Goal: Task Accomplishment & Management: Complete application form

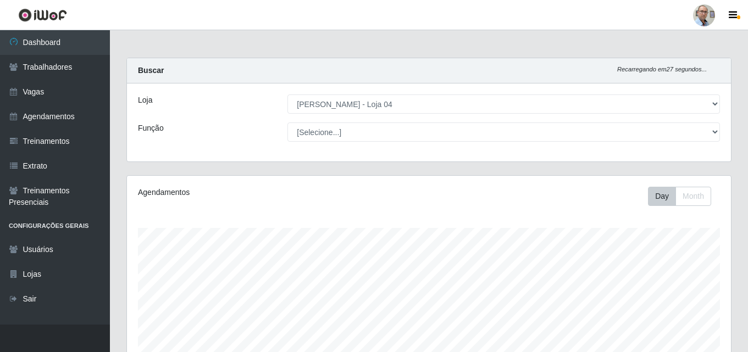
select select "251"
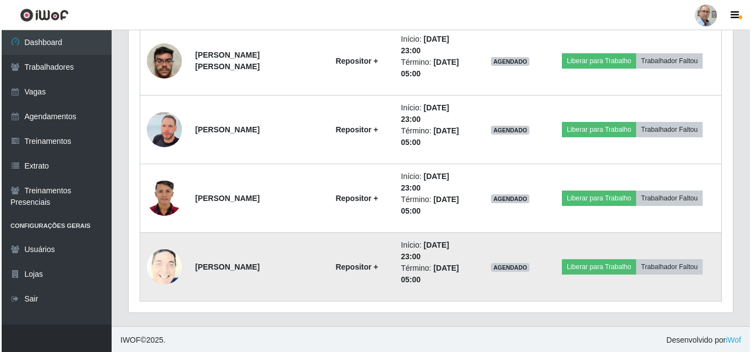
scroll to position [1144, 0]
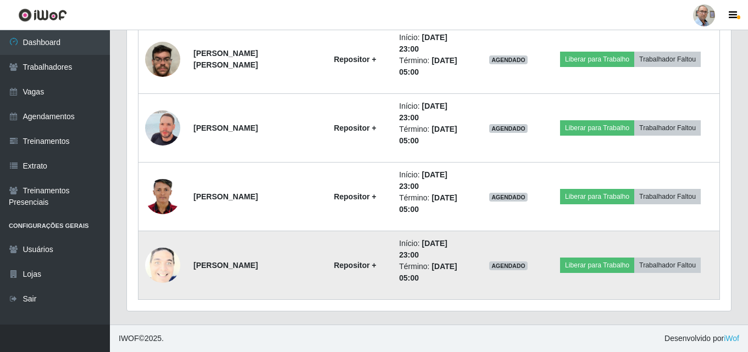
click at [156, 268] on img at bounding box center [162, 265] width 35 height 43
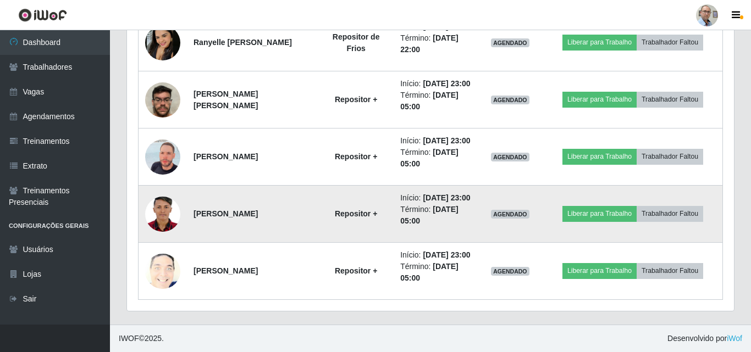
scroll to position [228, 604]
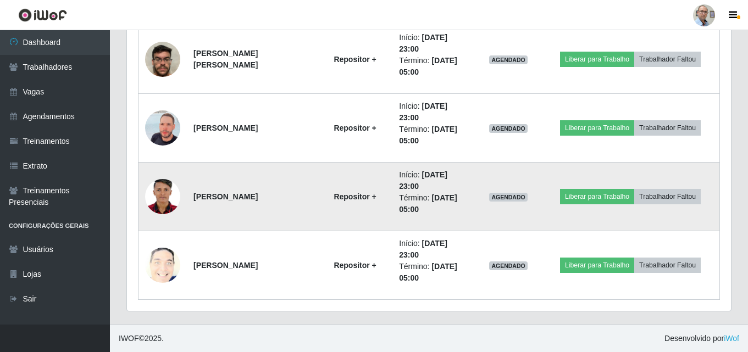
click at [161, 195] on img at bounding box center [162, 196] width 35 height 49
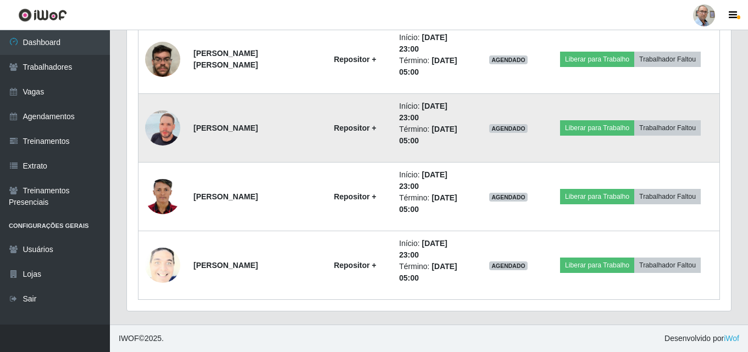
click at [163, 133] on img at bounding box center [162, 128] width 35 height 63
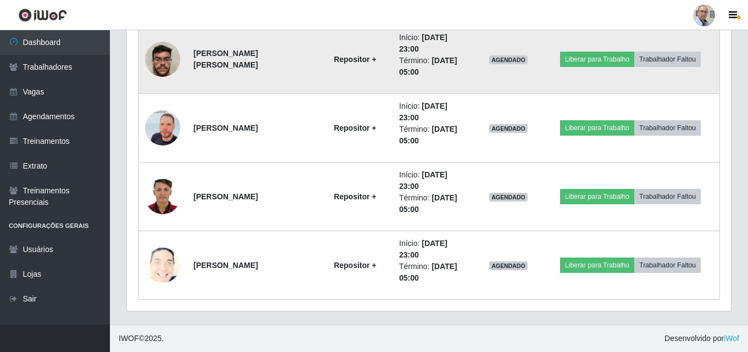
click at [158, 48] on img at bounding box center [162, 59] width 35 height 47
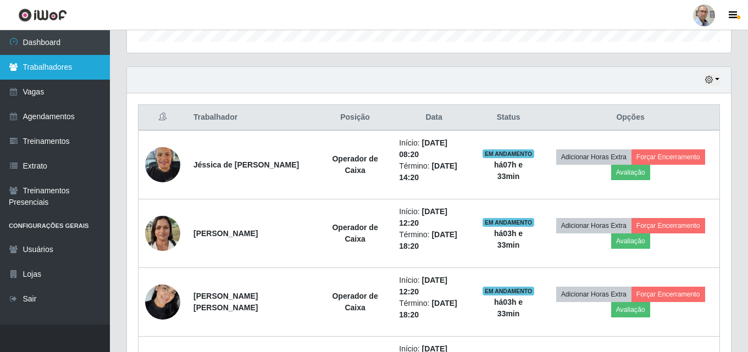
scroll to position [264, 0]
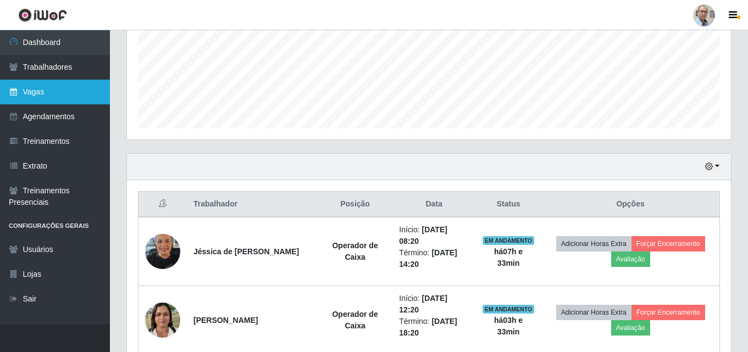
click at [40, 87] on link "Vagas" at bounding box center [55, 92] width 110 height 25
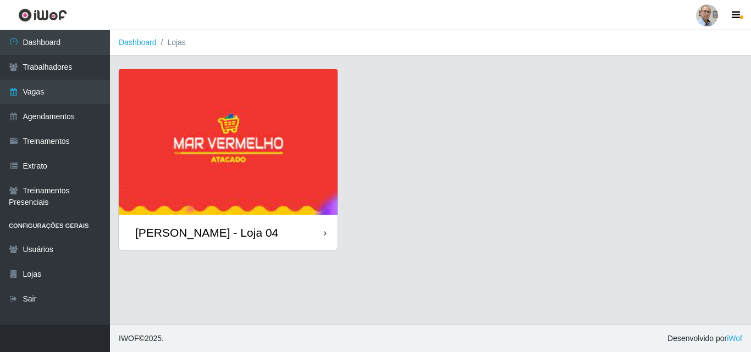
click at [194, 229] on div "[PERSON_NAME] - Loja 04" at bounding box center [206, 233] width 143 height 14
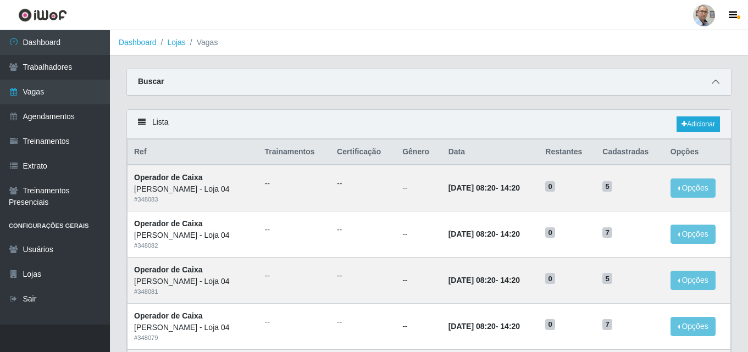
click at [713, 80] on icon at bounding box center [716, 82] width 8 height 8
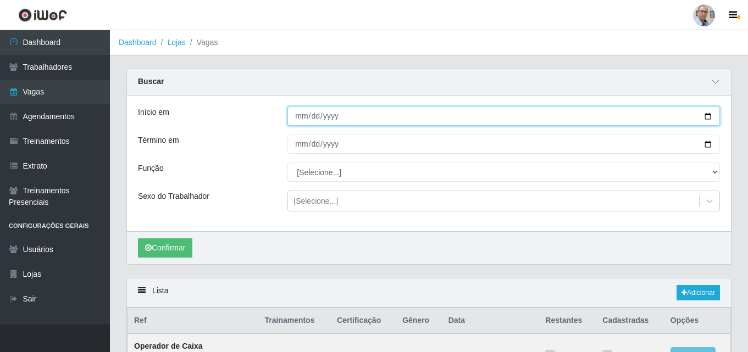
click at [709, 115] on input "Início em" at bounding box center [504, 116] width 433 height 19
type input "[DATE]"
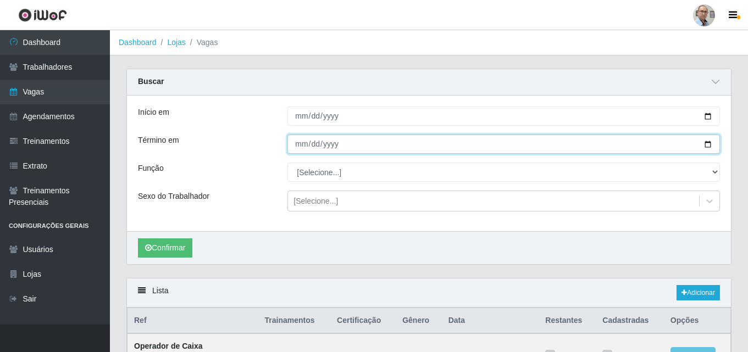
click at [315, 144] on input "Término em" at bounding box center [504, 144] width 433 height 19
click at [710, 144] on input "Término em" at bounding box center [504, 144] width 433 height 19
type input "[DATE]"
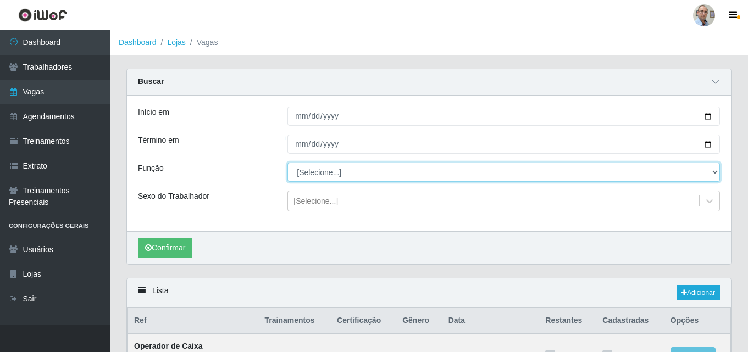
click at [714, 169] on select "[Selecione...] ASG ASG + ASG ++ Auxiliar de Depósito Auxiliar de Depósito + Aux…" at bounding box center [504, 172] width 433 height 19
click at [288, 163] on select "[Selecione...] ASG ASG + ASG ++ Auxiliar de Depósito Auxiliar de Depósito + Aux…" at bounding box center [504, 172] width 433 height 19
click at [715, 170] on select "[Selecione...] ASG ASG + ASG ++ Auxiliar de Depósito Auxiliar de Depósito + Aux…" at bounding box center [504, 172] width 433 height 19
select select "118"
click at [288, 163] on select "[Selecione...] ASG ASG + ASG ++ Auxiliar de Depósito Auxiliar de Depósito + Aux…" at bounding box center [504, 172] width 433 height 19
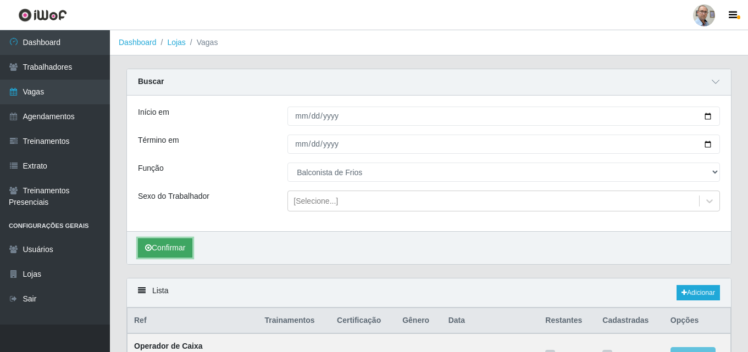
click at [170, 245] on button "Confirmar" at bounding box center [165, 248] width 54 height 19
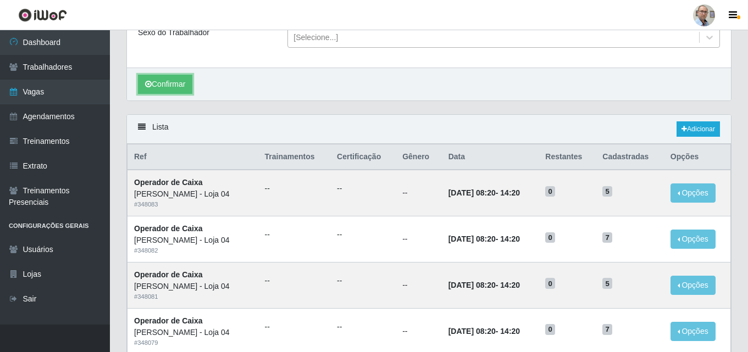
scroll to position [49, 0]
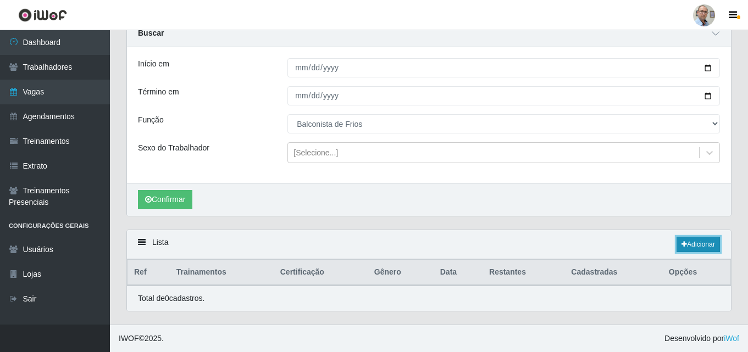
click at [705, 243] on link "Adicionar" at bounding box center [698, 244] width 43 height 15
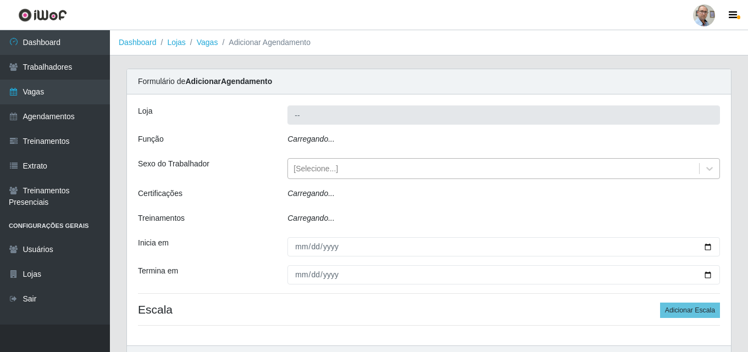
type input "[PERSON_NAME] - Loja 04"
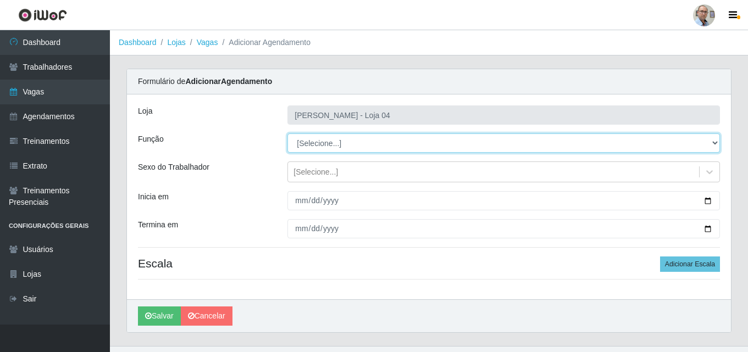
click at [340, 140] on select "[Selecione...] ASG ASG + ASG ++ Auxiliar de Depósito Auxiliar de Depósito + Aux…" at bounding box center [504, 143] width 433 height 19
select select "118"
click at [288, 134] on select "[Selecione...] ASG ASG + ASG ++ Auxiliar de Depósito Auxiliar de Depósito + Aux…" at bounding box center [504, 143] width 433 height 19
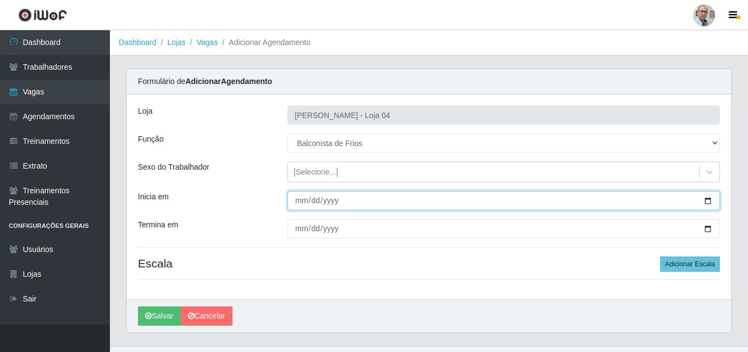
click at [709, 199] on input "Inicia em" at bounding box center [504, 200] width 433 height 19
type input "[DATE]"
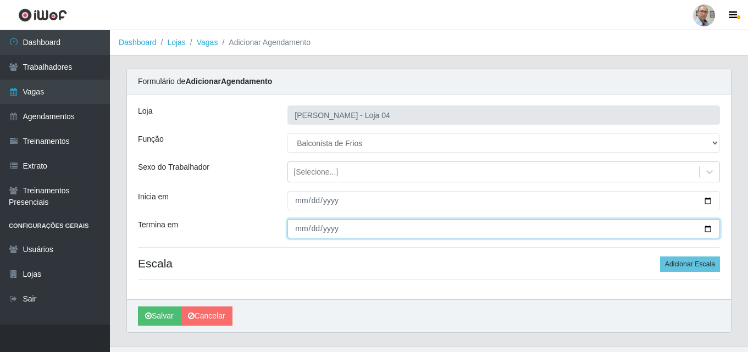
click at [709, 229] on input "Termina em" at bounding box center [504, 228] width 433 height 19
type input "[DATE]"
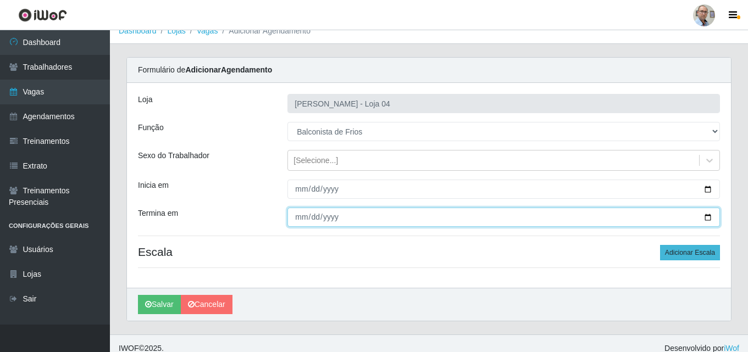
scroll to position [21, 0]
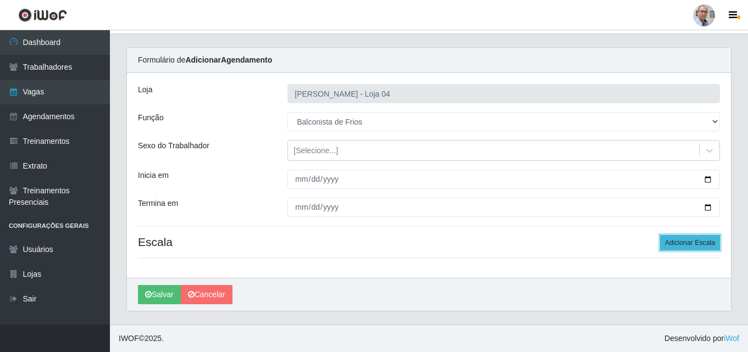
click at [691, 244] on button "Adicionar Escala" at bounding box center [690, 242] width 60 height 15
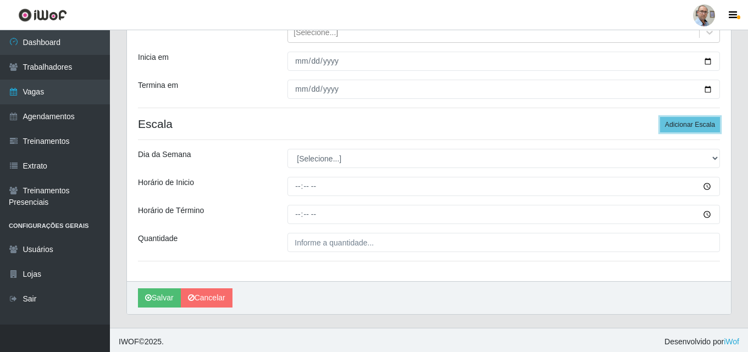
scroll to position [143, 0]
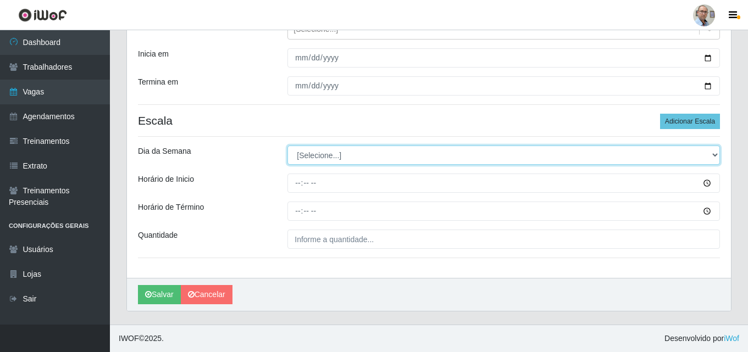
click at [334, 153] on select "[Selecione...] Segunda Terça Quarta Quinta Sexta Sábado Domingo" at bounding box center [504, 155] width 433 height 19
select select "0"
click at [288, 146] on select "[Selecione...] Segunda Terça Quarta Quinta Sexta Sábado Domingo" at bounding box center [504, 155] width 433 height 19
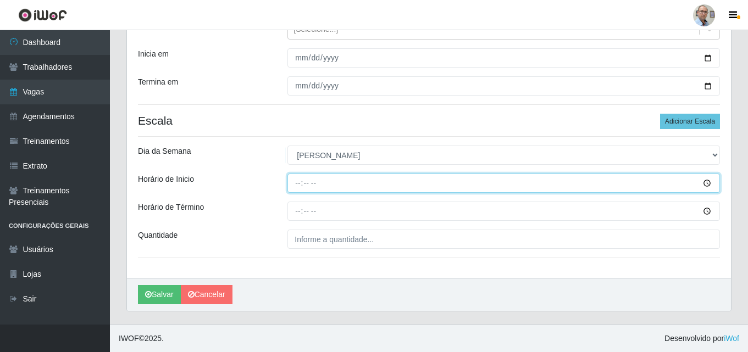
click at [300, 188] on input "Horário de Inicio" at bounding box center [504, 183] width 433 height 19
type input "07:00"
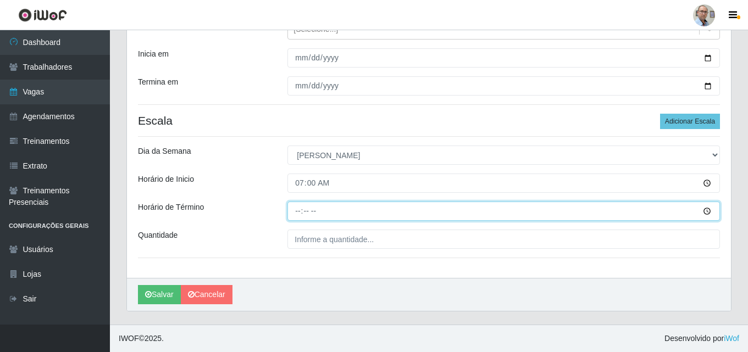
type input "13:00"
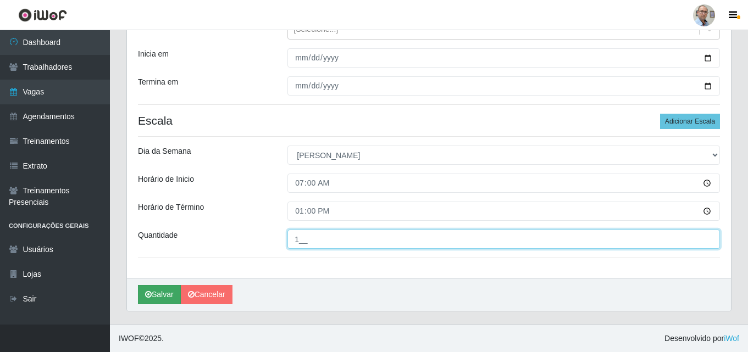
type input "1__"
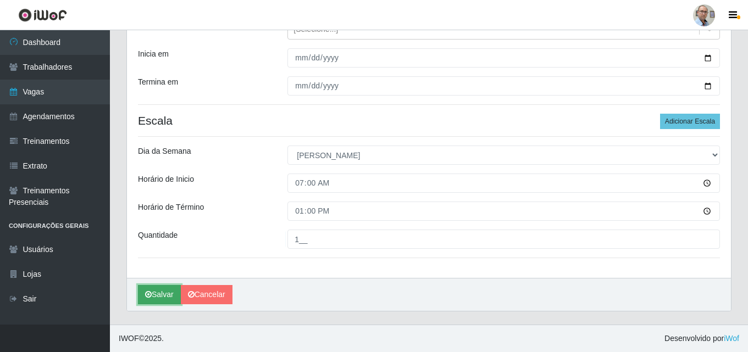
click at [155, 295] on button "Salvar" at bounding box center [159, 294] width 43 height 19
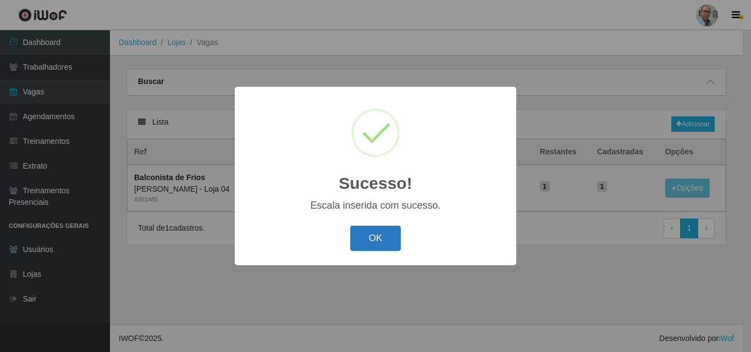
click at [372, 241] on button "OK" at bounding box center [375, 239] width 51 height 26
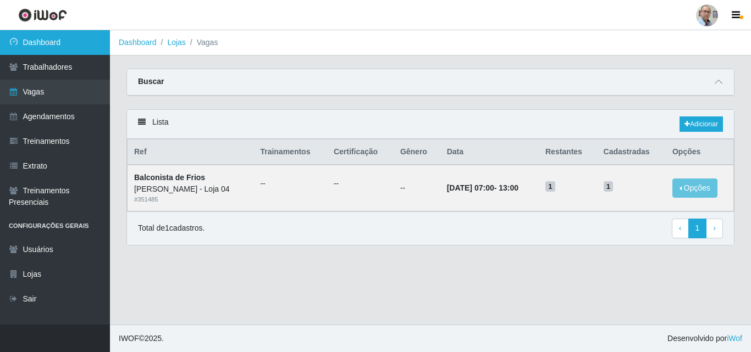
click at [57, 41] on link "Dashboard" at bounding box center [55, 42] width 110 height 25
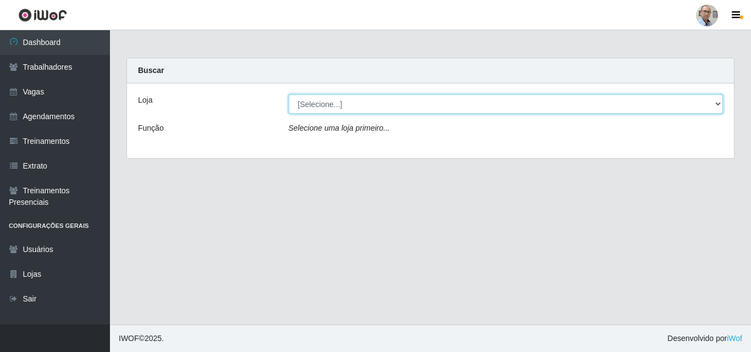
click at [378, 109] on select "[Selecione...] Mar Vermelho - Loja 04" at bounding box center [506, 104] width 435 height 19
select select "251"
click at [289, 95] on select "[Selecione...] Mar Vermelho - Loja 04" at bounding box center [506, 104] width 435 height 19
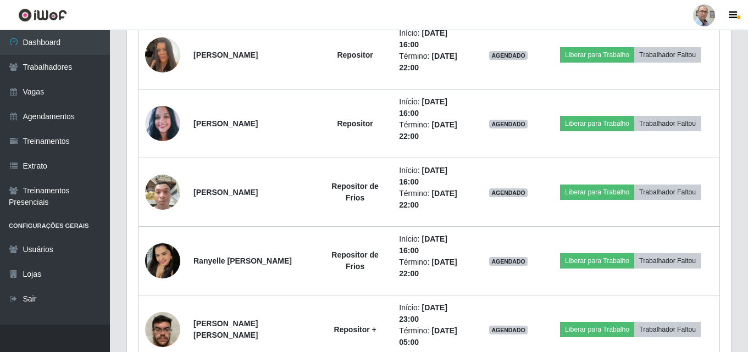
scroll to position [880, 0]
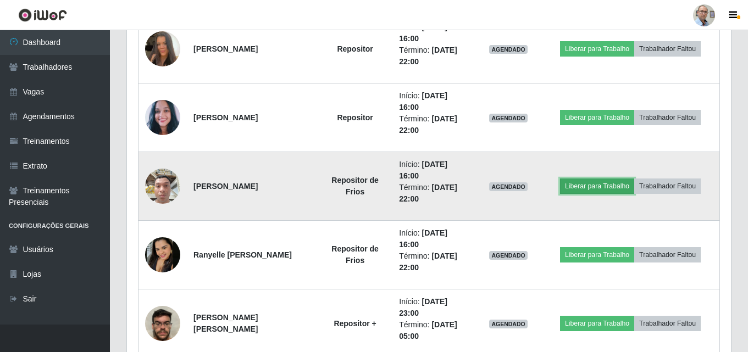
click at [591, 186] on button "Liberar para Trabalho" at bounding box center [597, 186] width 74 height 15
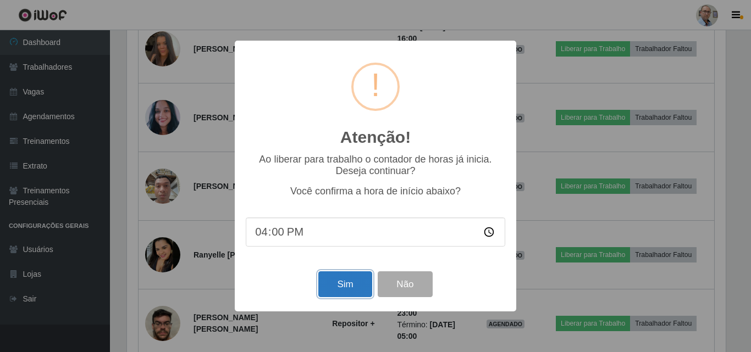
click at [345, 284] on button "Sim" at bounding box center [344, 285] width 53 height 26
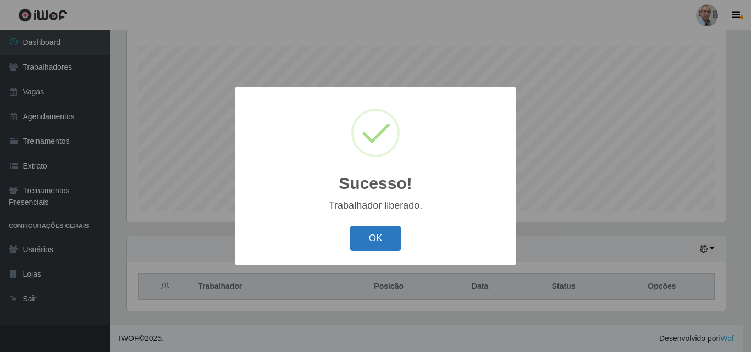
click at [377, 231] on button "OK" at bounding box center [375, 239] width 51 height 26
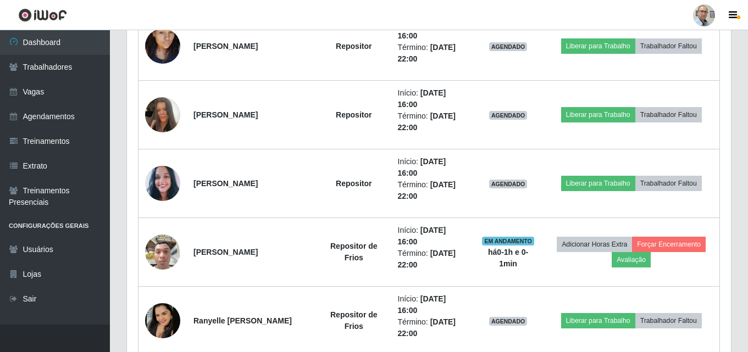
scroll to position [787, 0]
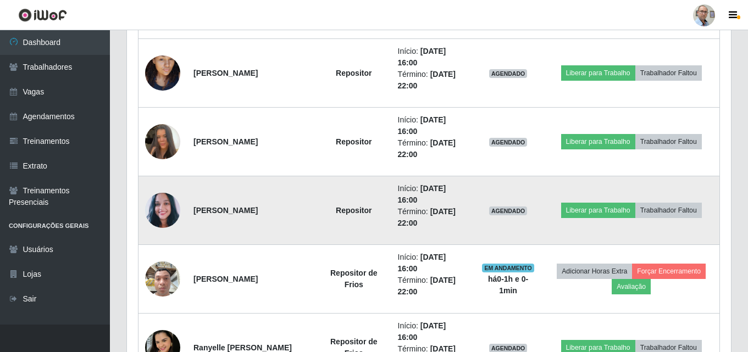
click at [163, 210] on img at bounding box center [162, 211] width 35 height 40
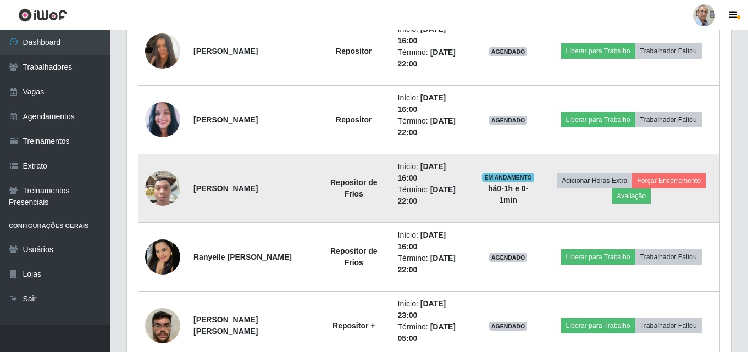
scroll to position [897, 0]
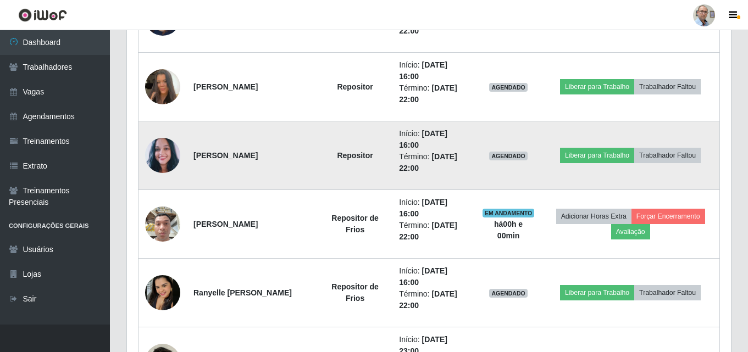
click at [315, 156] on td "[PERSON_NAME]" at bounding box center [252, 156] width 131 height 69
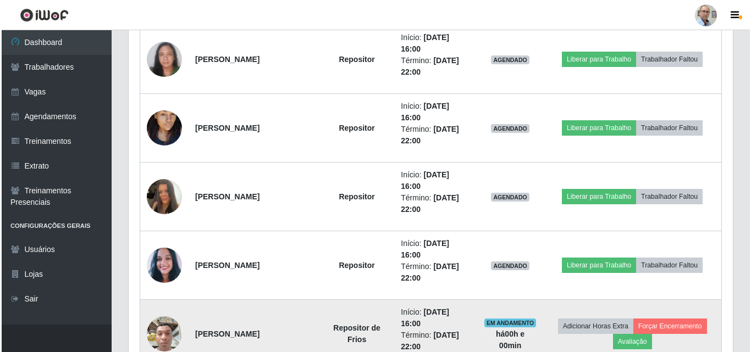
scroll to position [677, 0]
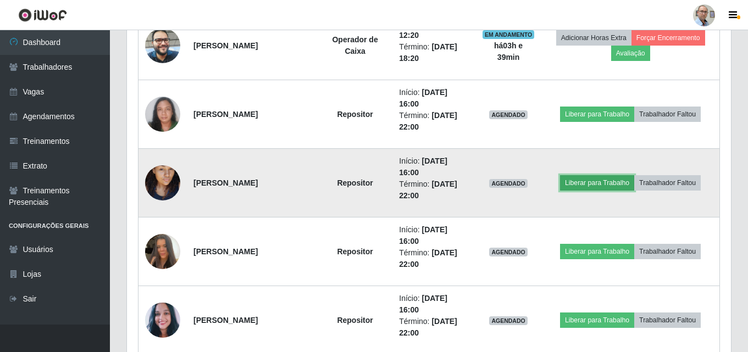
click at [596, 183] on button "Liberar para Trabalho" at bounding box center [597, 182] width 74 height 15
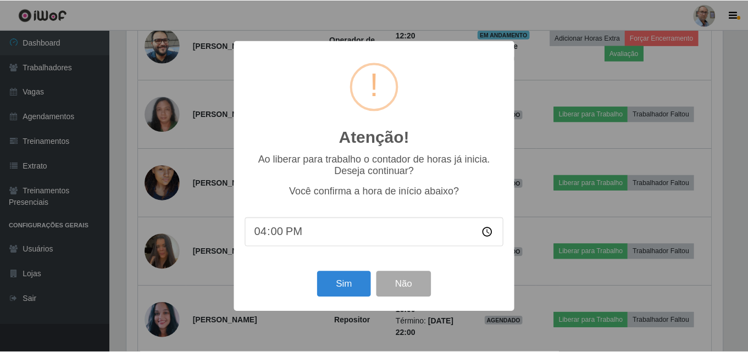
scroll to position [228, 599]
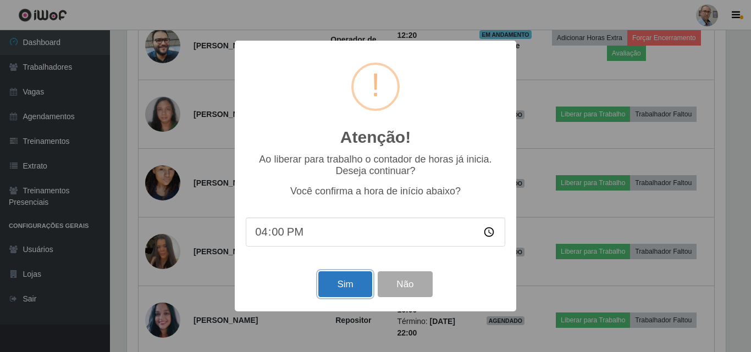
click at [352, 288] on button "Sim" at bounding box center [344, 285] width 53 height 26
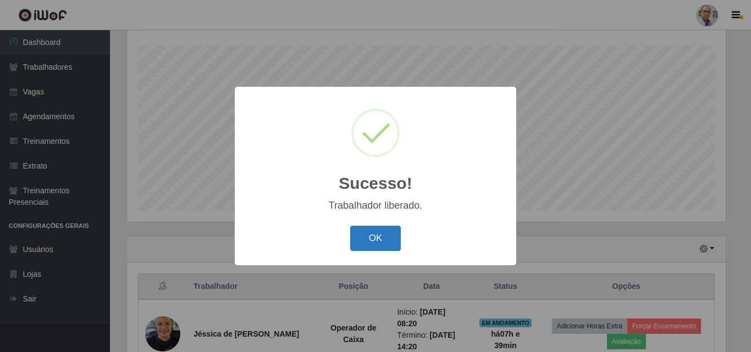
click at [389, 240] on button "OK" at bounding box center [375, 239] width 51 height 26
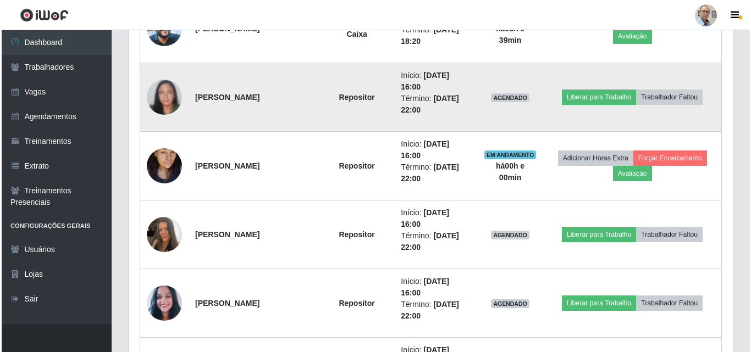
scroll to position [677, 0]
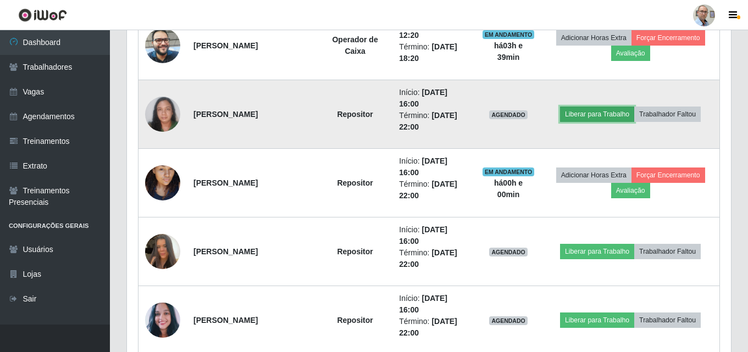
click at [611, 116] on button "Liberar para Trabalho" at bounding box center [597, 114] width 74 height 15
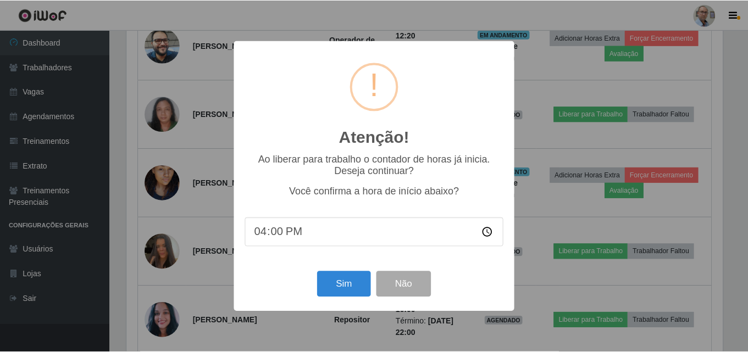
scroll to position [0, 0]
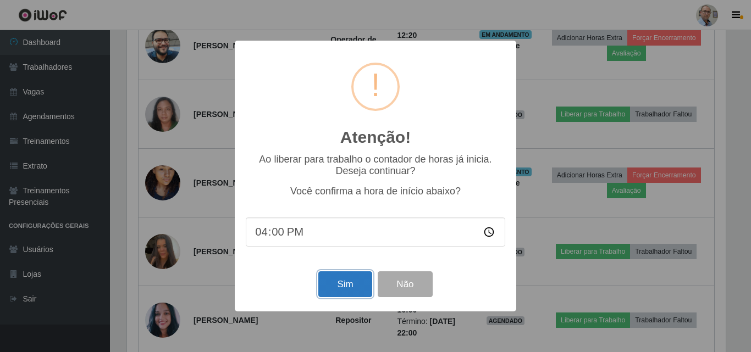
click at [335, 288] on button "Sim" at bounding box center [344, 285] width 53 height 26
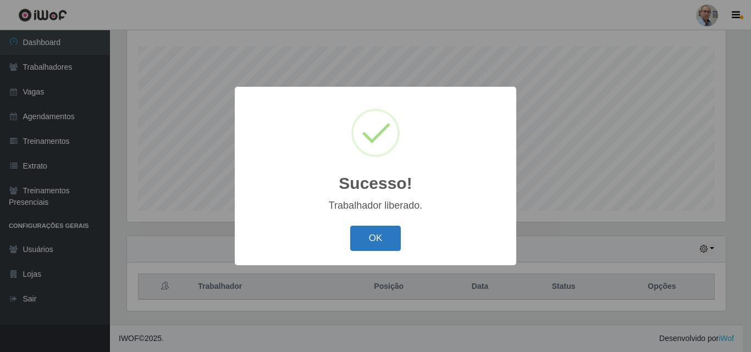
click at [380, 244] on button "OK" at bounding box center [375, 239] width 51 height 26
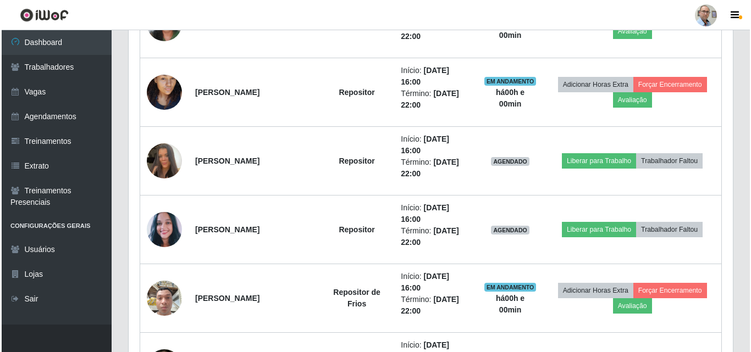
scroll to position [787, 0]
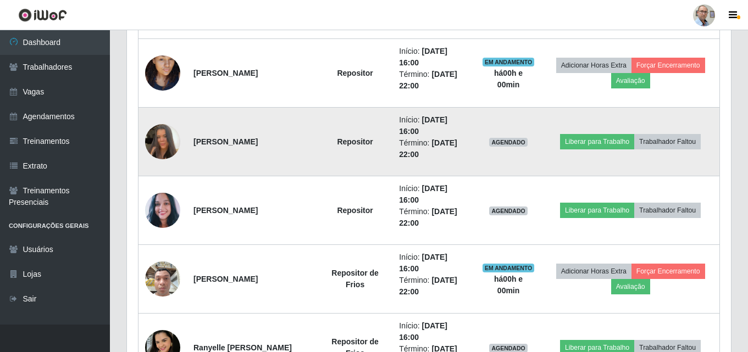
click at [164, 146] on img at bounding box center [162, 142] width 35 height 63
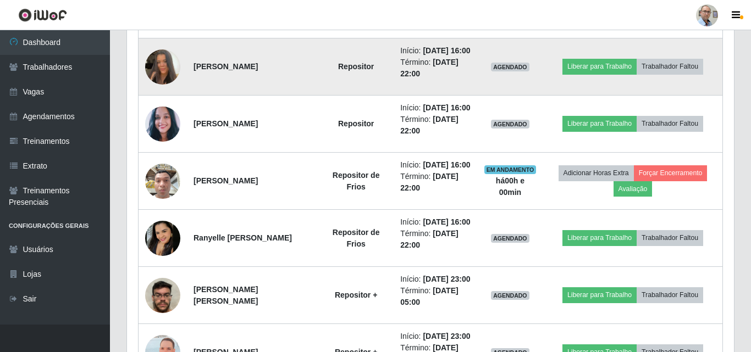
scroll to position [549644, 549274]
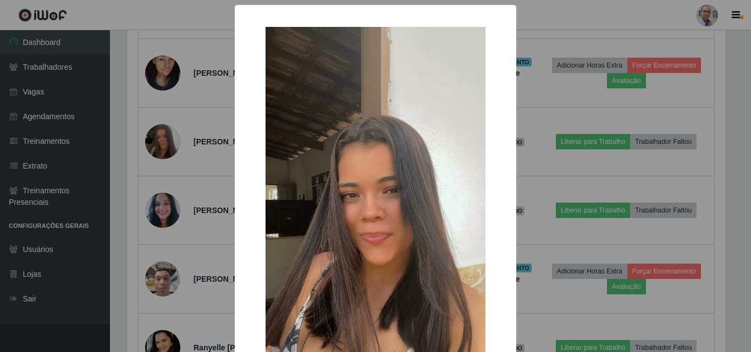
click at [164, 146] on div "× OK Cancel" at bounding box center [375, 176] width 751 height 352
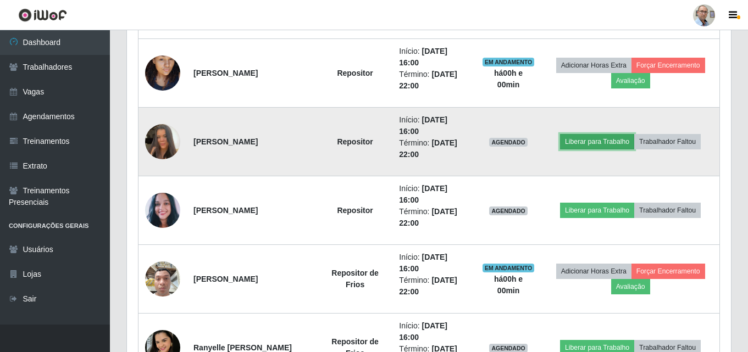
click at [603, 145] on button "Liberar para Trabalho" at bounding box center [597, 141] width 74 height 15
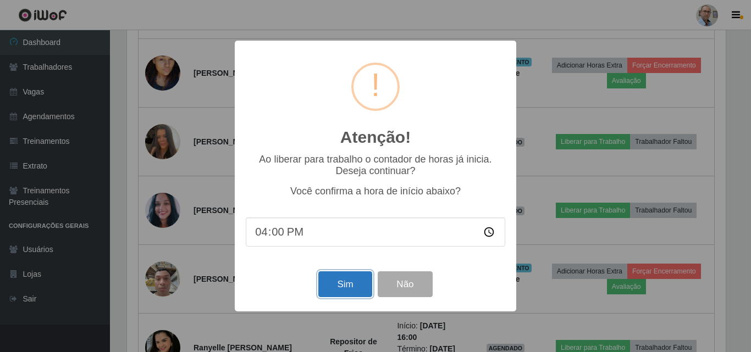
click at [336, 290] on button "Sim" at bounding box center [344, 285] width 53 height 26
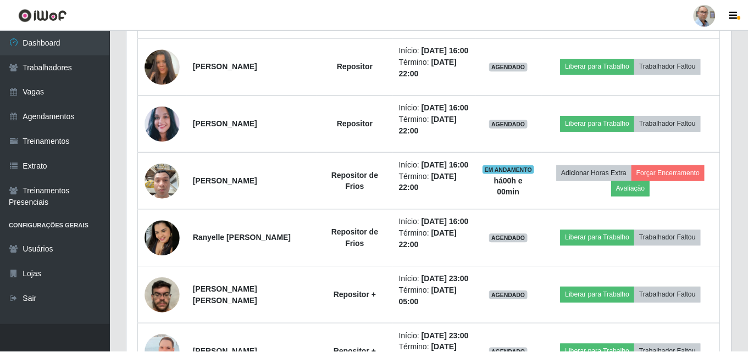
scroll to position [228, 604]
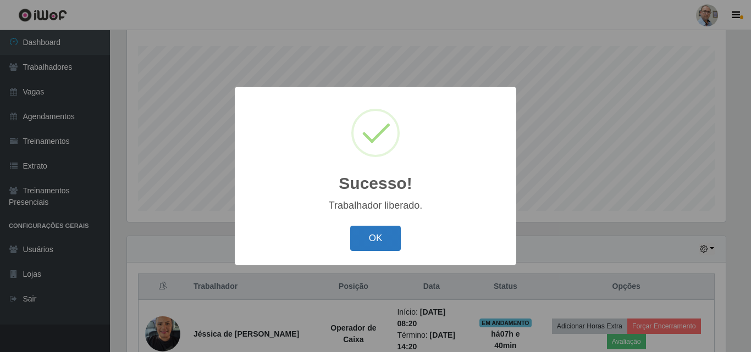
click at [376, 237] on button "OK" at bounding box center [375, 239] width 51 height 26
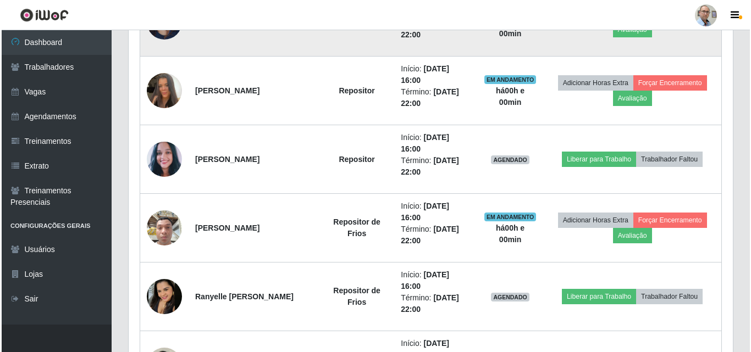
scroll to position [842, 0]
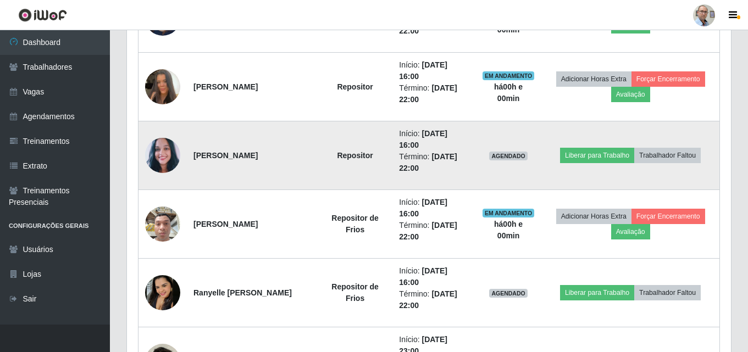
click at [163, 156] on img at bounding box center [162, 156] width 35 height 40
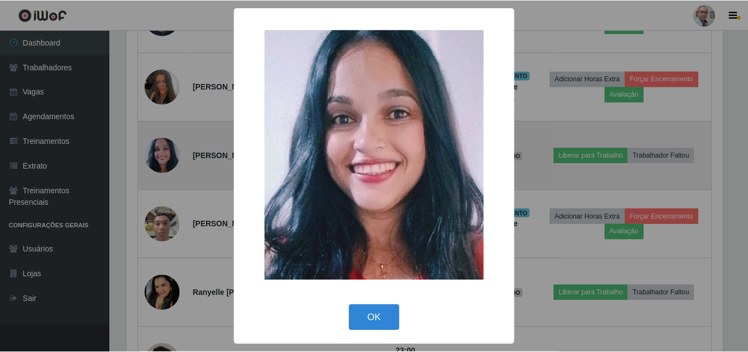
scroll to position [228, 599]
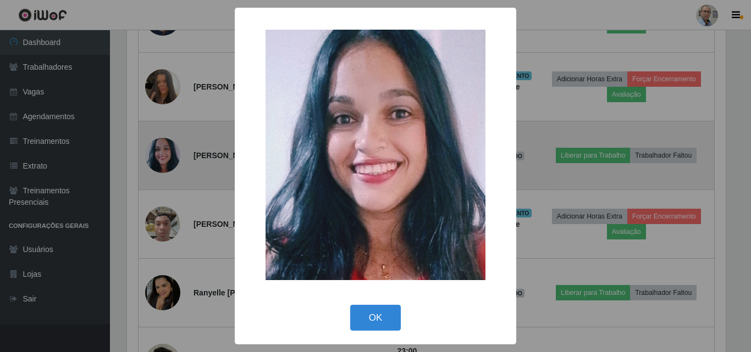
click at [163, 156] on div "× OK Cancel" at bounding box center [375, 176] width 751 height 352
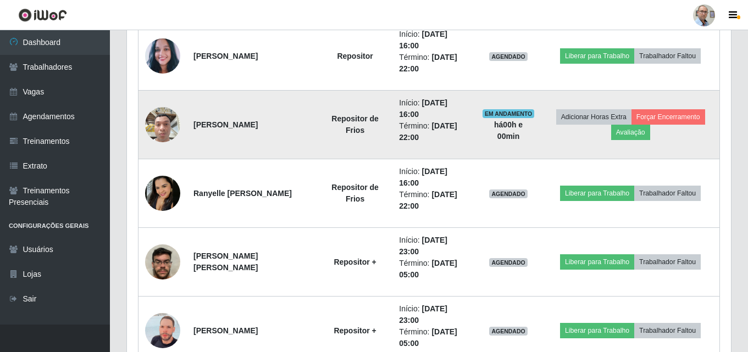
scroll to position [952, 0]
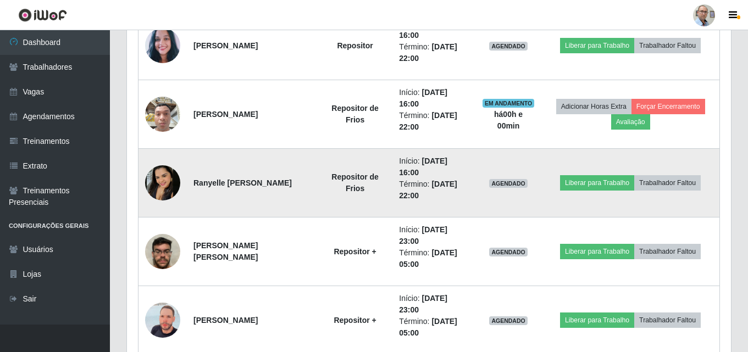
click at [151, 179] on img at bounding box center [162, 183] width 35 height 35
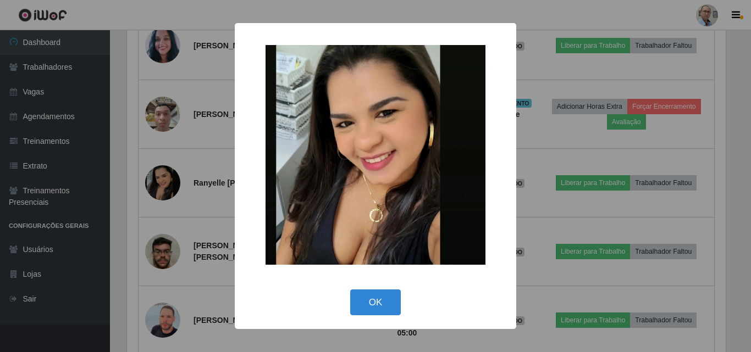
click at [158, 179] on div "× OK Cancel" at bounding box center [375, 176] width 751 height 352
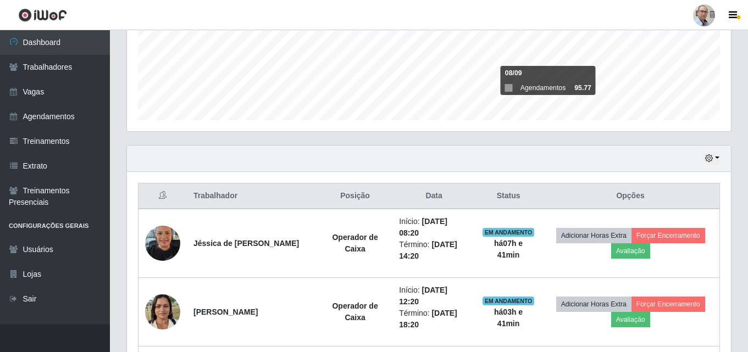
scroll to position [330, 0]
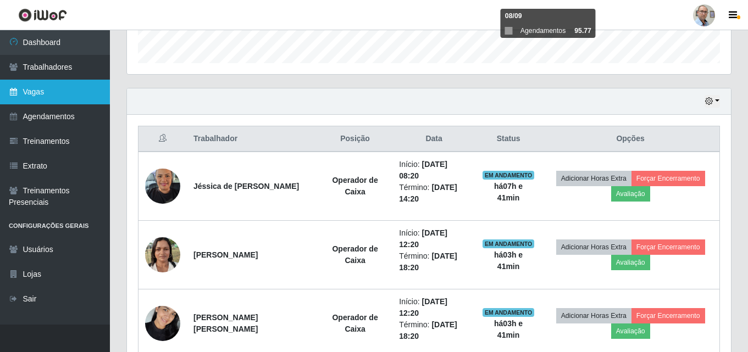
click at [31, 93] on link "Vagas" at bounding box center [55, 92] width 110 height 25
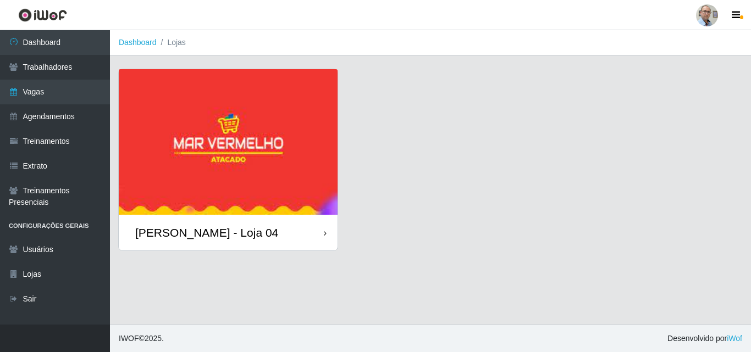
click at [201, 222] on div "[PERSON_NAME] - Loja 04" at bounding box center [228, 233] width 219 height 36
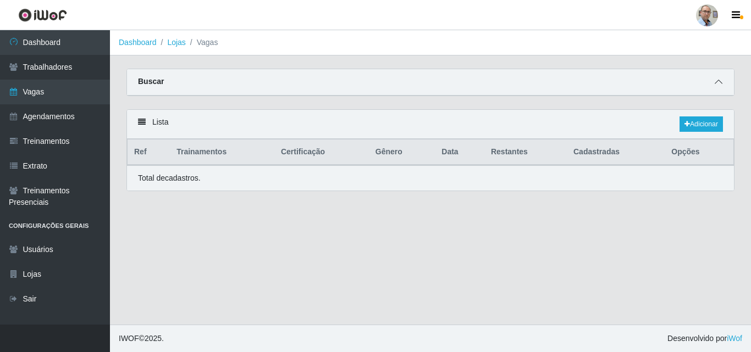
click at [721, 79] on icon at bounding box center [719, 82] width 8 height 8
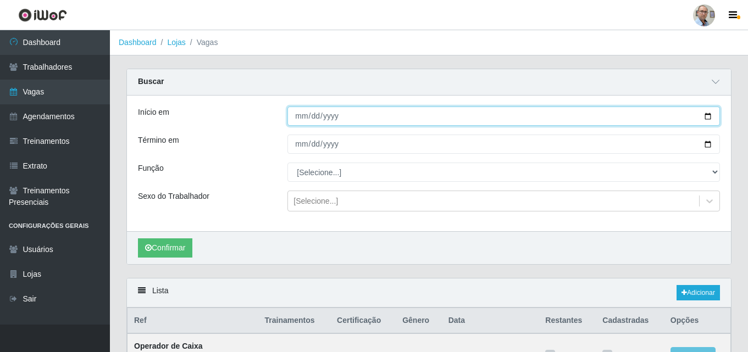
click at [710, 119] on input "Início em" at bounding box center [504, 116] width 433 height 19
type input "[DATE]"
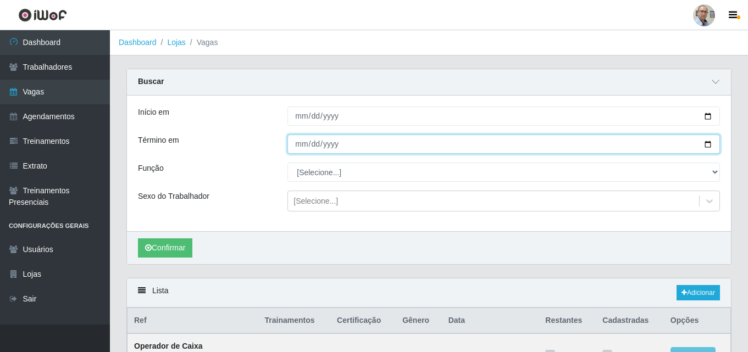
click at [711, 146] on input "Término em" at bounding box center [504, 144] width 433 height 19
type input "[DATE]"
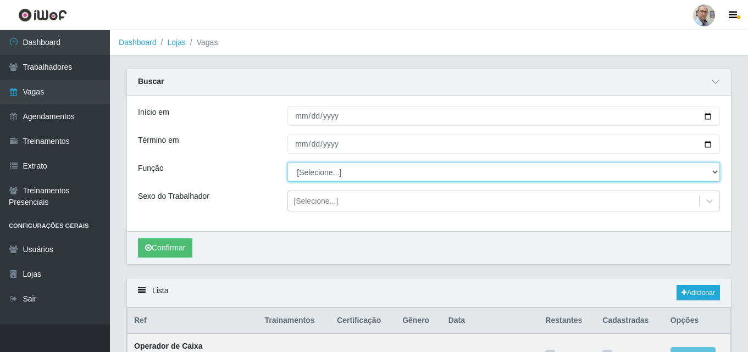
click at [674, 173] on select "[Selecione...] ASG ASG + ASG ++ Auxiliar de Depósito Auxiliar de Depósito + Aux…" at bounding box center [504, 172] width 433 height 19
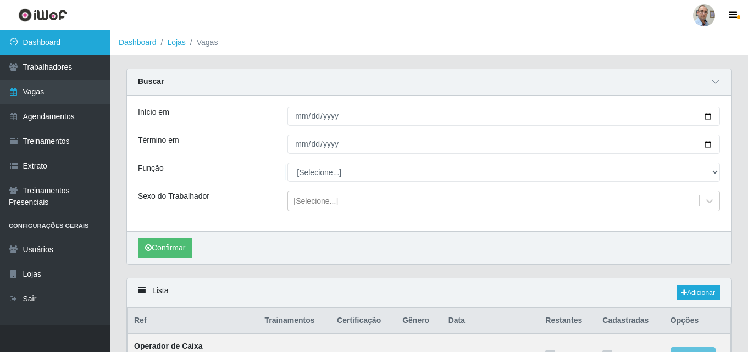
click at [43, 35] on link "Dashboard" at bounding box center [55, 42] width 110 height 25
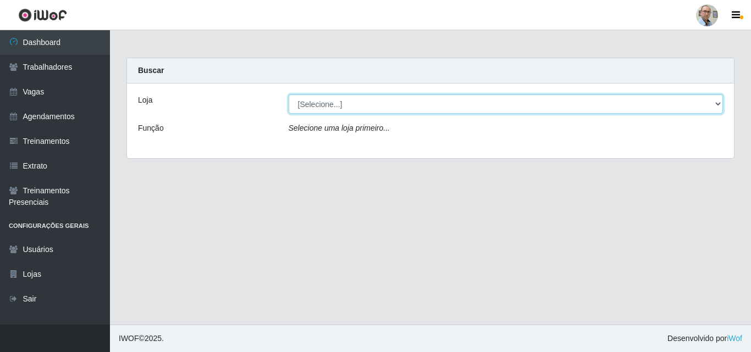
click at [348, 100] on select "[Selecione...] Mar Vermelho - Loja 04" at bounding box center [506, 104] width 435 height 19
select select "251"
click at [289, 95] on select "[Selecione...] Mar Vermelho - Loja 04" at bounding box center [506, 104] width 435 height 19
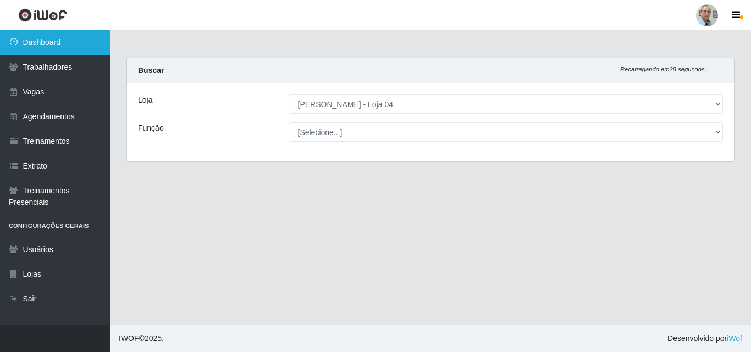
click at [47, 39] on link "Dashboard" at bounding box center [55, 42] width 110 height 25
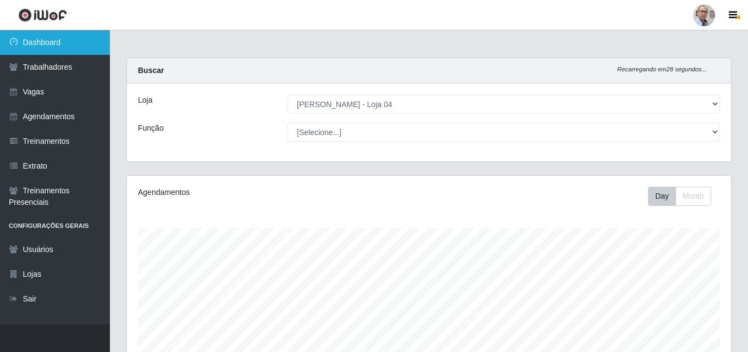
scroll to position [228, 604]
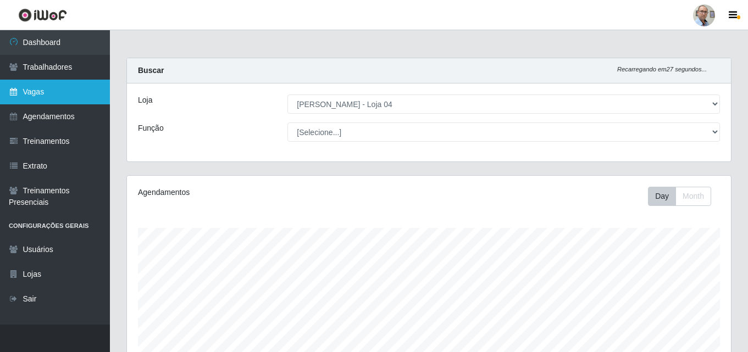
click at [38, 90] on link "Vagas" at bounding box center [55, 92] width 110 height 25
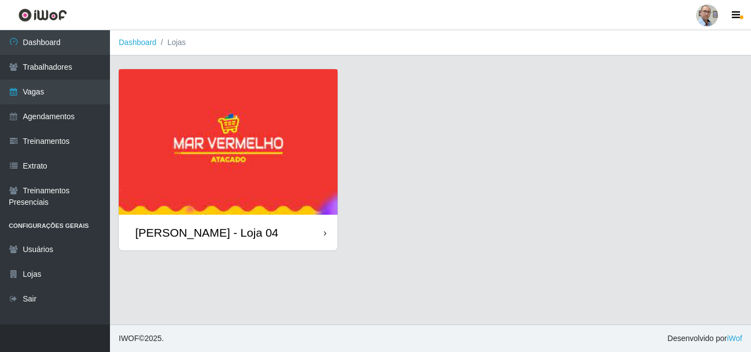
click at [183, 230] on div "[PERSON_NAME] - Loja 04" at bounding box center [206, 233] width 143 height 14
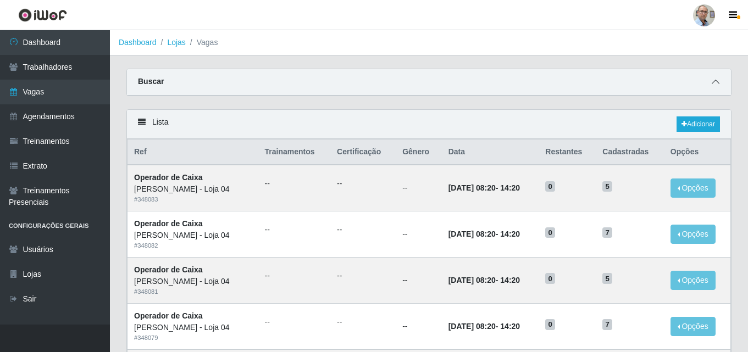
click at [714, 82] on icon at bounding box center [716, 82] width 8 height 8
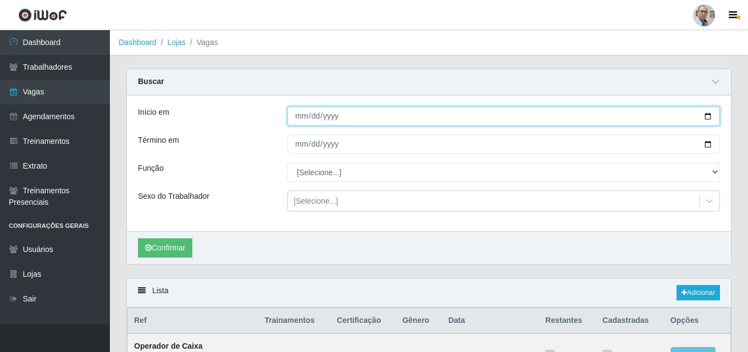
click at [706, 116] on input "Início em" at bounding box center [504, 116] width 433 height 19
type input "[DATE]"
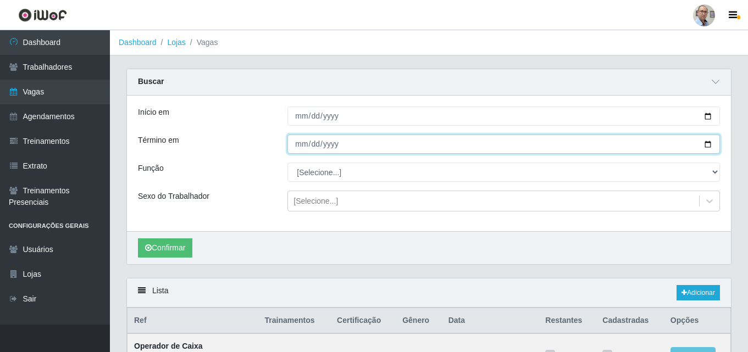
click at [712, 144] on input "Término em" at bounding box center [504, 144] width 433 height 19
type input "[DATE]"
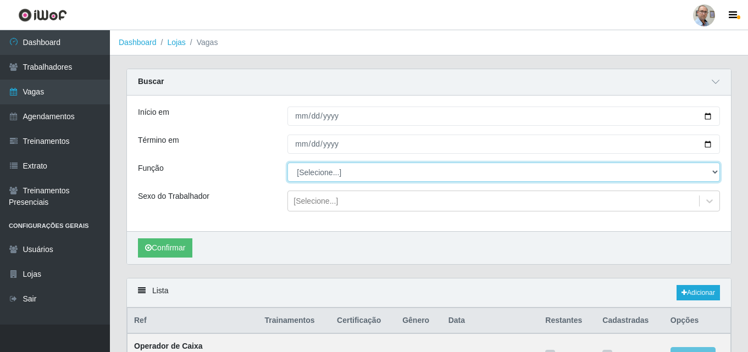
click at [329, 169] on select "[Selecione...] ASG ASG + ASG ++ Auxiliar de Depósito Auxiliar de Depósito + Aux…" at bounding box center [504, 172] width 433 height 19
click at [346, 174] on select "[Selecione...] ASG ASG + ASG ++ Auxiliar de Depósito Auxiliar de Depósito + Aux…" at bounding box center [504, 172] width 433 height 19
select select "112"
click at [288, 163] on select "[Selecione...] ASG ASG + ASG ++ Auxiliar de Depósito Auxiliar de Depósito + Aux…" at bounding box center [504, 172] width 433 height 19
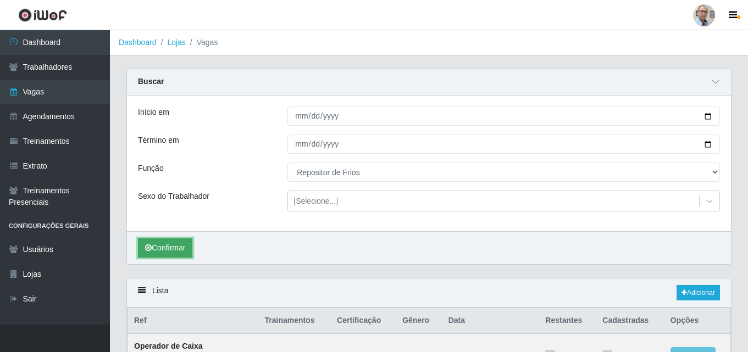
click at [172, 257] on button "Confirmar" at bounding box center [165, 248] width 54 height 19
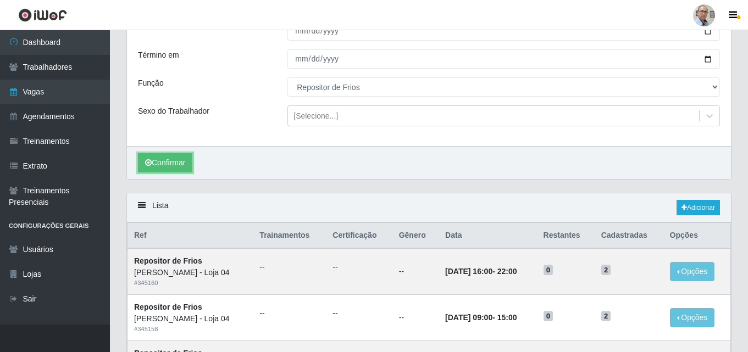
scroll to position [275, 0]
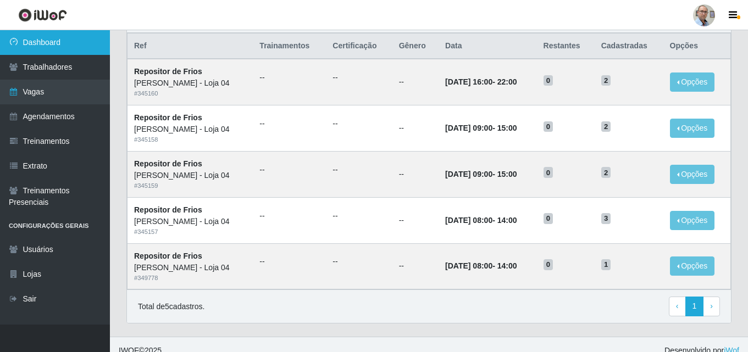
click at [40, 38] on link "Dashboard" at bounding box center [55, 42] width 110 height 25
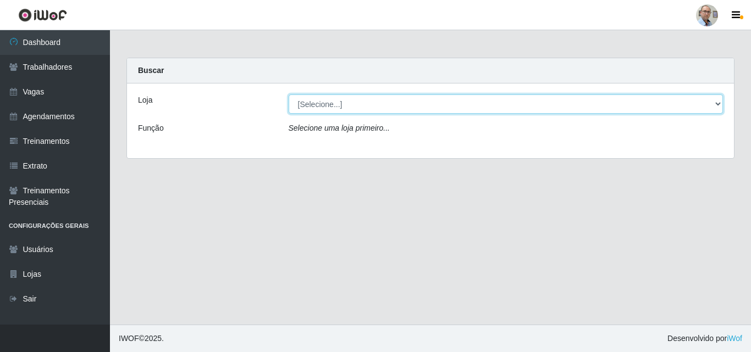
click at [358, 101] on select "[Selecione...] Mar Vermelho - Loja 04" at bounding box center [506, 104] width 435 height 19
select select "251"
click at [289, 95] on select "[Selecione...] Mar Vermelho - Loja 04" at bounding box center [506, 104] width 435 height 19
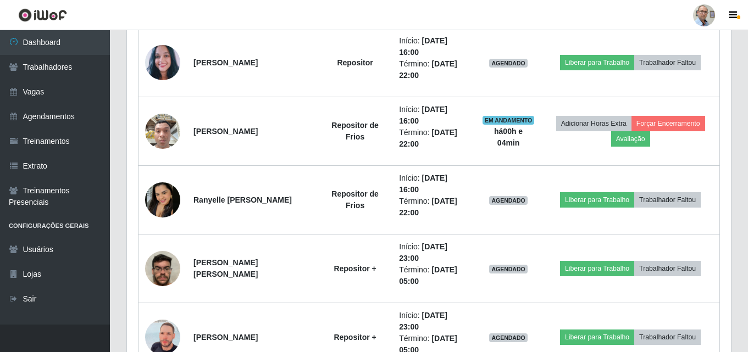
scroll to position [880, 0]
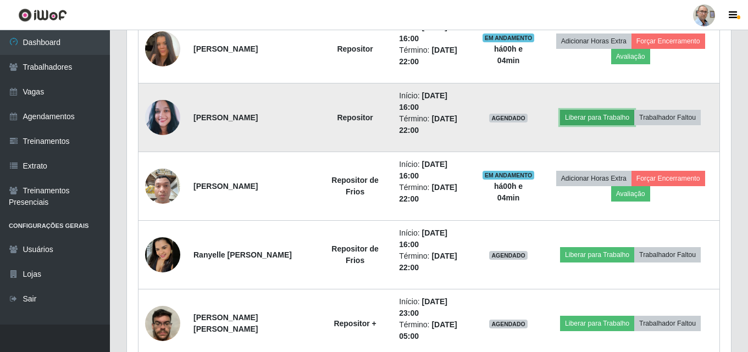
click at [594, 114] on button "Liberar para Trabalho" at bounding box center [597, 117] width 74 height 15
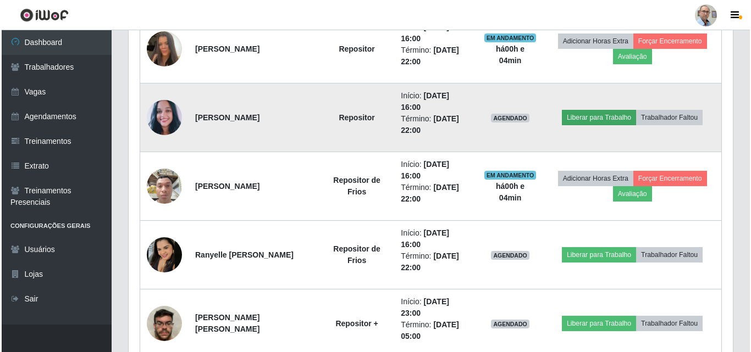
scroll to position [228, 599]
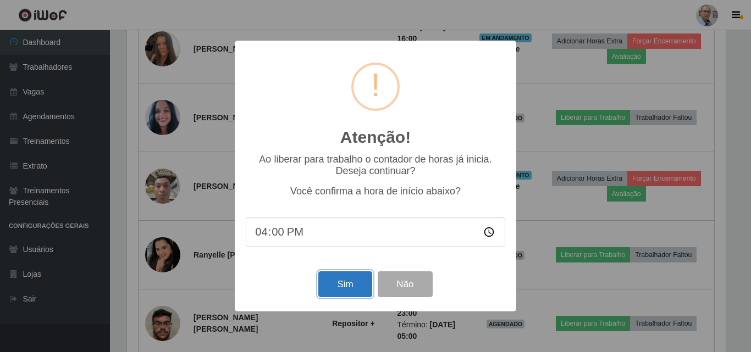
click at [346, 284] on button "Sim" at bounding box center [344, 285] width 53 height 26
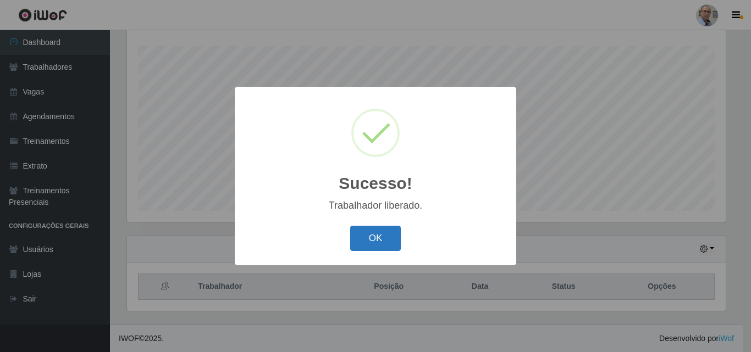
click at [369, 234] on button "OK" at bounding box center [375, 239] width 51 height 26
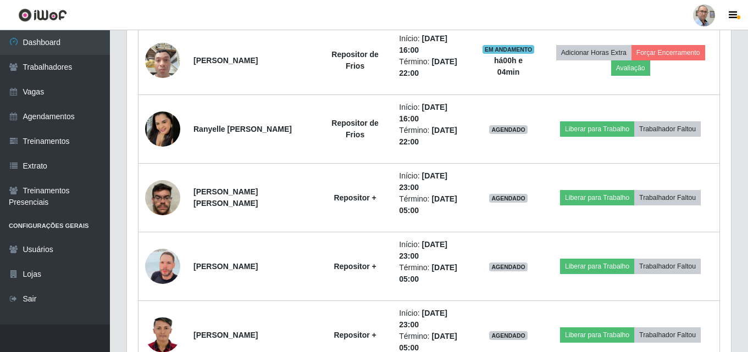
scroll to position [1007, 0]
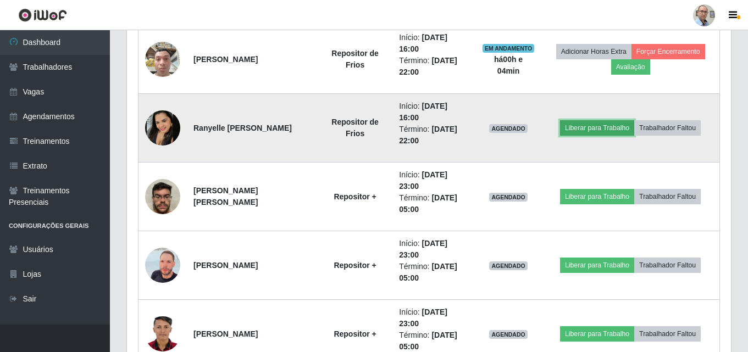
click at [604, 127] on button "Liberar para Trabalho" at bounding box center [597, 127] width 74 height 15
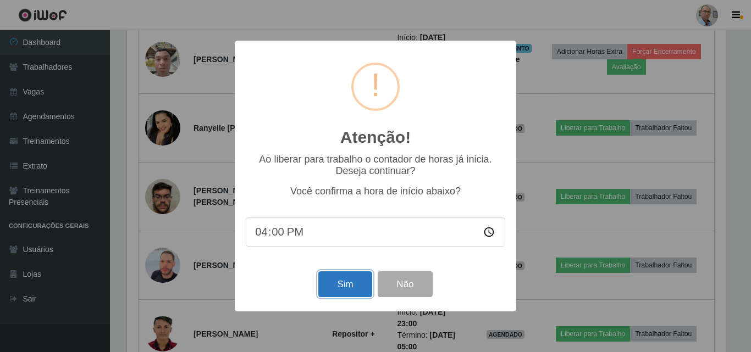
click at [335, 284] on button "Sim" at bounding box center [344, 285] width 53 height 26
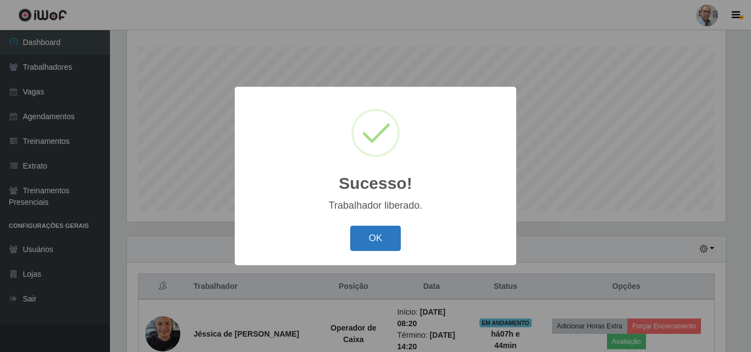
click at [377, 242] on button "OK" at bounding box center [375, 239] width 51 height 26
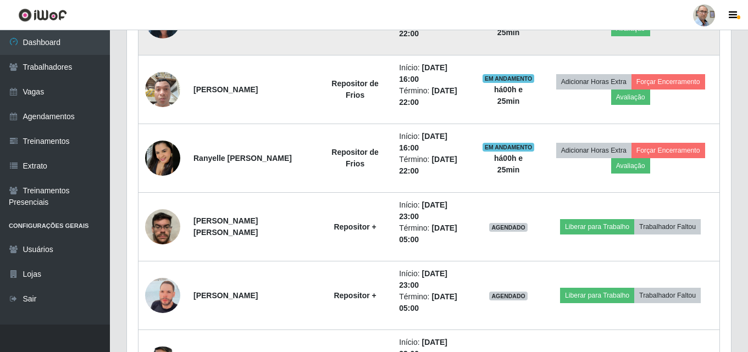
scroll to position [897, 0]
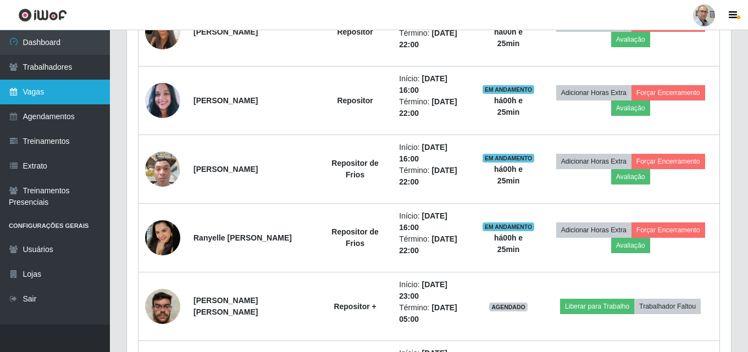
click at [38, 91] on link "Vagas" at bounding box center [55, 92] width 110 height 25
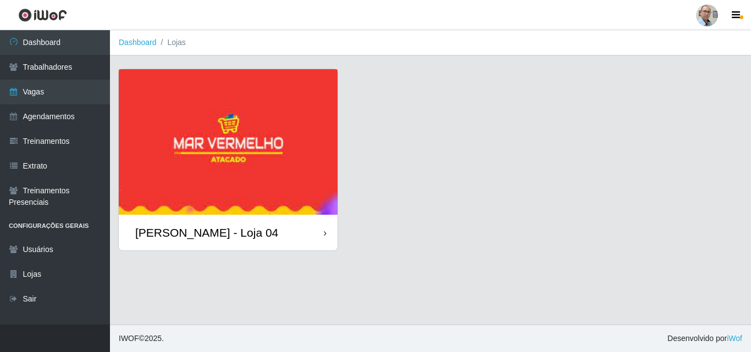
click at [187, 229] on div "[PERSON_NAME] - Loja 04" at bounding box center [206, 233] width 143 height 14
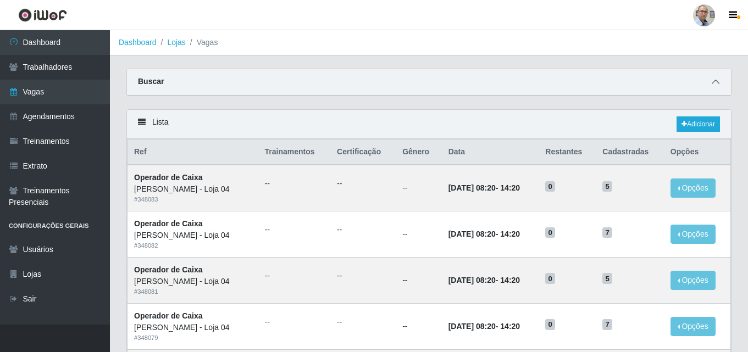
click at [715, 85] on icon at bounding box center [716, 82] width 8 height 8
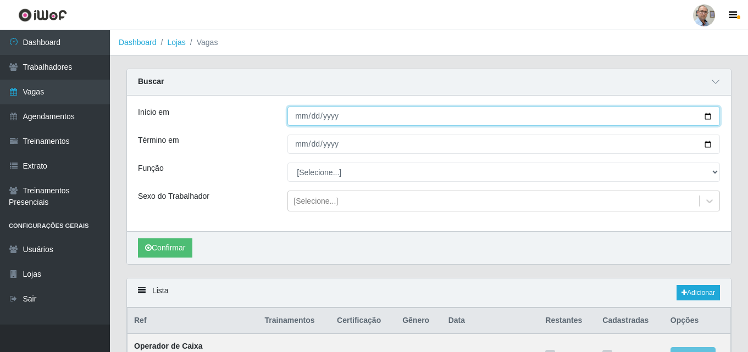
click at [707, 117] on input "Início em" at bounding box center [504, 116] width 433 height 19
type input "[DATE]"
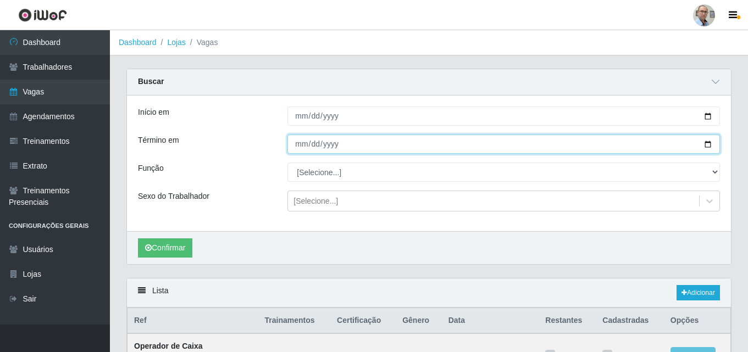
click at [708, 145] on input "Término em" at bounding box center [504, 144] width 433 height 19
type input "[DATE]"
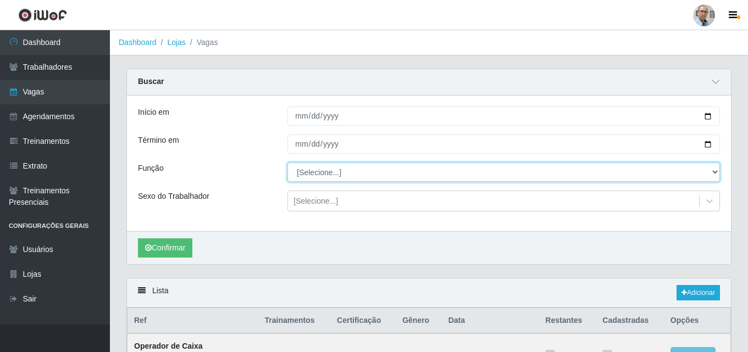
click at [336, 170] on select "[Selecione...] ASG ASG + ASG ++ Auxiliar de Depósito Auxiliar de Depósito + Aux…" at bounding box center [504, 172] width 433 height 19
select select "22"
click at [288, 163] on select "[Selecione...] ASG ASG + ASG ++ Auxiliar de Depósito Auxiliar de Depósito + Aux…" at bounding box center [504, 172] width 433 height 19
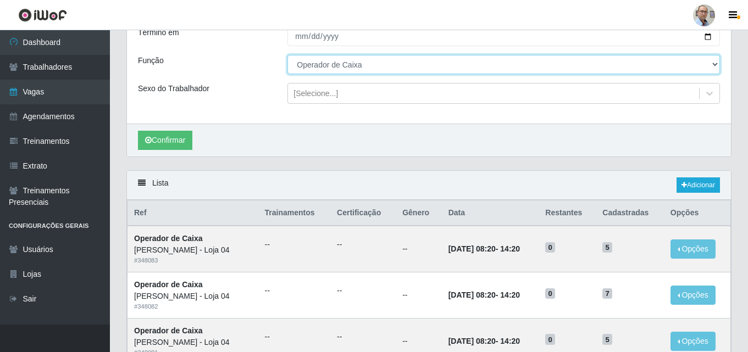
scroll to position [110, 0]
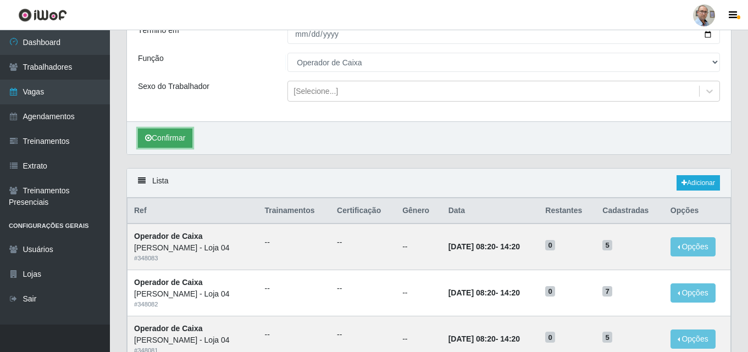
click at [167, 133] on button "Confirmar" at bounding box center [165, 138] width 54 height 19
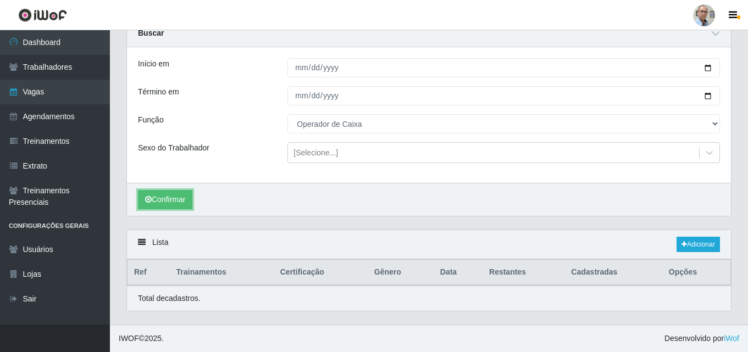
scroll to position [103, 0]
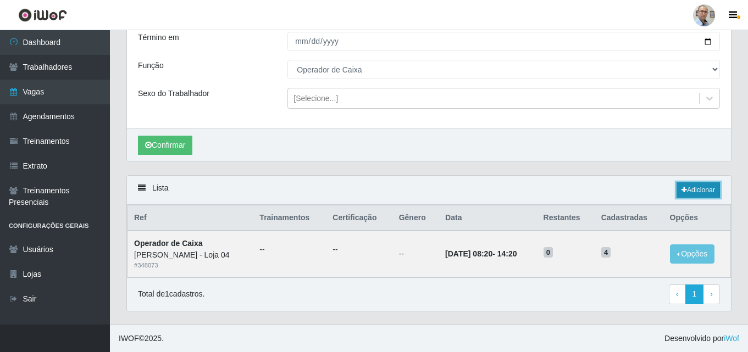
click at [690, 196] on link "Adicionar" at bounding box center [698, 190] width 43 height 15
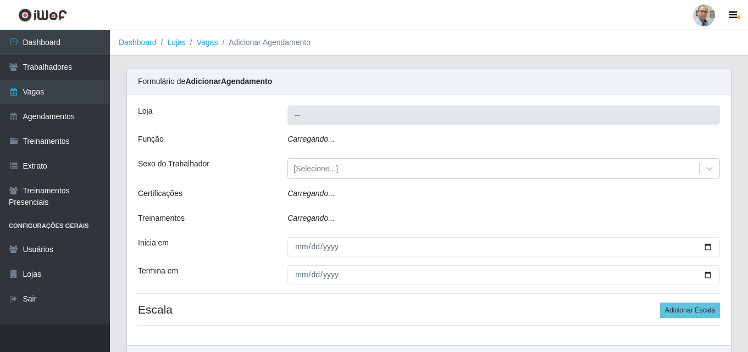
type input "[PERSON_NAME] - Loja 04"
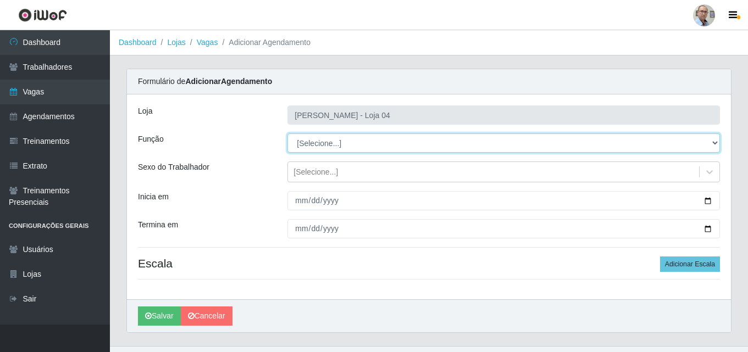
click at [336, 141] on select "[Selecione...] ASG ASG + ASG ++ Auxiliar de Depósito Auxiliar de Depósito + Aux…" at bounding box center [504, 143] width 433 height 19
select select "22"
click at [288, 134] on select "[Selecione...] ASG ASG + ASG ++ Auxiliar de Depósito Auxiliar de Depósito + Aux…" at bounding box center [504, 143] width 433 height 19
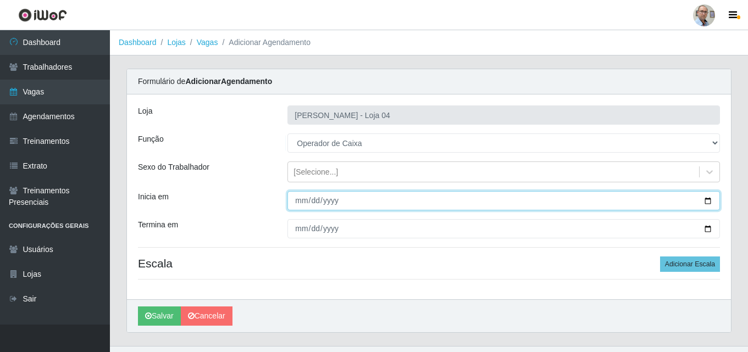
click at [709, 199] on input "Inicia em" at bounding box center [504, 200] width 433 height 19
type input "[DATE]"
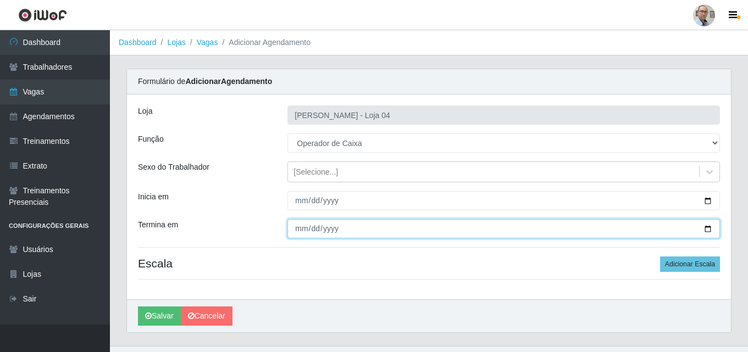
click at [705, 235] on input "Termina em" at bounding box center [504, 228] width 433 height 19
click at [707, 230] on input "Termina em" at bounding box center [504, 228] width 433 height 19
type input "[DATE]"
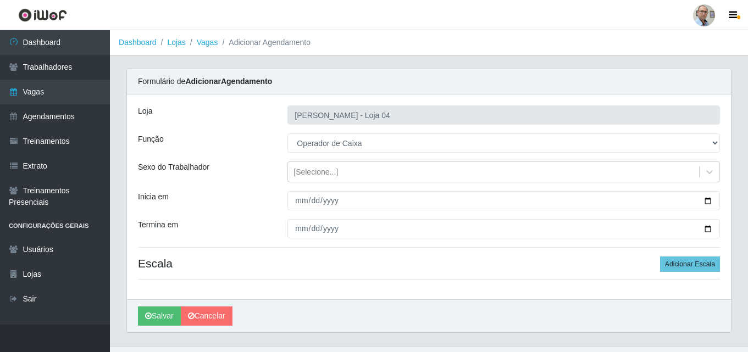
click at [666, 256] on div "Loja Mar Vermelho - Loja 04 Função [Selecione...] ASG ASG + ASG ++ Auxiliar de …" at bounding box center [429, 197] width 604 height 205
click at [693, 264] on button "Adicionar Escala" at bounding box center [690, 264] width 60 height 15
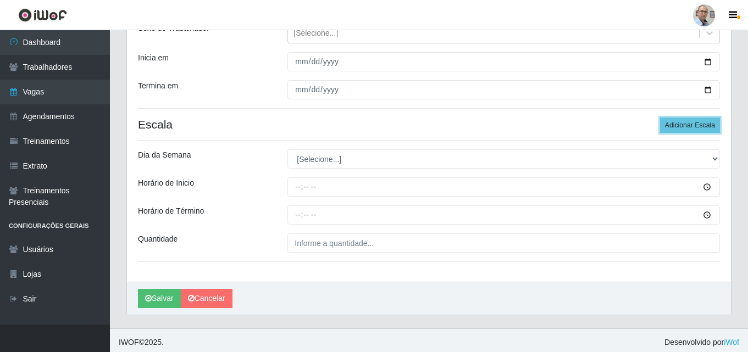
scroll to position [143, 0]
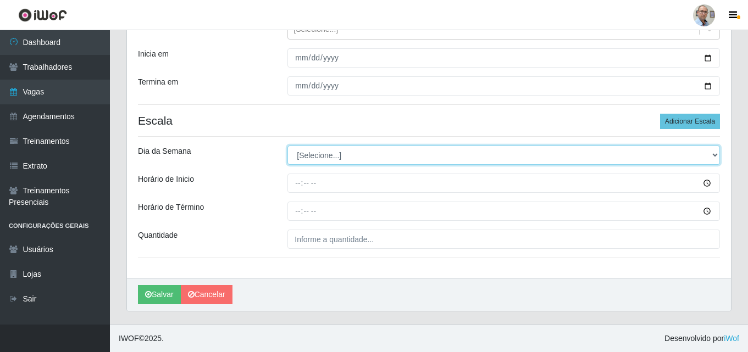
click at [337, 154] on select "[Selecione...] Segunda Terça Quarta Quinta Sexta Sábado Domingo" at bounding box center [504, 155] width 433 height 19
select select "1"
click at [288, 146] on select "[Selecione...] Segunda Terça Quarta Quinta Sexta Sábado Domingo" at bounding box center [504, 155] width 433 height 19
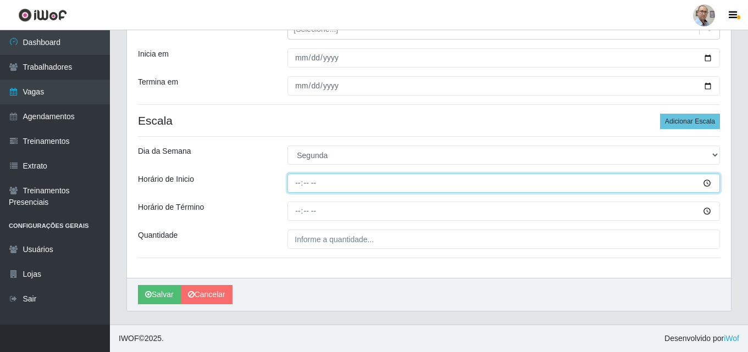
click at [293, 189] on input "Horário de Inicio" at bounding box center [504, 183] width 433 height 19
type input "16:40"
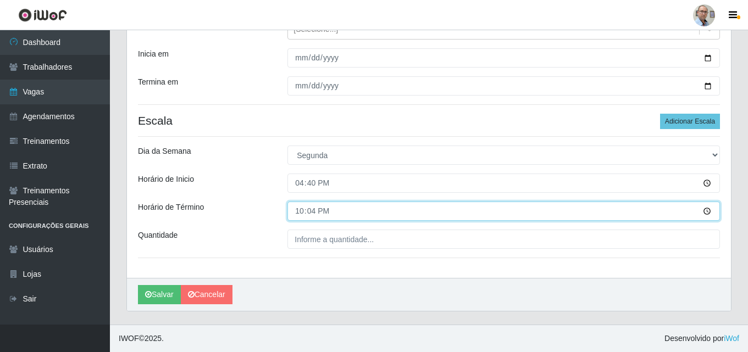
type input "22:40"
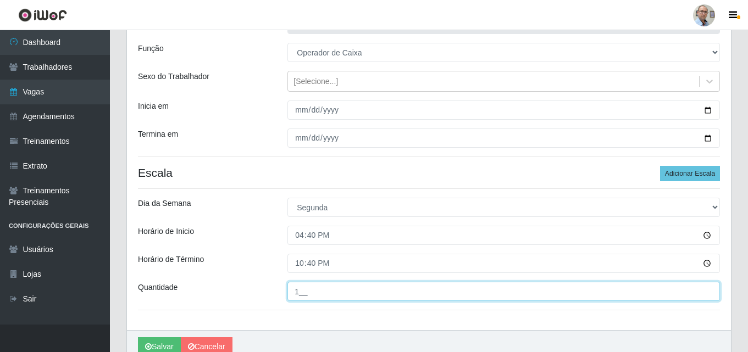
scroll to position [0, 0]
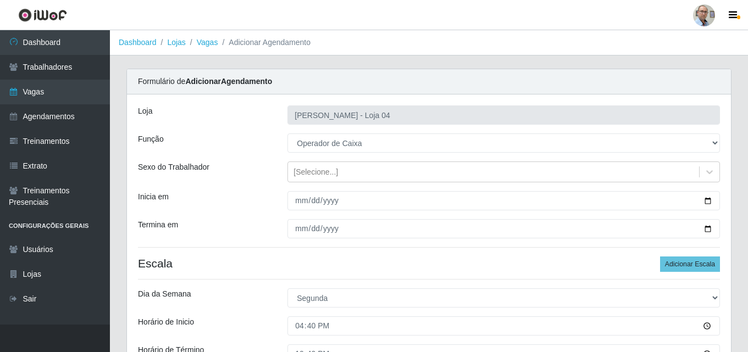
type input "1__"
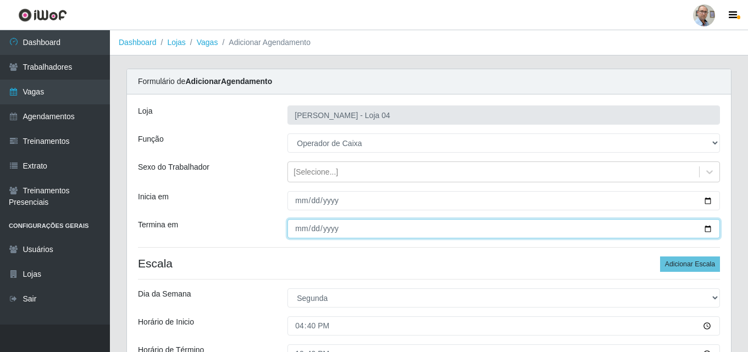
click at [710, 229] on input "[DATE]" at bounding box center [504, 228] width 433 height 19
type input "[DATE]"
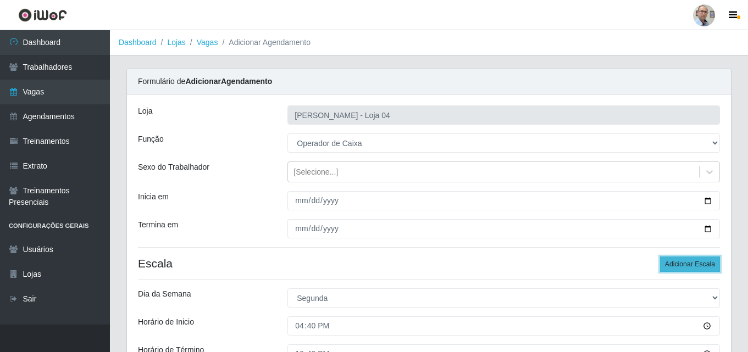
click at [684, 264] on button "Adicionar Escala" at bounding box center [690, 264] width 60 height 15
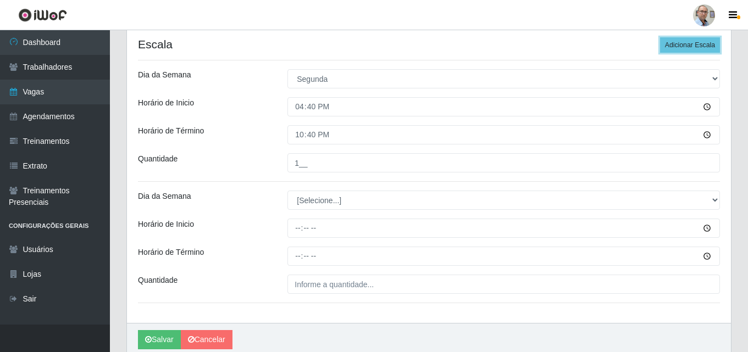
scroll to position [220, 0]
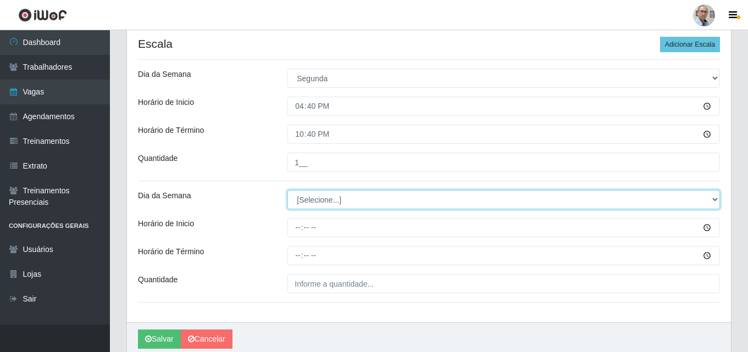
click at [326, 203] on select "[Selecione...] Segunda Terça Quarta Quinta Sexta Sábado Domingo" at bounding box center [504, 199] width 433 height 19
select select "2"
click at [288, 190] on select "[Selecione...] Segunda Terça Quarta Quinta Sexta Sábado Domingo" at bounding box center [504, 199] width 433 height 19
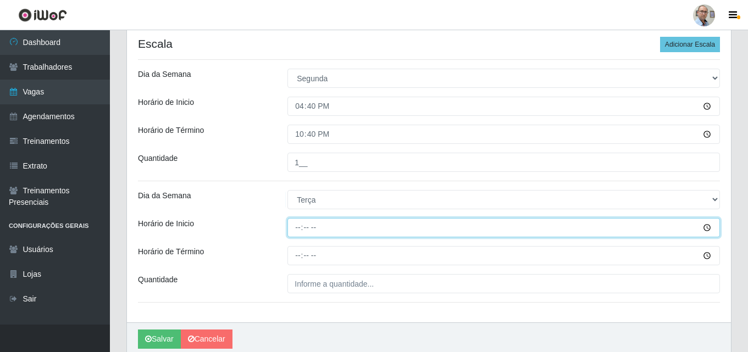
click at [299, 227] on input "Horário de Inicio" at bounding box center [504, 227] width 433 height 19
type input "16:40"
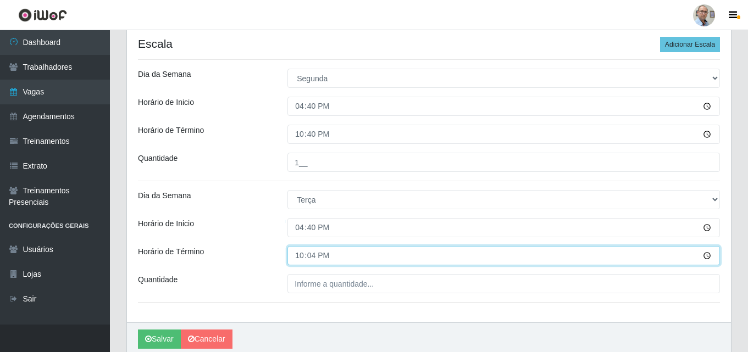
type input "22:40"
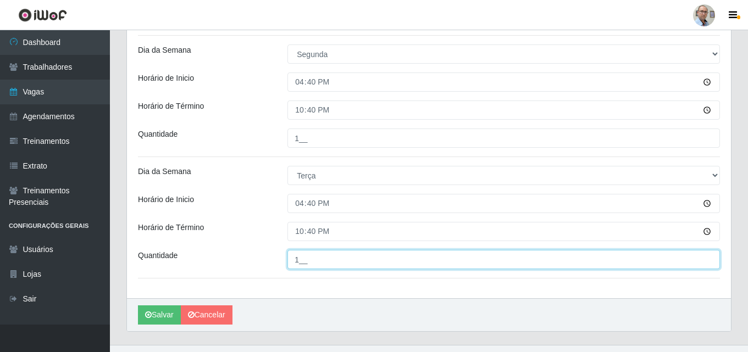
scroll to position [264, 0]
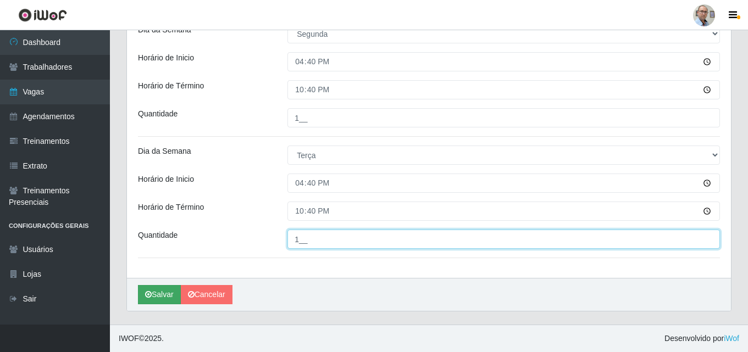
type input "1__"
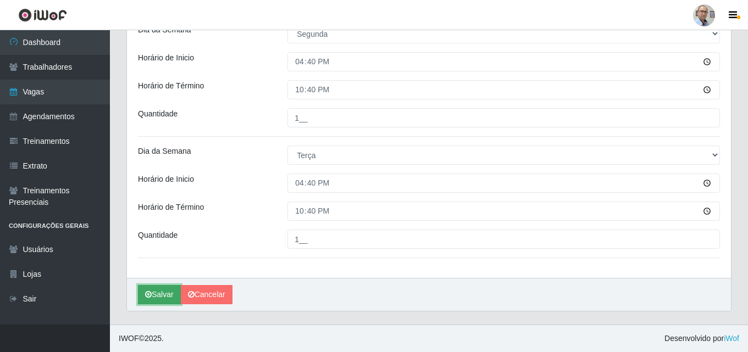
click at [163, 293] on button "Salvar" at bounding box center [159, 294] width 43 height 19
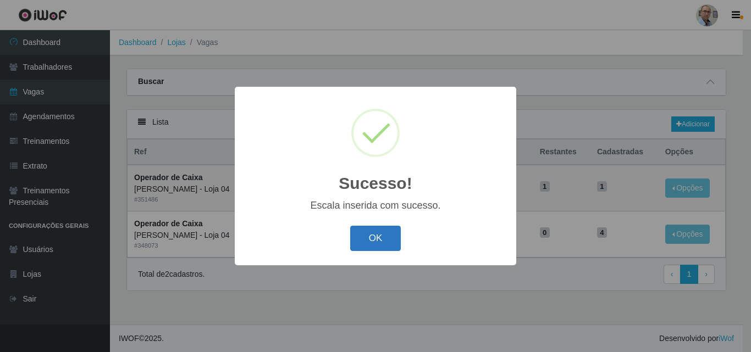
click at [377, 240] on button "OK" at bounding box center [375, 239] width 51 height 26
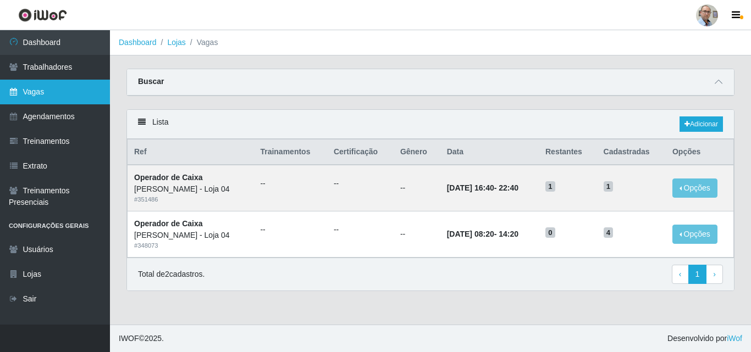
click at [47, 92] on link "Vagas" at bounding box center [55, 92] width 110 height 25
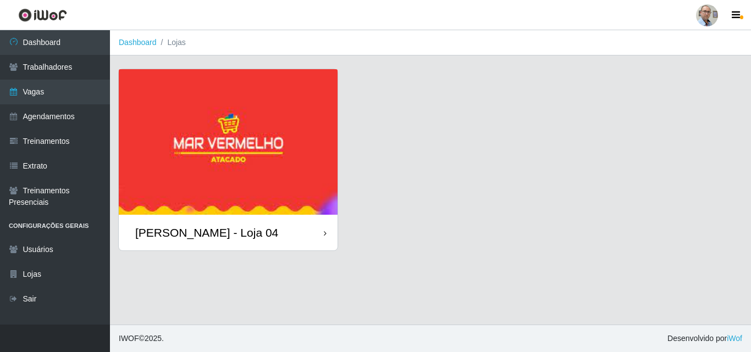
click at [203, 228] on div "[PERSON_NAME] - Loja 04" at bounding box center [206, 233] width 143 height 14
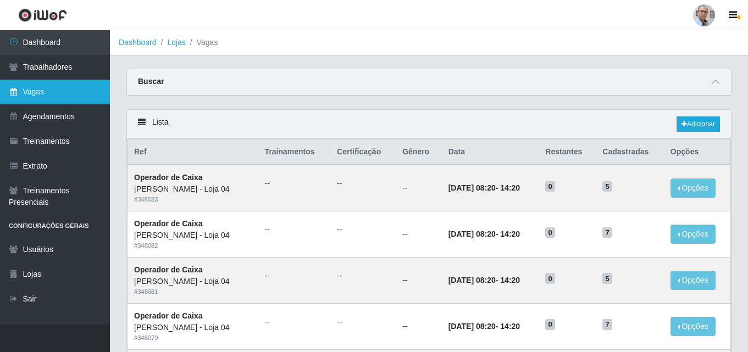
click at [35, 90] on link "Vagas" at bounding box center [55, 92] width 110 height 25
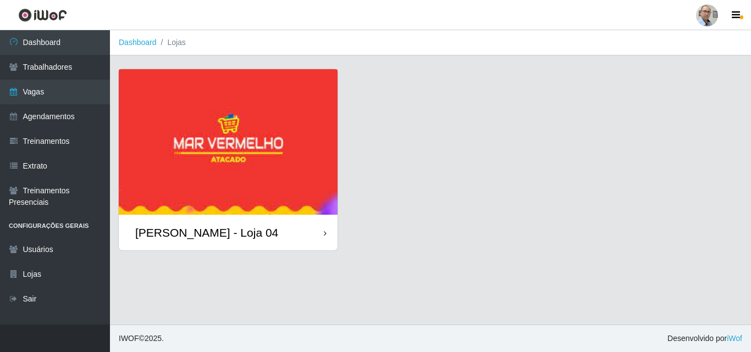
click at [207, 229] on div "[PERSON_NAME] - Loja 04" at bounding box center [206, 233] width 143 height 14
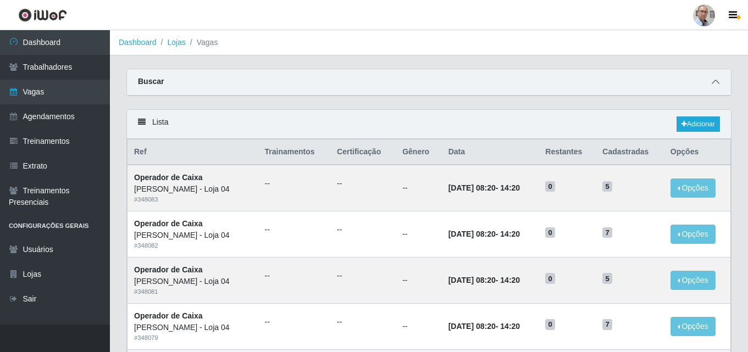
click at [717, 82] on icon at bounding box center [716, 82] width 8 height 8
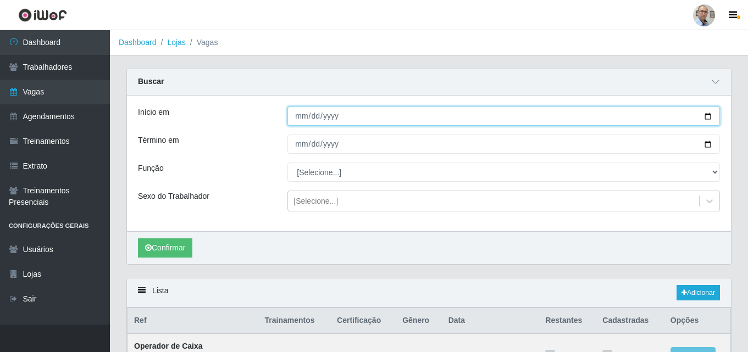
click at [708, 119] on input "Início em" at bounding box center [504, 116] width 433 height 19
type input "[DATE]"
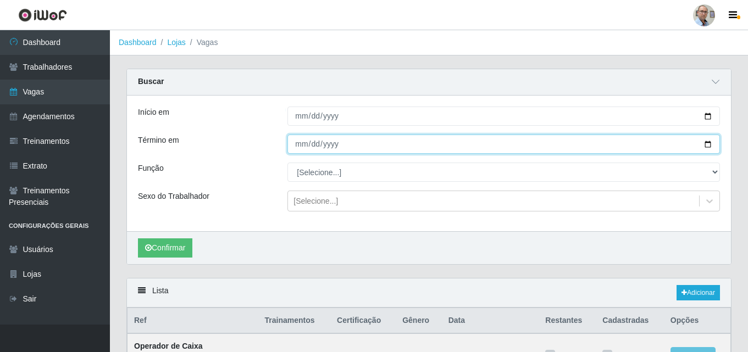
click at [709, 144] on input "Término em" at bounding box center [504, 144] width 433 height 19
type input "[DATE]"
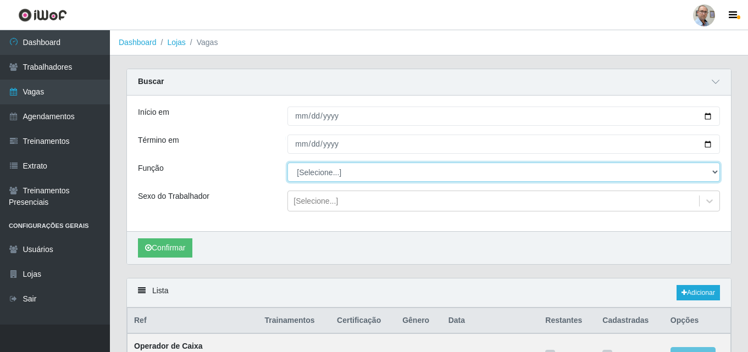
click at [338, 174] on select "[Selecione...] ASG ASG + ASG ++ Auxiliar de Depósito Auxiliar de Depósito + Aux…" at bounding box center [504, 172] width 433 height 19
click at [317, 173] on select "[Selecione...] ASG ASG + ASG ++ Auxiliar de Depósito Auxiliar de Depósito + Aux…" at bounding box center [504, 172] width 433 height 19
select select "24"
click at [288, 163] on select "[Selecione...] ASG ASG + ASG ++ Auxiliar de Depósito Auxiliar de Depósito + Aux…" at bounding box center [504, 172] width 433 height 19
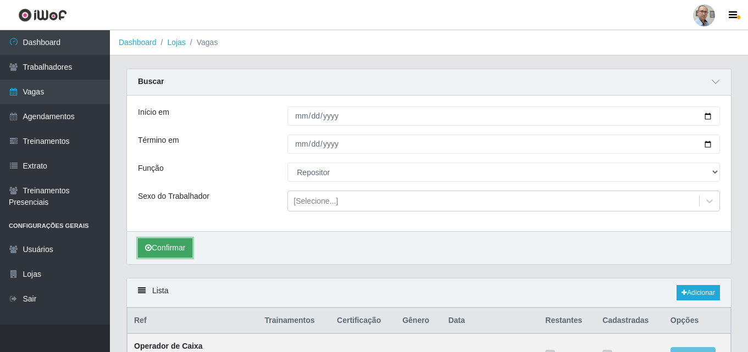
click at [170, 246] on button "Confirmar" at bounding box center [165, 248] width 54 height 19
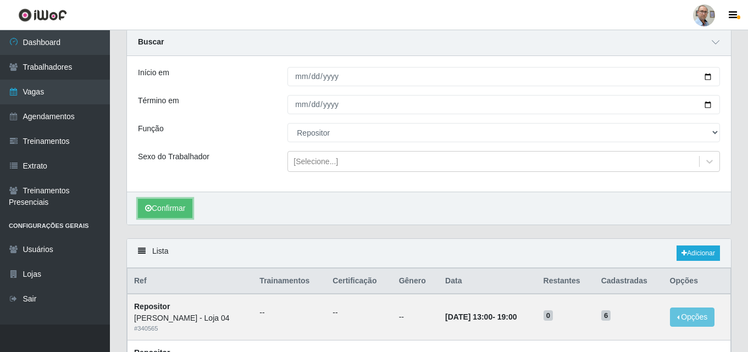
scroll to position [39, 0]
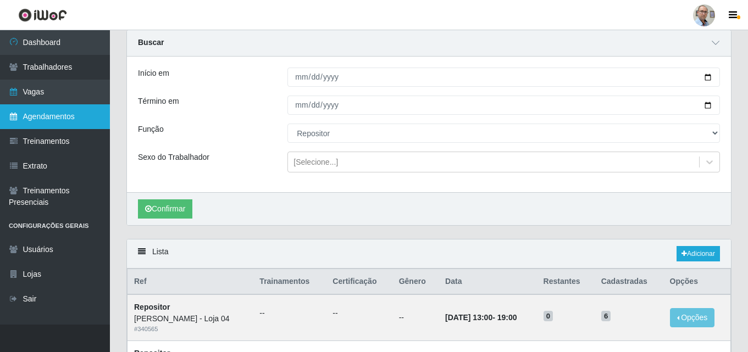
click at [60, 115] on link "Agendamentos" at bounding box center [55, 116] width 110 height 25
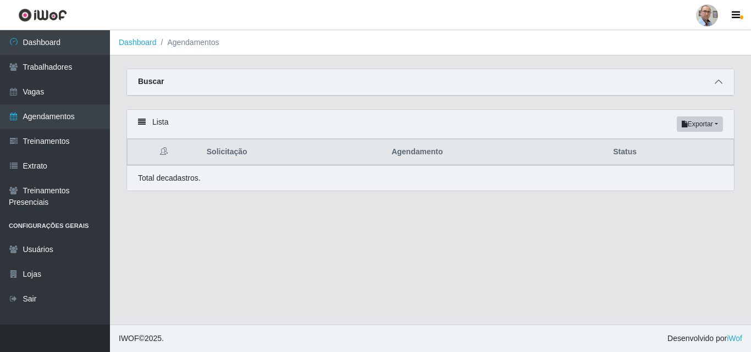
click at [722, 81] on icon at bounding box center [719, 82] width 8 height 8
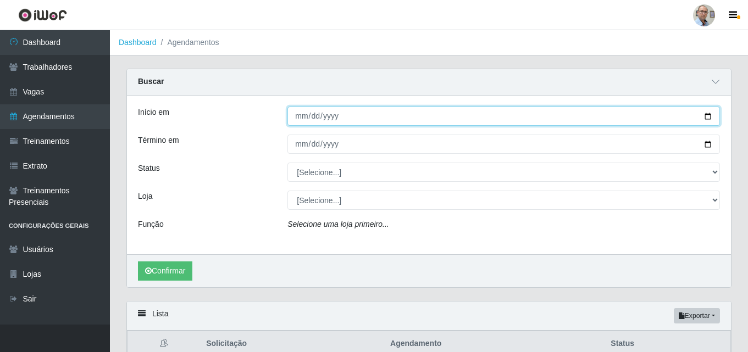
click at [709, 119] on input "Início em" at bounding box center [504, 116] width 433 height 19
type input "[DATE]"
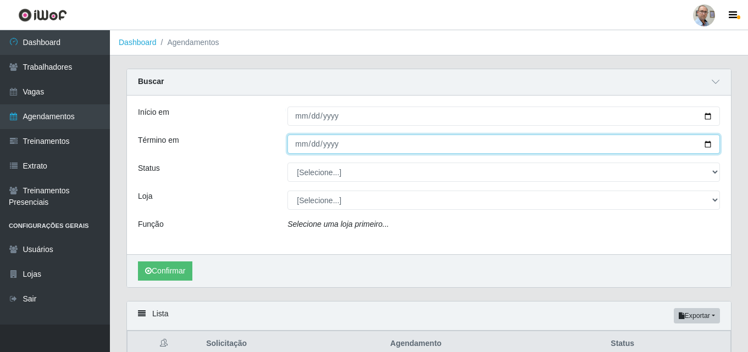
click at [707, 148] on input "Término em" at bounding box center [504, 144] width 433 height 19
type input "[DATE]"
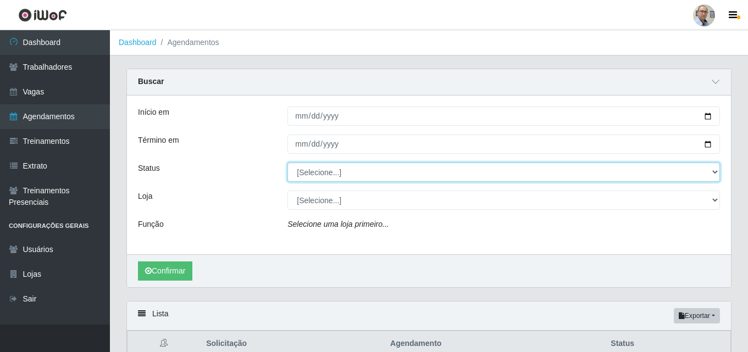
click at [324, 172] on select "[Selecione...] AGENDADO AGUARDANDO LIBERAR EM ANDAMENTO EM REVISÃO FINALIZADO C…" at bounding box center [504, 172] width 433 height 19
select select "AGENDADO"
click at [288, 163] on select "[Selecione...] AGENDADO AGUARDANDO LIBERAR EM ANDAMENTO EM REVISÃO FINALIZADO C…" at bounding box center [504, 172] width 433 height 19
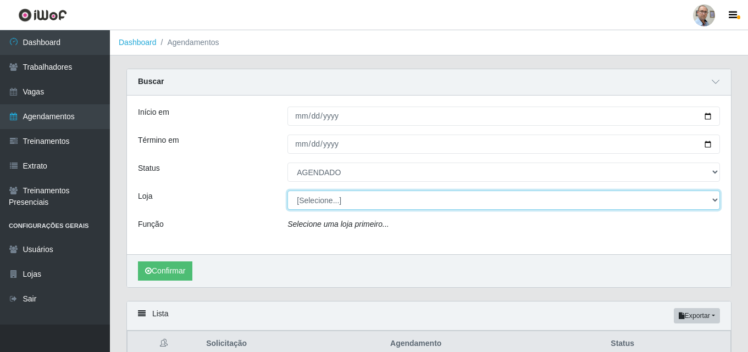
click at [328, 204] on select "[Selecione...] Mar Vermelho - Loja 04" at bounding box center [504, 200] width 433 height 19
select select "251"
click at [288, 191] on select "[Selecione...] Mar Vermelho - Loja 04" at bounding box center [504, 200] width 433 height 19
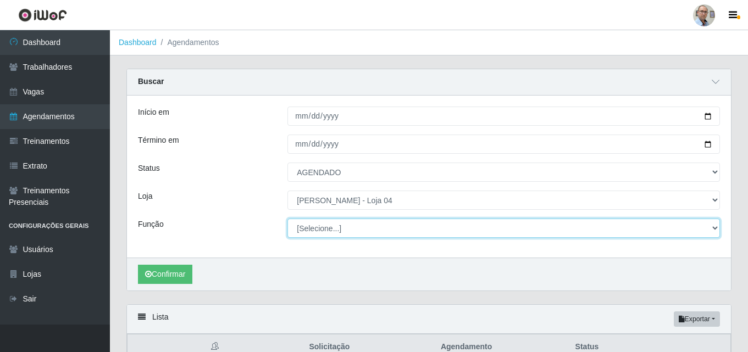
click at [326, 226] on select "[Selecione...] ASG ASG + ASG ++ Auxiliar de Depósito Auxiliar de Depósito + Aux…" at bounding box center [504, 228] width 433 height 19
click at [288, 219] on select "[Selecione...] ASG ASG + ASG ++ Auxiliar de Depósito Auxiliar de Depósito + Aux…" at bounding box center [504, 228] width 433 height 19
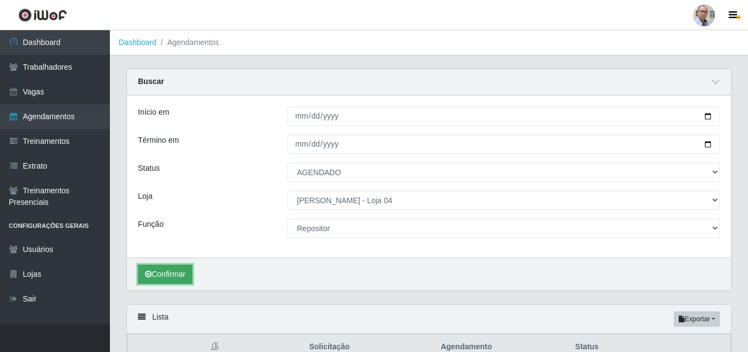
click at [174, 271] on button "Confirmar" at bounding box center [165, 274] width 54 height 19
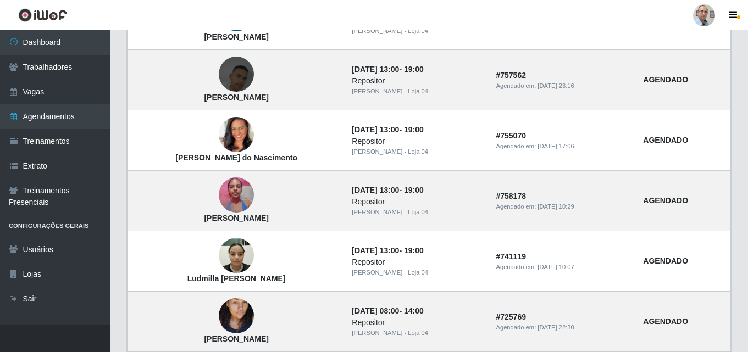
scroll to position [495, 0]
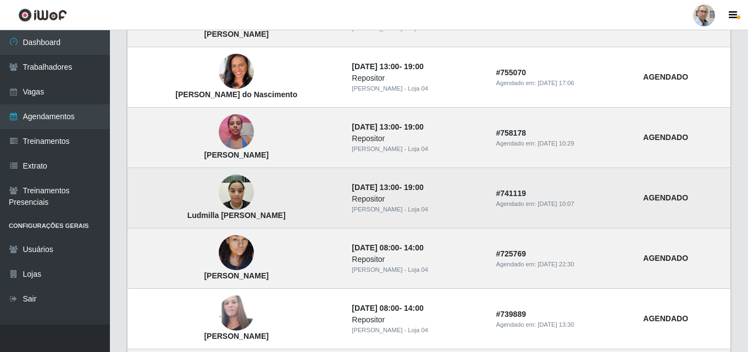
click at [233, 185] on img at bounding box center [236, 192] width 35 height 47
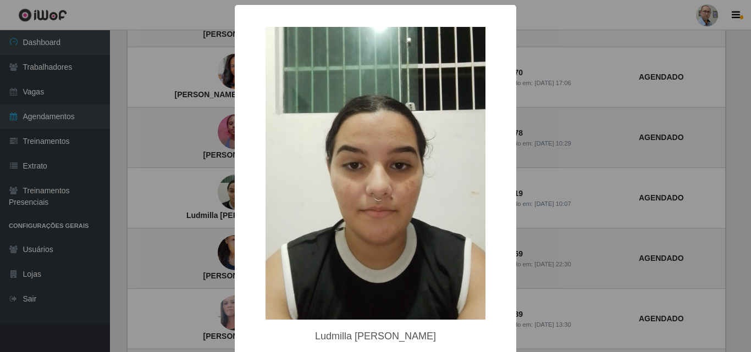
click at [180, 191] on div "× Ludmilla [PERSON_NAME]" at bounding box center [375, 176] width 751 height 352
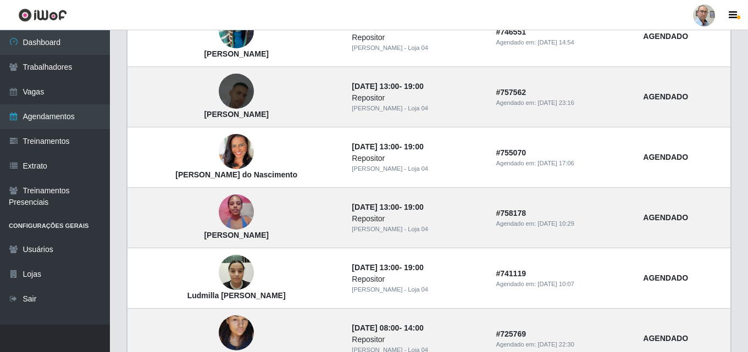
scroll to position [414, 0]
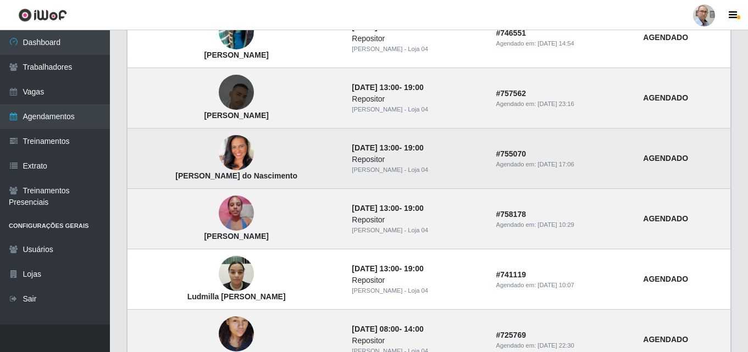
click at [235, 151] on img at bounding box center [236, 153] width 35 height 63
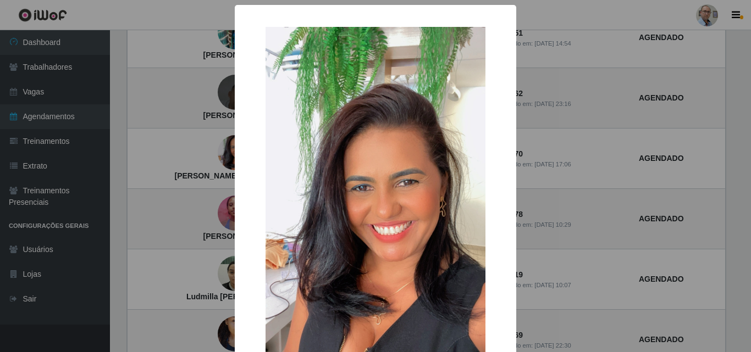
click at [147, 163] on div "× [PERSON_NAME] do Nascimento OK Cancel" at bounding box center [375, 176] width 751 height 352
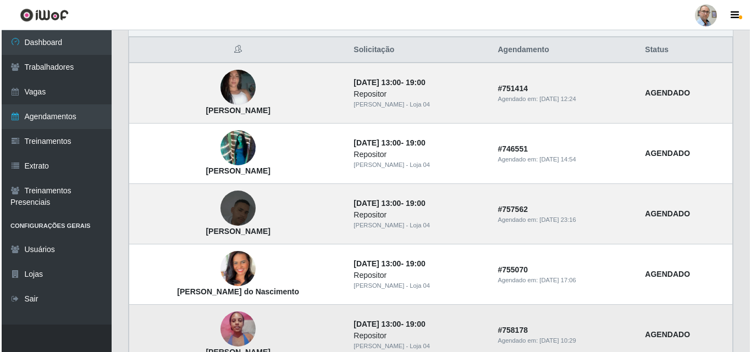
scroll to position [249, 0]
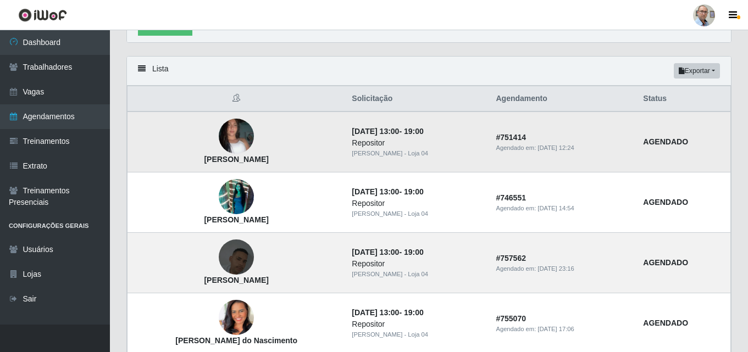
click at [229, 124] on img at bounding box center [236, 136] width 35 height 63
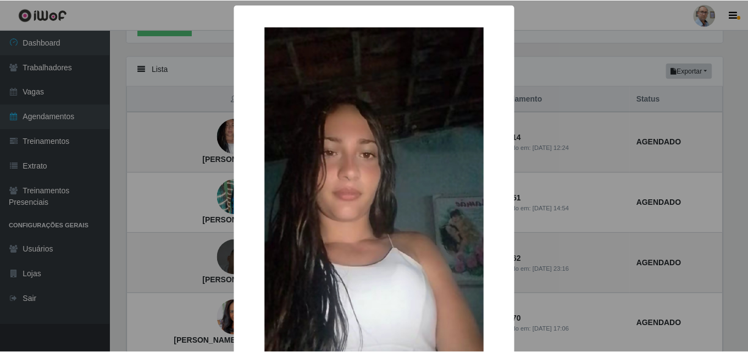
scroll to position [55, 0]
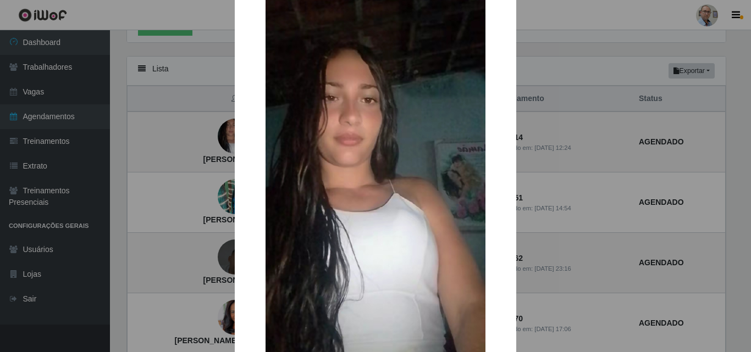
click at [157, 172] on div "× [PERSON_NAME] [PERSON_NAME] OK Cancel" at bounding box center [375, 176] width 751 height 352
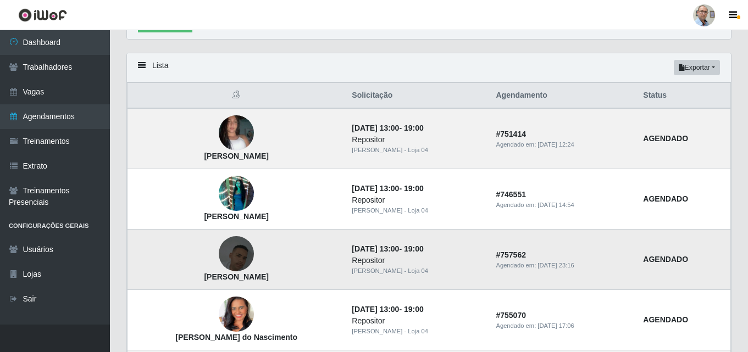
scroll to position [359, 0]
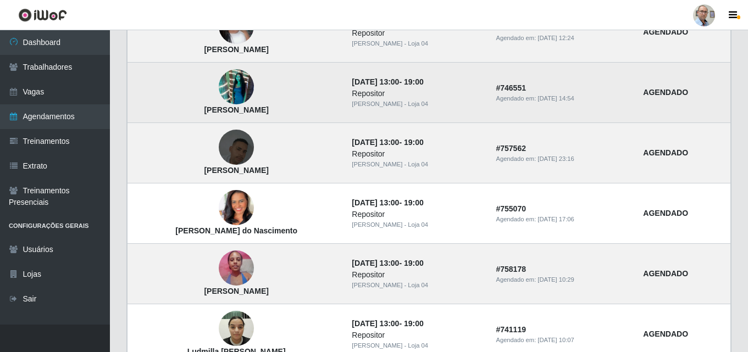
click at [233, 78] on img at bounding box center [236, 87] width 35 height 63
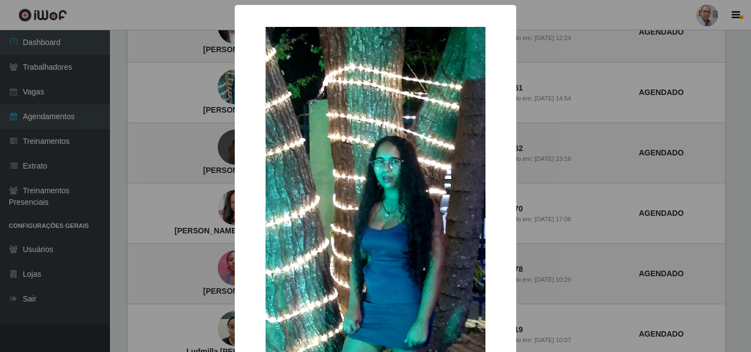
click at [202, 168] on div "× [PERSON_NAME] OK Cancel" at bounding box center [375, 176] width 751 height 352
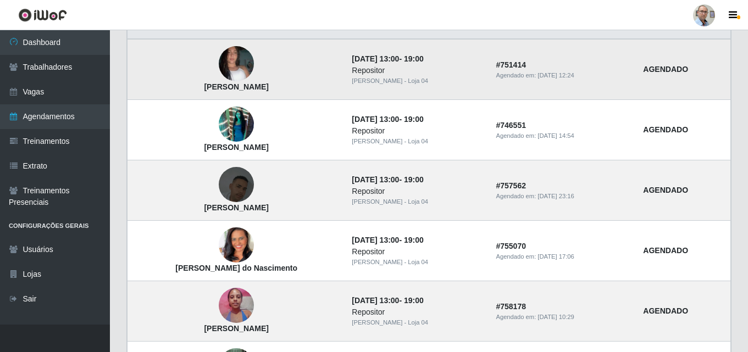
scroll to position [304, 0]
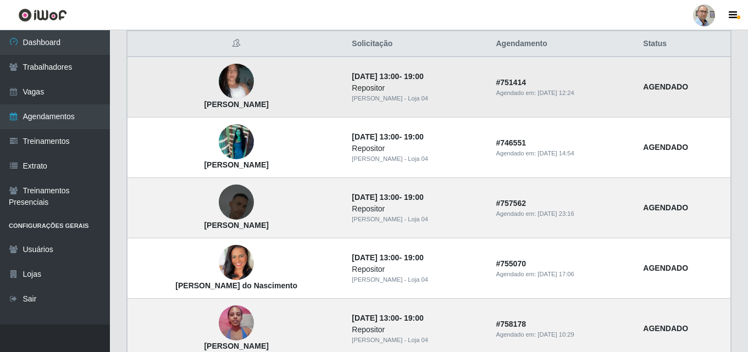
click at [231, 69] on img at bounding box center [236, 81] width 35 height 63
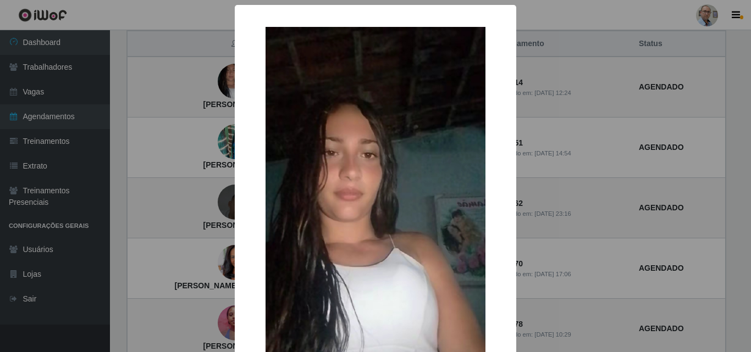
click at [163, 184] on div "× [PERSON_NAME] [PERSON_NAME] OK Cancel" at bounding box center [375, 176] width 751 height 352
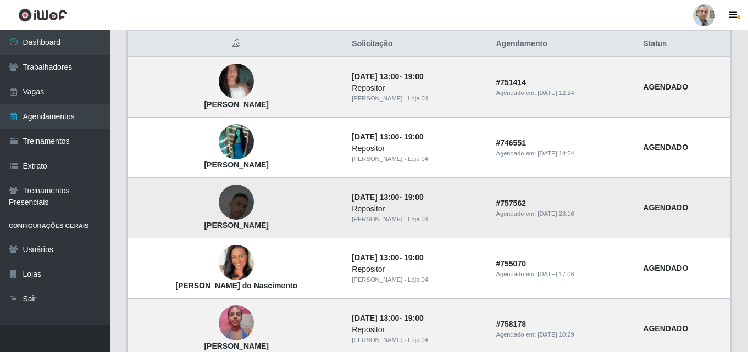
click at [228, 203] on img at bounding box center [236, 202] width 35 height 63
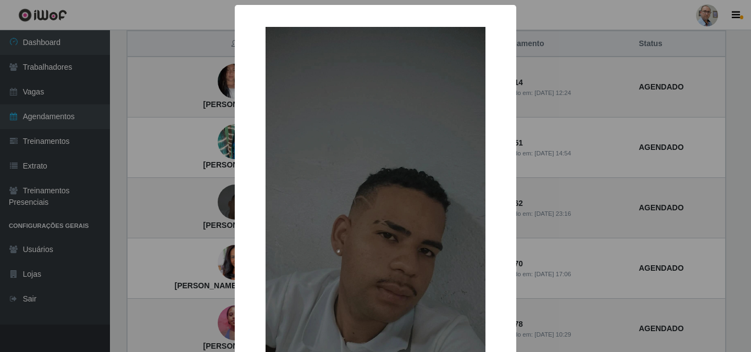
click at [189, 212] on div "× [PERSON_NAME] OK Cancel" at bounding box center [375, 176] width 751 height 352
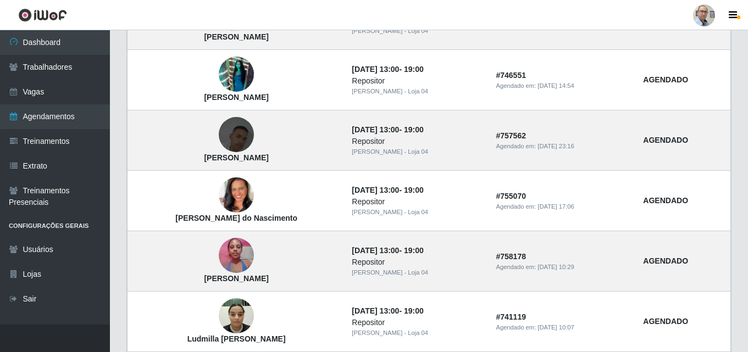
scroll to position [468, 0]
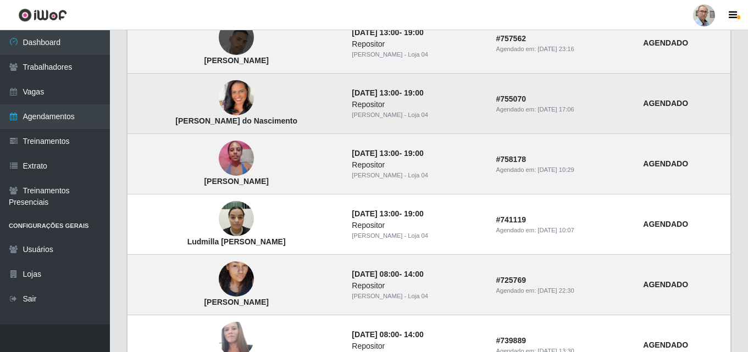
click at [230, 92] on img at bounding box center [236, 98] width 35 height 63
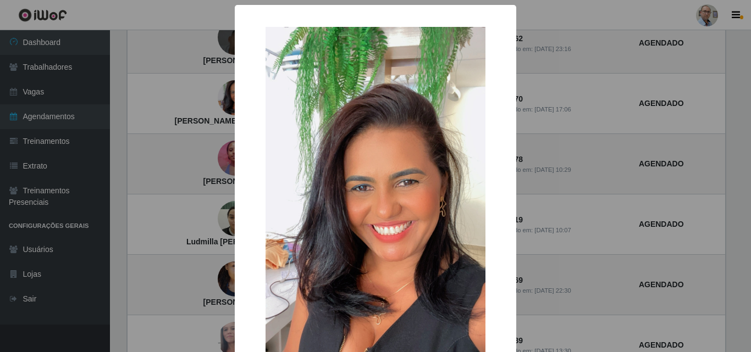
click at [181, 150] on div "× [PERSON_NAME] do Nascimento OK Cancel" at bounding box center [375, 176] width 751 height 352
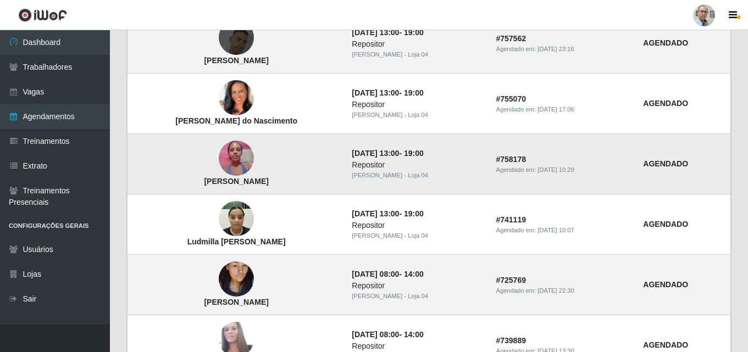
click at [229, 169] on img at bounding box center [236, 158] width 35 height 47
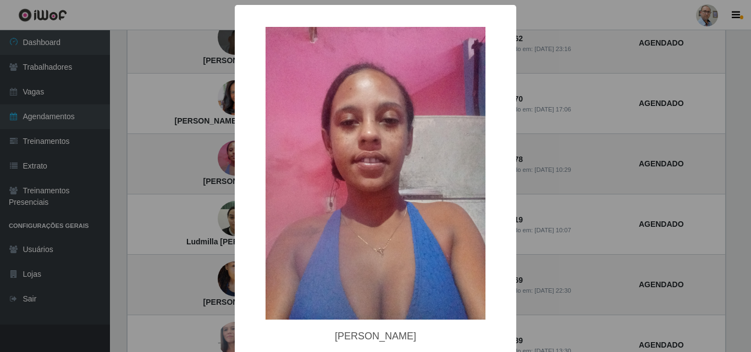
click at [167, 153] on div "× [PERSON_NAME] OK Cancel" at bounding box center [375, 176] width 751 height 352
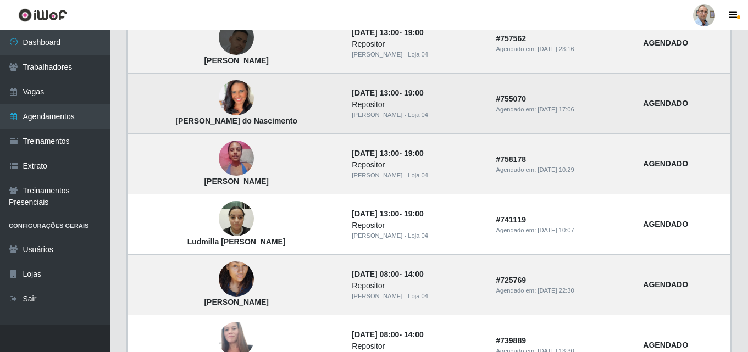
click at [244, 92] on img at bounding box center [236, 98] width 35 height 63
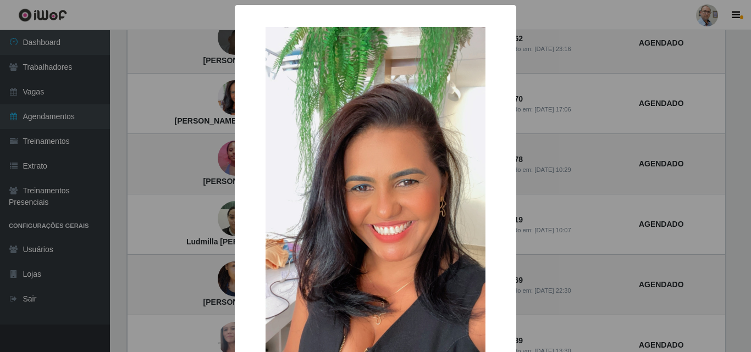
click at [166, 169] on div "× [PERSON_NAME] do Nascimento OK Cancel" at bounding box center [375, 176] width 751 height 352
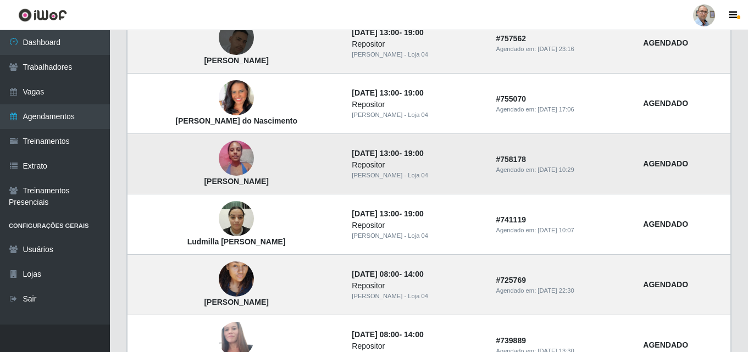
click at [229, 159] on img at bounding box center [236, 158] width 35 height 47
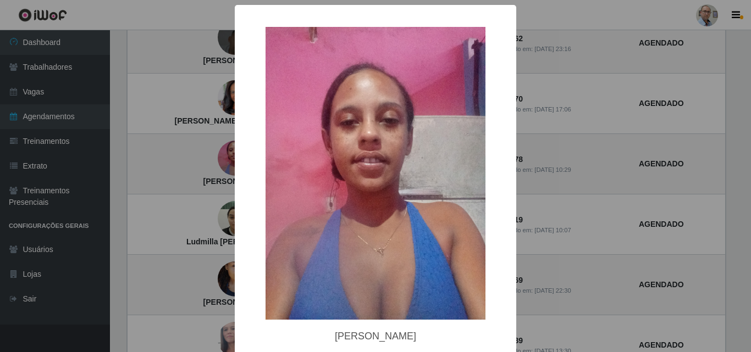
click at [140, 181] on div "× [PERSON_NAME] OK Cancel" at bounding box center [375, 176] width 751 height 352
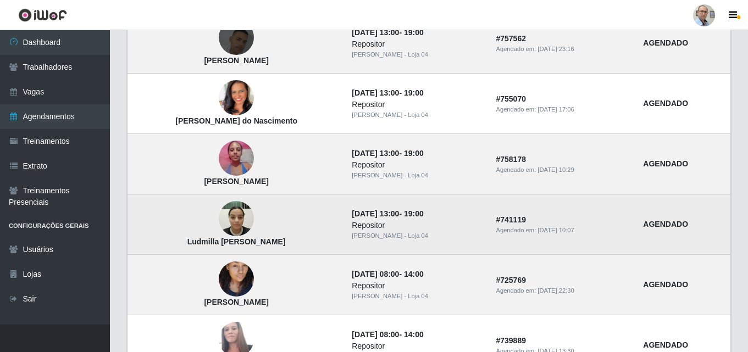
click at [242, 222] on img at bounding box center [236, 219] width 35 height 47
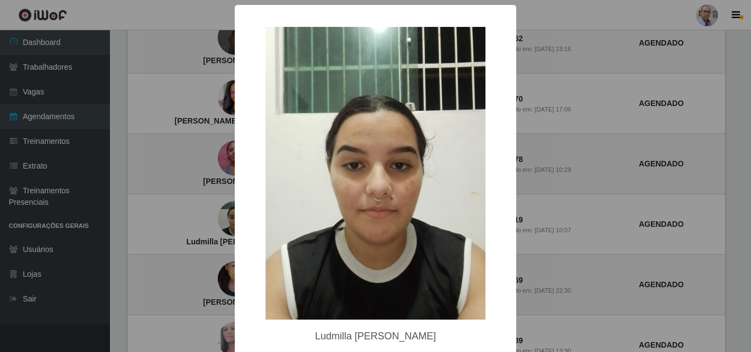
click at [188, 218] on div "× Ludmilla [PERSON_NAME]" at bounding box center [375, 176] width 751 height 352
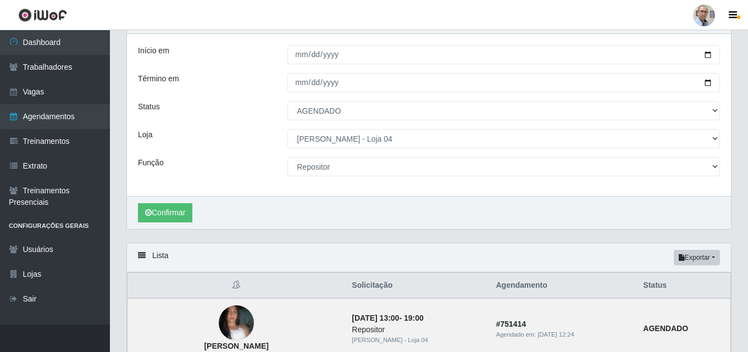
scroll to position [0, 0]
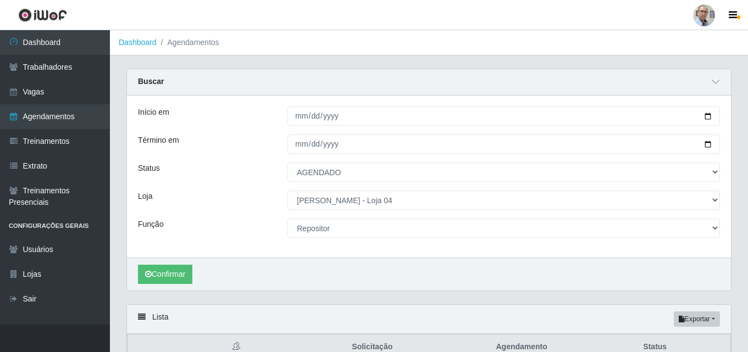
click at [324, 275] on div "Confirmar" at bounding box center [429, 274] width 604 height 33
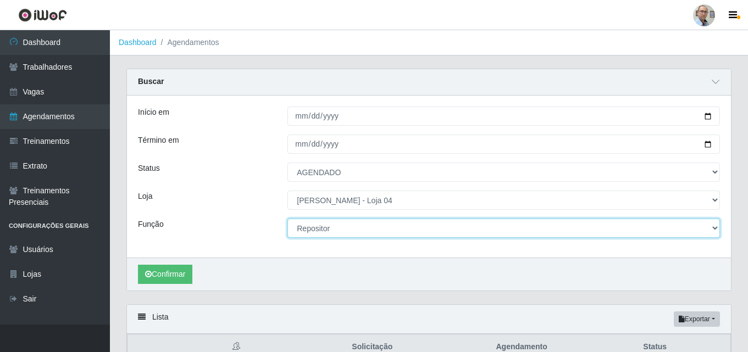
click at [345, 225] on select "[Selecione...] ASG ASG + ASG ++ Auxiliar de Depósito Auxiliar de Depósito + Aux…" at bounding box center [504, 228] width 433 height 19
select select "4"
click at [288, 219] on select "[Selecione...] ASG ASG + ASG ++ Auxiliar de Depósito Auxiliar de Depósito + Aux…" at bounding box center [504, 228] width 433 height 19
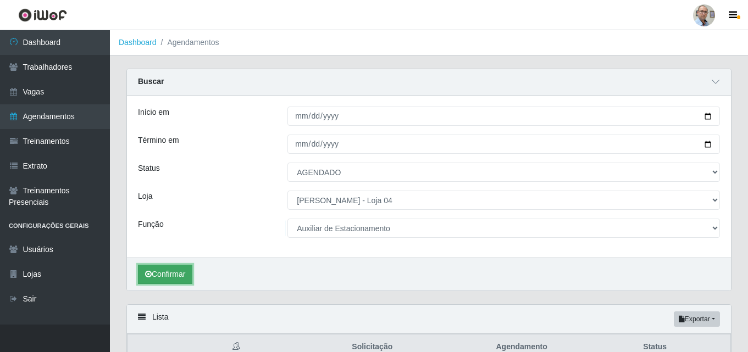
click at [168, 274] on button "Confirmar" at bounding box center [165, 274] width 54 height 19
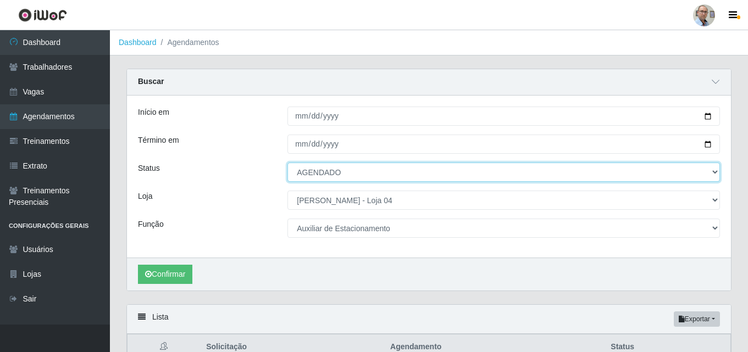
click at [374, 174] on select "[Selecione...] AGENDADO AGUARDANDO LIBERAR EM ANDAMENTO EM REVISÃO FINALIZADO C…" at bounding box center [504, 172] width 433 height 19
select select "FINALIZADO"
click at [288, 163] on select "[Selecione...] AGENDADO AGUARDANDO LIBERAR EM ANDAMENTO EM REVISÃO FINALIZADO C…" at bounding box center [504, 172] width 433 height 19
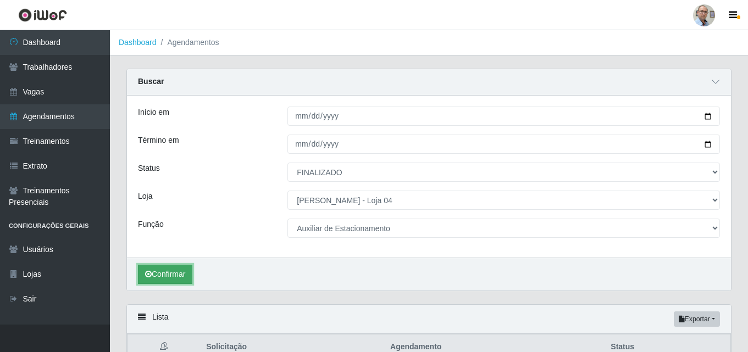
click at [172, 272] on button "Confirmar" at bounding box center [165, 274] width 54 height 19
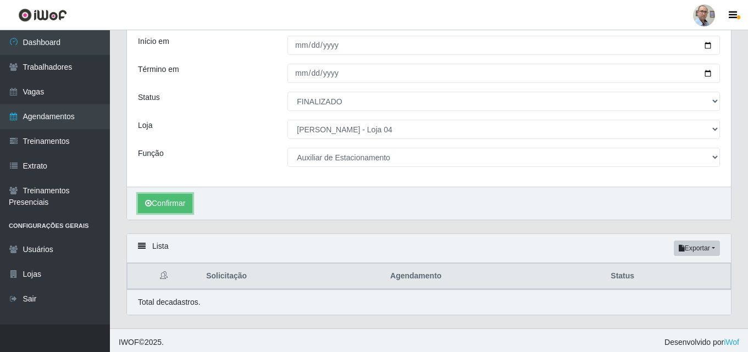
scroll to position [75, 0]
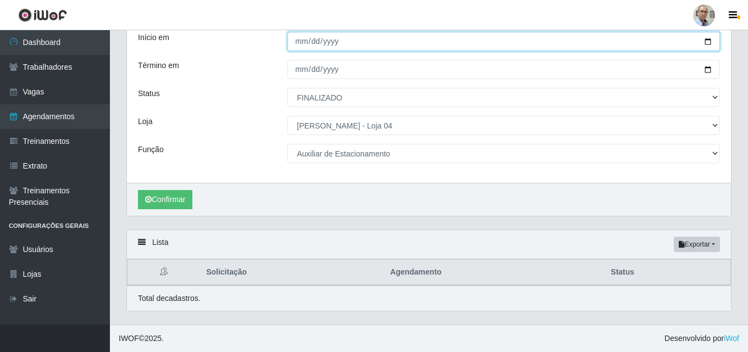
click at [708, 40] on input "[DATE]" at bounding box center [504, 41] width 433 height 19
type input "[DATE]"
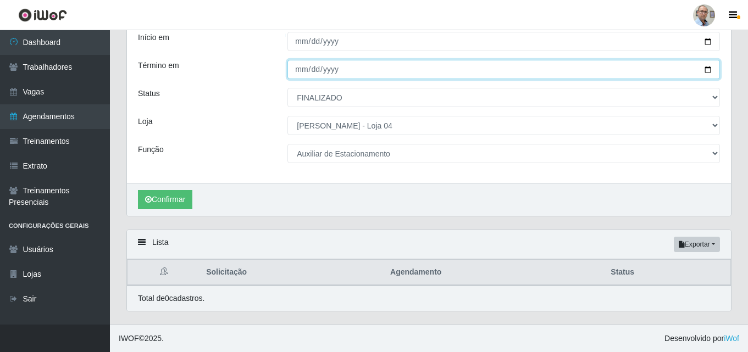
click at [706, 69] on input "[DATE]" at bounding box center [504, 69] width 433 height 19
type input "[DATE]"
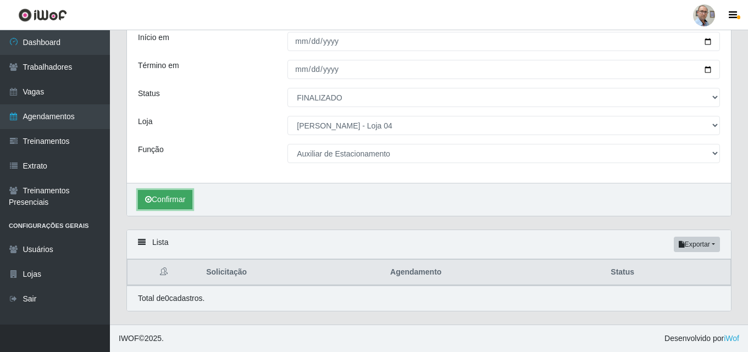
click at [177, 197] on button "Confirmar" at bounding box center [165, 199] width 54 height 19
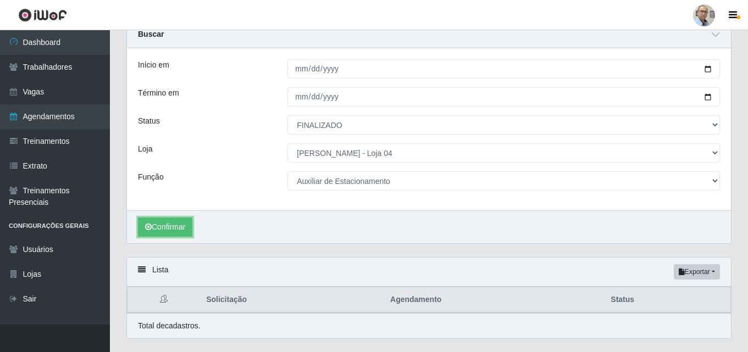
scroll to position [75, 0]
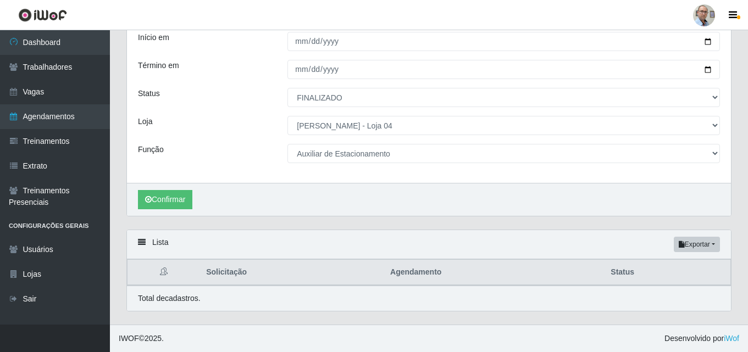
click at [431, 214] on div "Confirmar" at bounding box center [429, 199] width 604 height 33
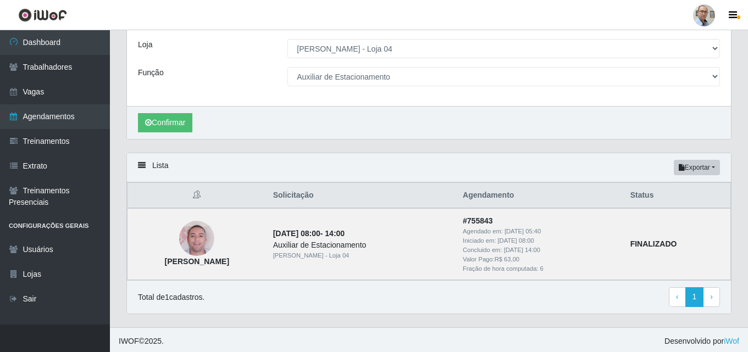
scroll to position [155, 0]
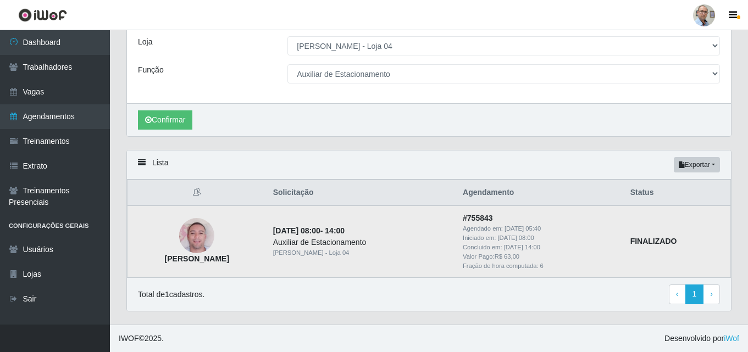
click at [209, 233] on img at bounding box center [196, 236] width 35 height 63
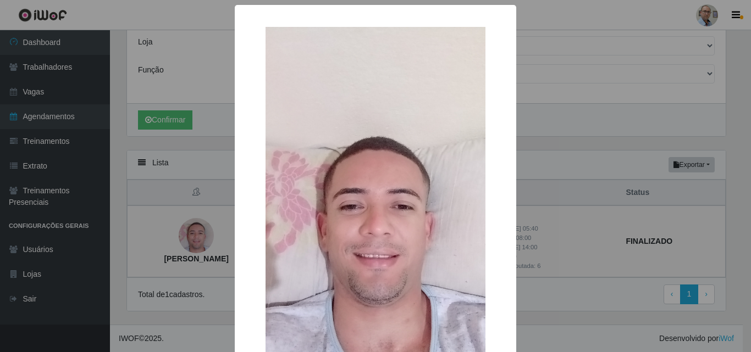
click at [209, 279] on div "× [PERSON_NAME] dos Santos OK Cancel" at bounding box center [375, 176] width 751 height 352
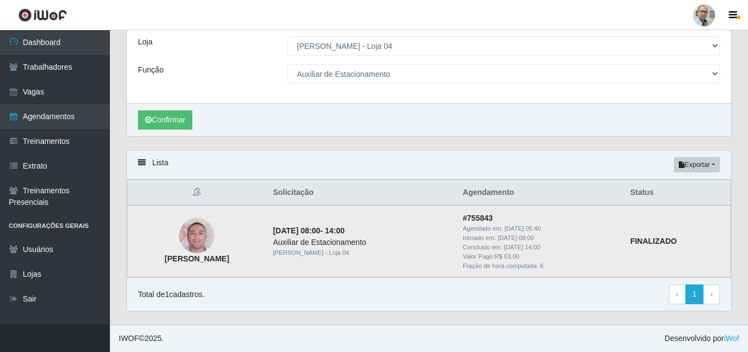
click at [192, 240] on td "[PERSON_NAME]" at bounding box center [197, 241] width 139 height 71
click at [213, 240] on img at bounding box center [196, 236] width 35 height 63
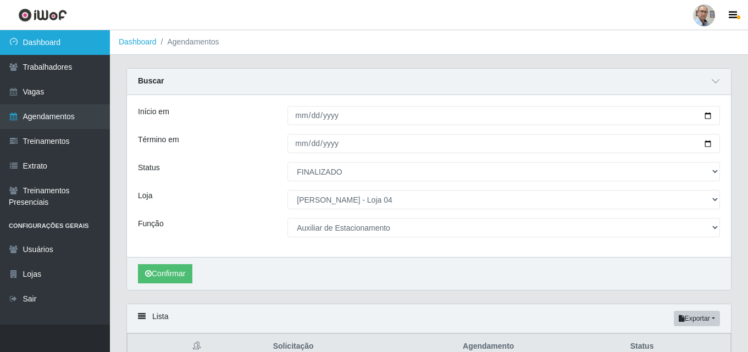
scroll to position [0, 0]
click at [19, 40] on link "Dashboard" at bounding box center [55, 42] width 110 height 25
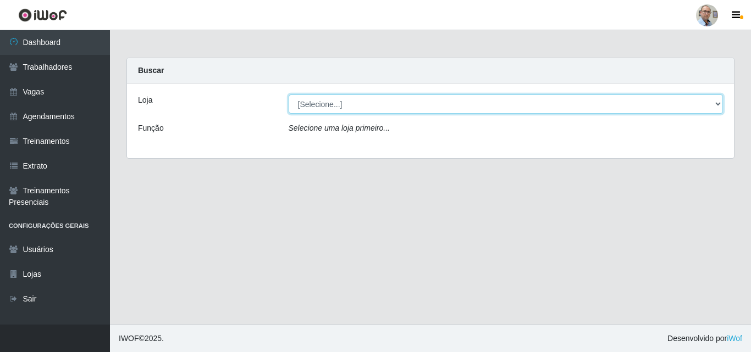
click at [363, 106] on select "[Selecione...] Mar Vermelho - Loja 04" at bounding box center [506, 104] width 435 height 19
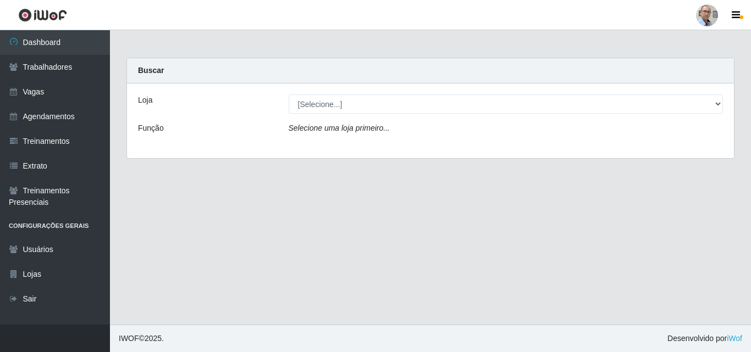
click at [336, 145] on div "Loja [Selecione...] Mar Vermelho - Loja 04 Função Selecione uma loja primeiro..." at bounding box center [430, 121] width 607 height 75
click at [335, 115] on div "Loja [Selecione...] Mar Vermelho - Loja 04 Função Selecione uma loja primeiro..." at bounding box center [430, 121] width 607 height 75
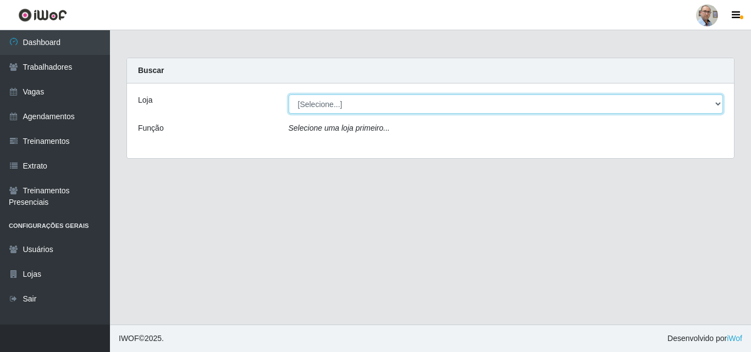
click at [329, 100] on select "[Selecione...] Mar Vermelho - Loja 04" at bounding box center [506, 104] width 435 height 19
select select "251"
click at [289, 95] on select "[Selecione...] Mar Vermelho - Loja 04" at bounding box center [506, 104] width 435 height 19
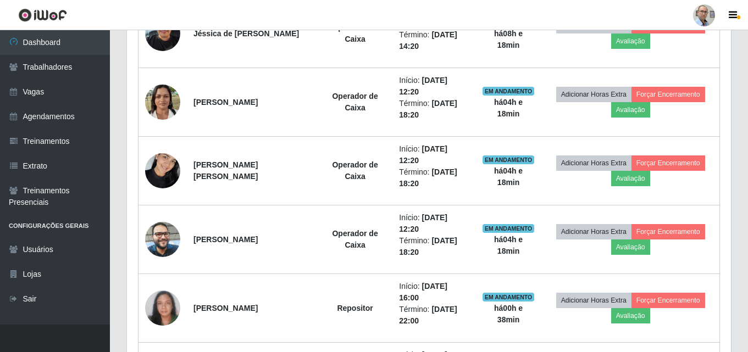
scroll to position [319, 0]
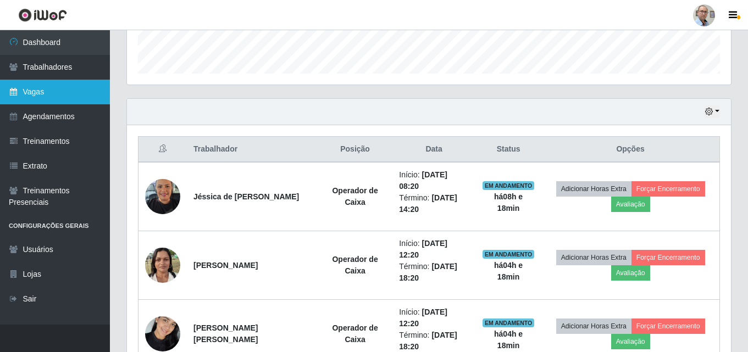
click at [45, 87] on link "Vagas" at bounding box center [55, 92] width 110 height 25
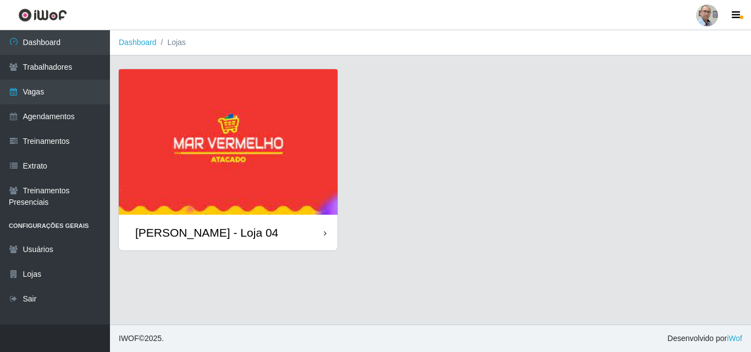
click at [201, 231] on div "[PERSON_NAME] - Loja 04" at bounding box center [206, 233] width 143 height 14
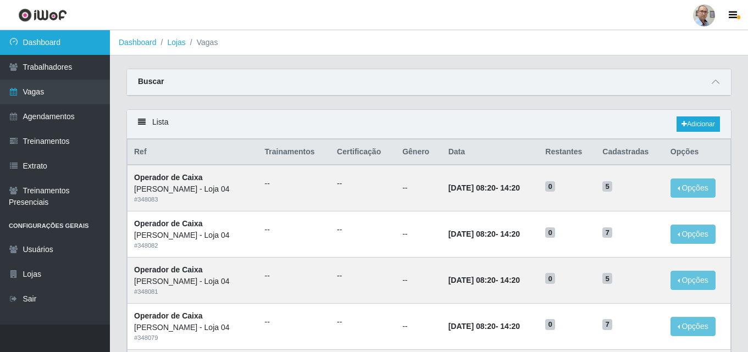
click at [47, 45] on link "Dashboard" at bounding box center [55, 42] width 110 height 25
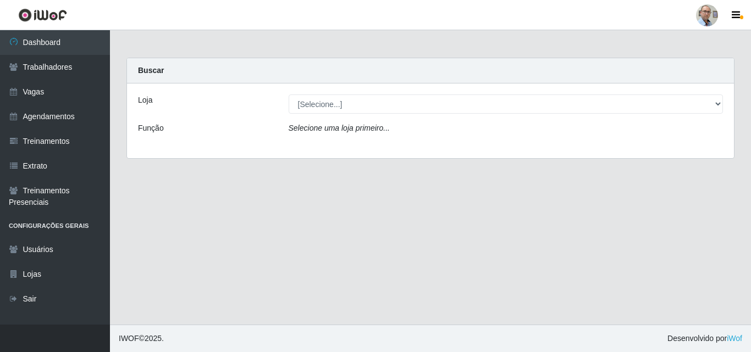
click at [486, 258] on main "Carregando... Buscar Loja [Selecione...] Mar Vermelho - Loja 04 Função Selecion…" at bounding box center [430, 177] width 641 height 295
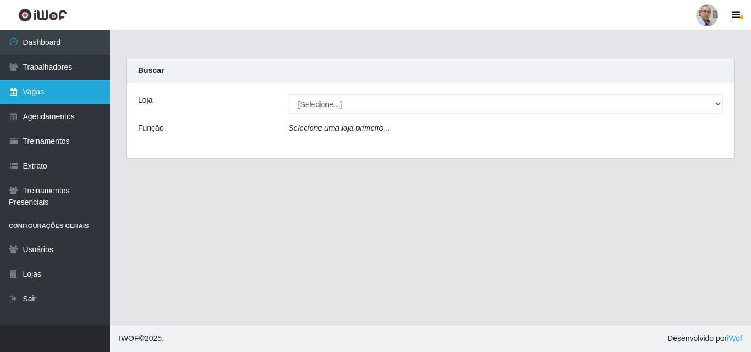
click at [50, 90] on link "Vagas" at bounding box center [55, 92] width 110 height 25
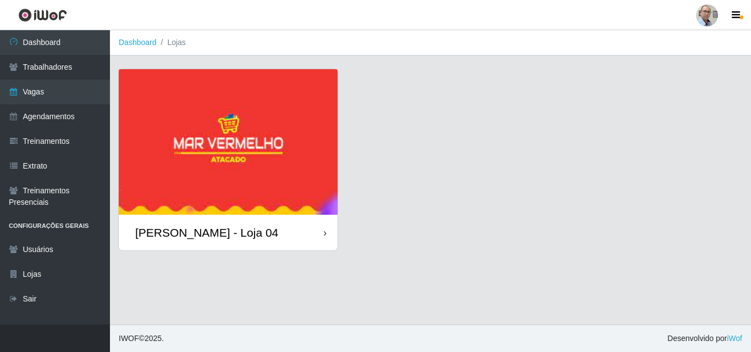
click at [210, 234] on div "[PERSON_NAME] - Loja 04" at bounding box center [206, 233] width 143 height 14
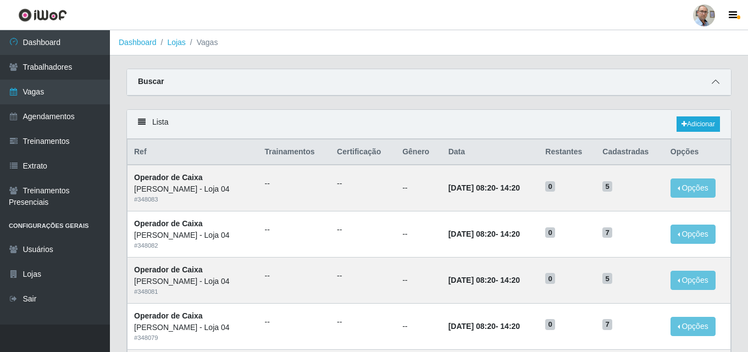
click at [717, 82] on icon at bounding box center [716, 82] width 8 height 8
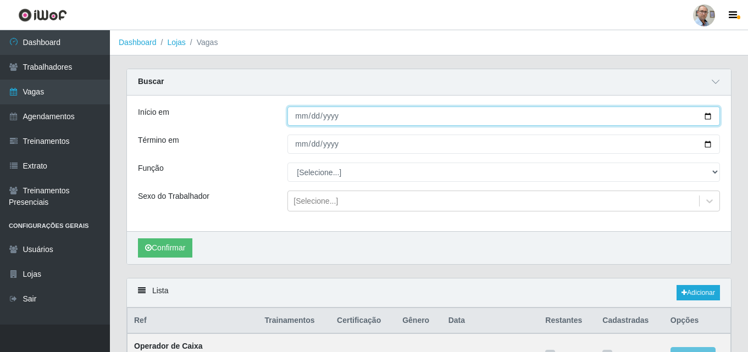
click at [709, 114] on input "Início em" at bounding box center [504, 116] width 433 height 19
type input "[DATE]"
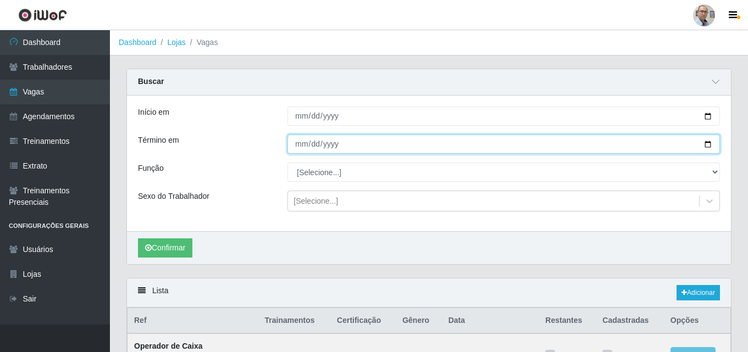
click at [708, 144] on input "Término em" at bounding box center [504, 144] width 433 height 19
type input "[DATE]"
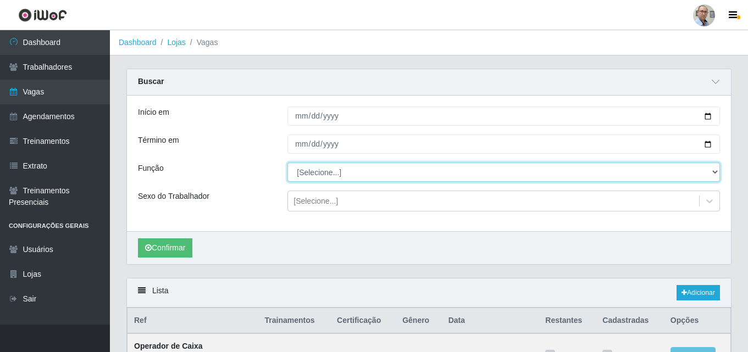
click at [326, 170] on select "[Selecione...] ASG ASG + ASG ++ Auxiliar de Depósito Auxiliar de Depósito + Aux…" at bounding box center [504, 172] width 433 height 19
select select "24"
click at [288, 163] on select "[Selecione...] ASG ASG + ASG ++ Auxiliar de Depósito Auxiliar de Depósito + Aux…" at bounding box center [504, 172] width 433 height 19
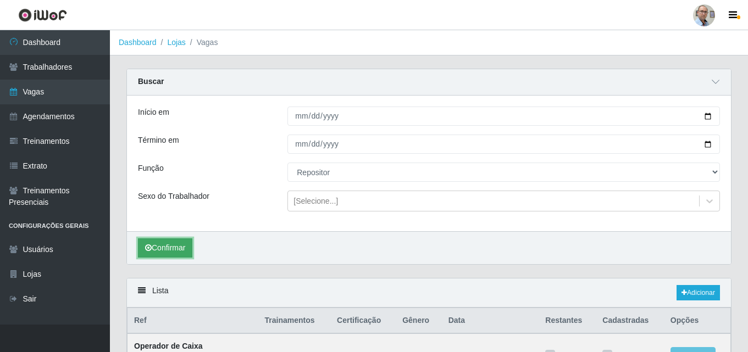
click at [173, 249] on button "Confirmar" at bounding box center [165, 248] width 54 height 19
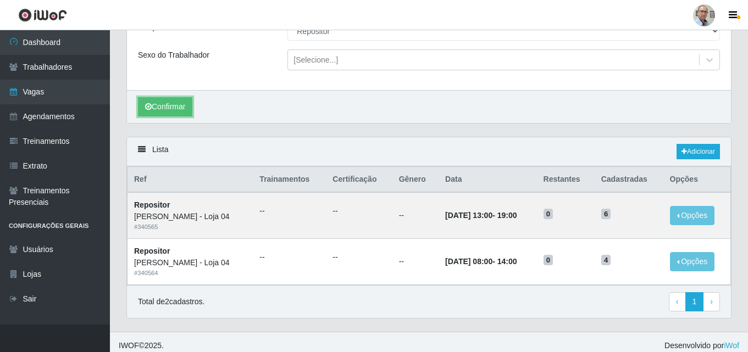
scroll to position [149, 0]
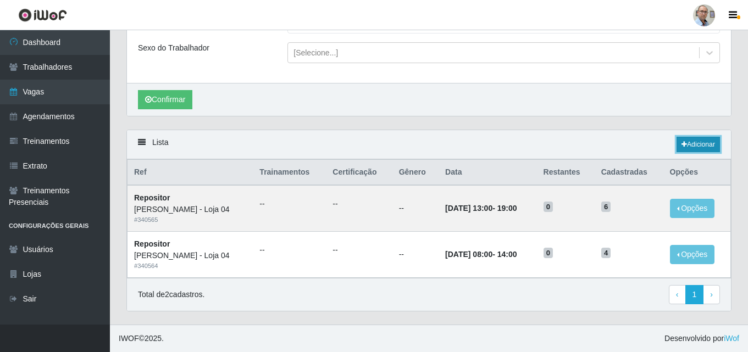
click at [694, 137] on link "Adicionar" at bounding box center [698, 144] width 43 height 15
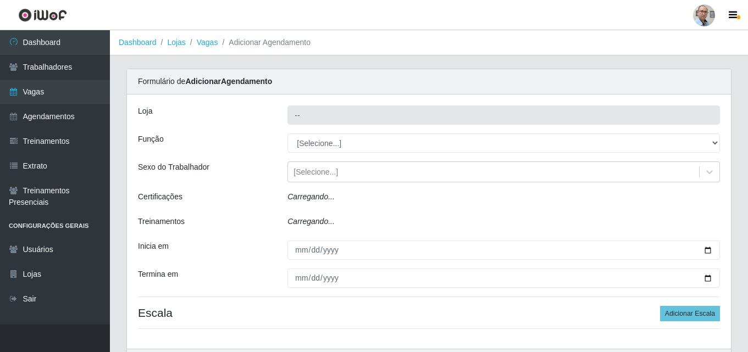
type input "[PERSON_NAME] - Loja 04"
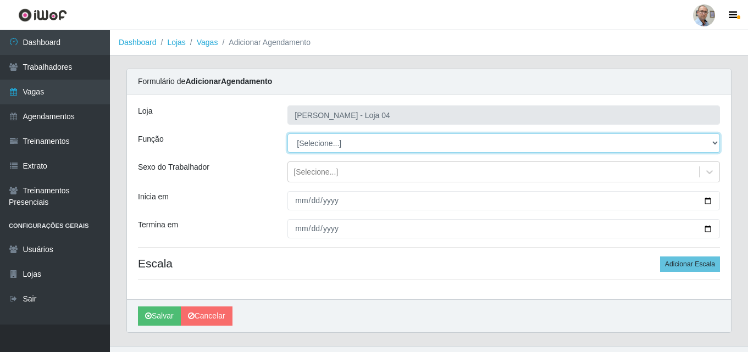
click at [324, 141] on select "[Selecione...] ASG ASG + ASG ++ Auxiliar de Depósito Auxiliar de Depósito + Aux…" at bounding box center [504, 143] width 433 height 19
select select "24"
click at [288, 134] on select "[Selecione...] ASG ASG + ASG ++ Auxiliar de Depósito Auxiliar de Depósito + Aux…" at bounding box center [504, 143] width 433 height 19
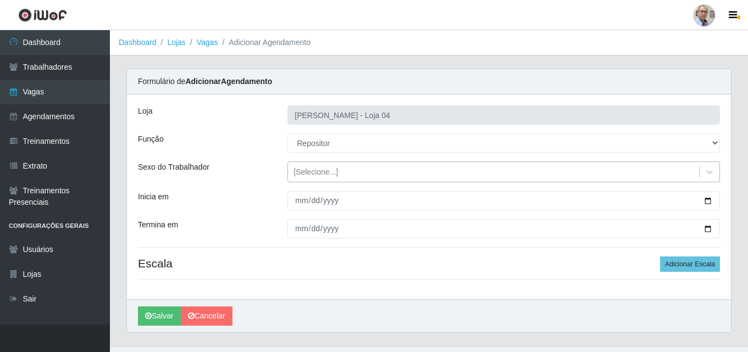
click at [324, 174] on div "[Selecione...]" at bounding box center [316, 173] width 45 height 12
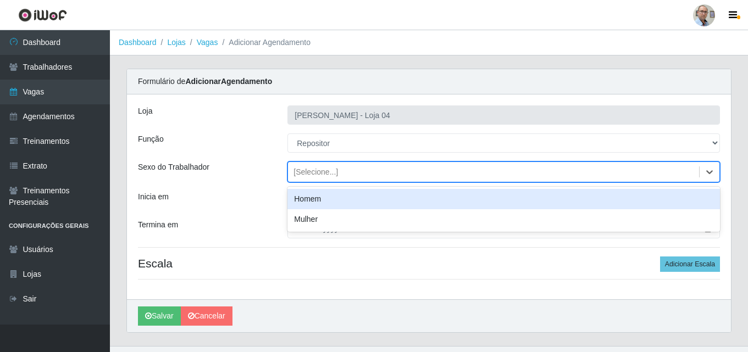
click at [315, 199] on div "Homem" at bounding box center [504, 199] width 433 height 20
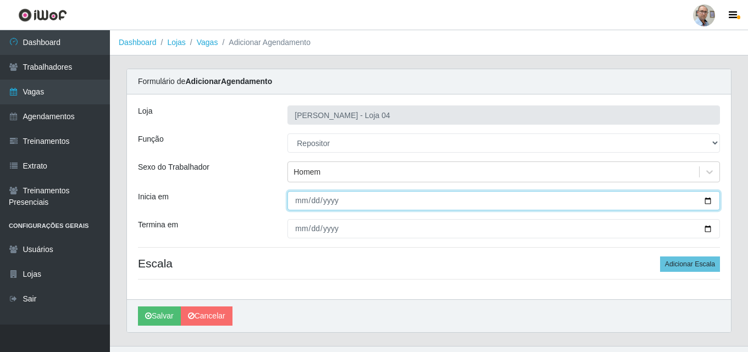
click at [708, 199] on input "Inicia em" at bounding box center [504, 200] width 433 height 19
type input "[DATE]"
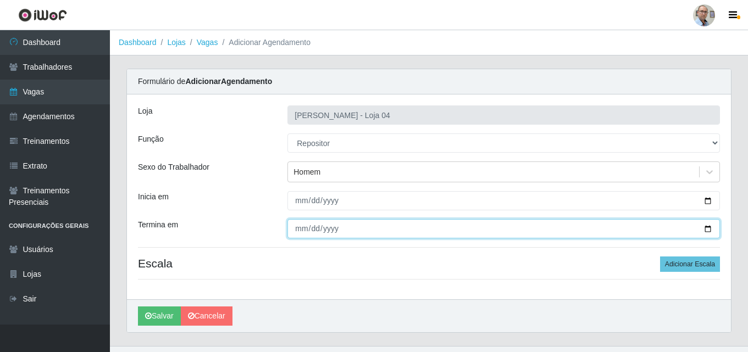
click at [710, 231] on input "Termina em" at bounding box center [504, 228] width 433 height 19
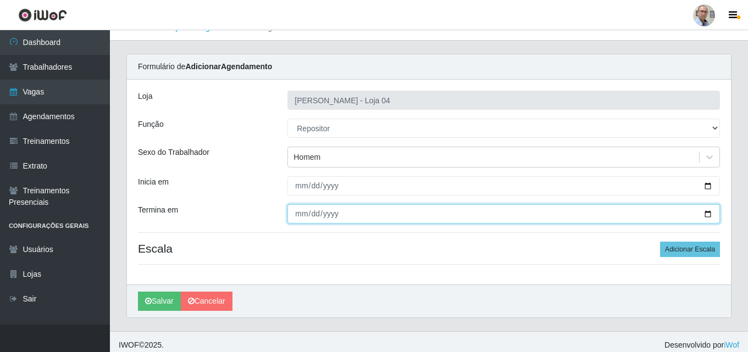
scroll to position [21, 0]
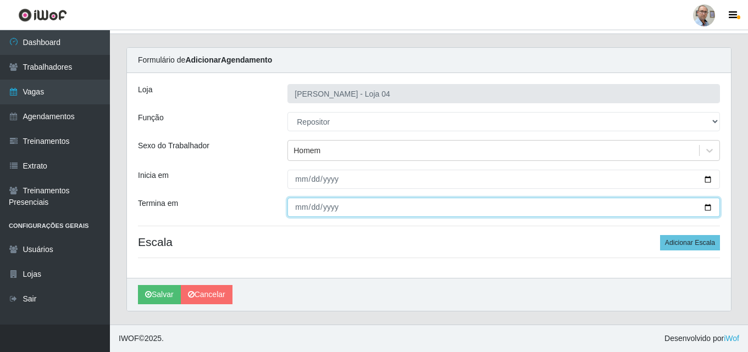
click at [708, 207] on input "[DATE]" at bounding box center [504, 207] width 433 height 19
type input "[DATE]"
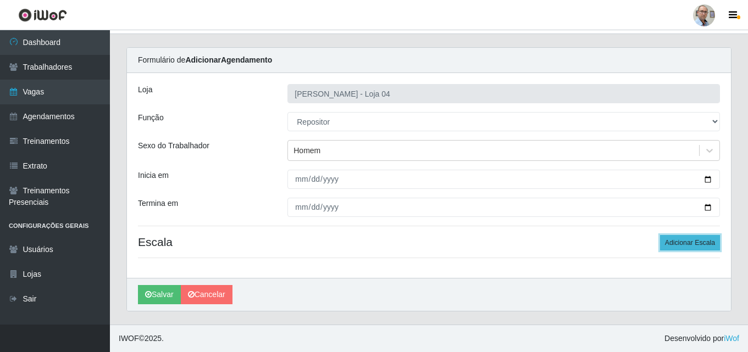
click at [707, 248] on button "Adicionar Escala" at bounding box center [690, 242] width 60 height 15
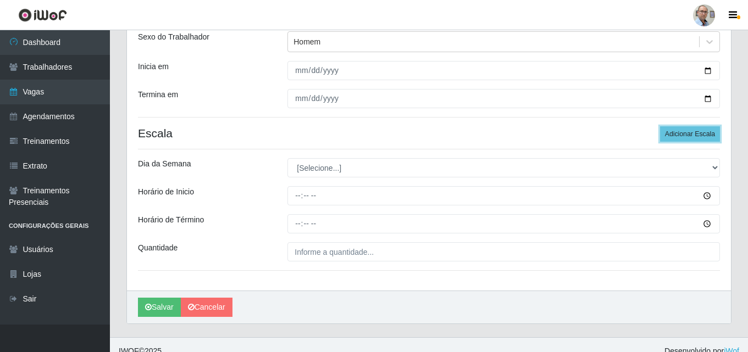
scroll to position [131, 0]
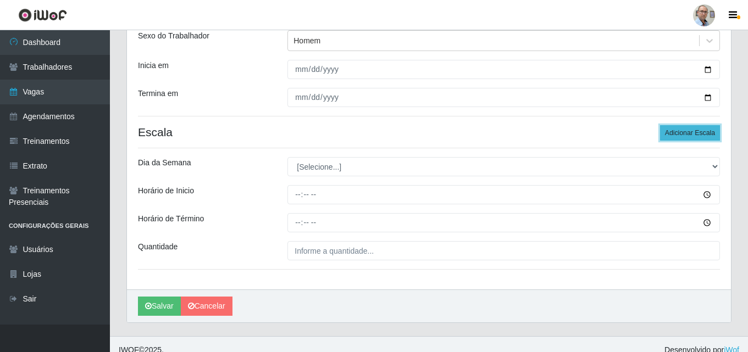
click at [694, 134] on button "Adicionar Escala" at bounding box center [690, 132] width 60 height 15
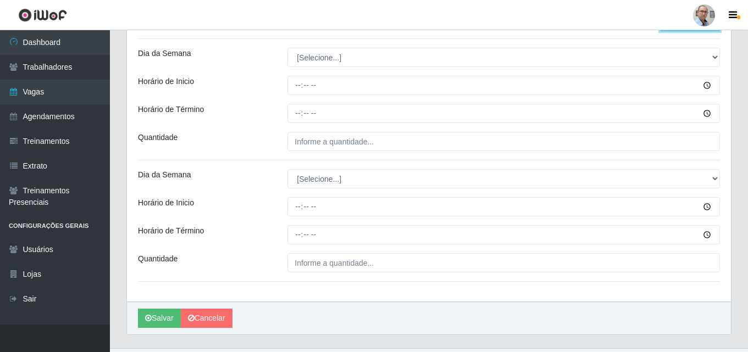
scroll to position [241, 0]
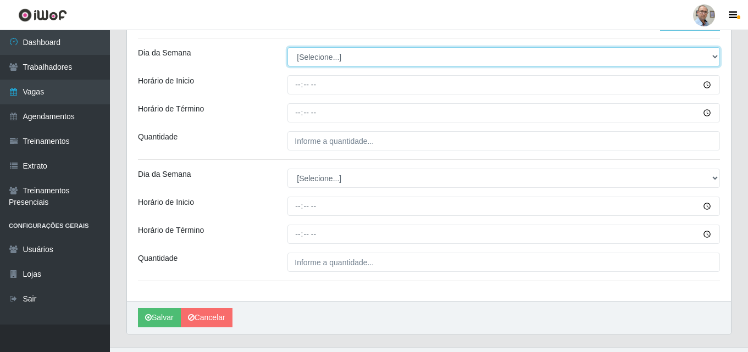
click at [306, 54] on select "[Selecione...] Segunda Terça Quarta Quinta Sexta Sábado Domingo" at bounding box center [504, 56] width 433 height 19
select select "0"
click at [288, 47] on select "[Selecione...] Segunda Terça Quarta Quinta Sexta Sábado Domingo" at bounding box center [504, 56] width 433 height 19
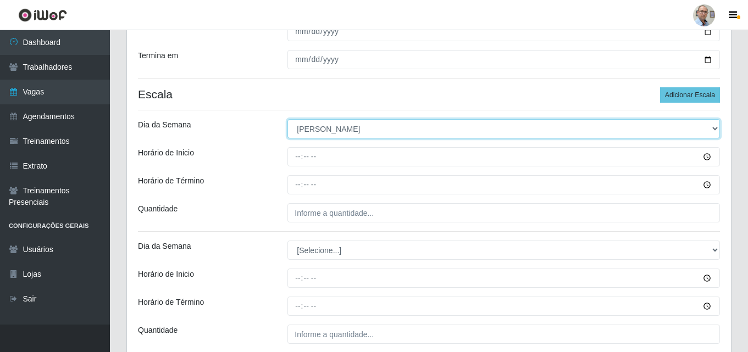
scroll to position [186, 0]
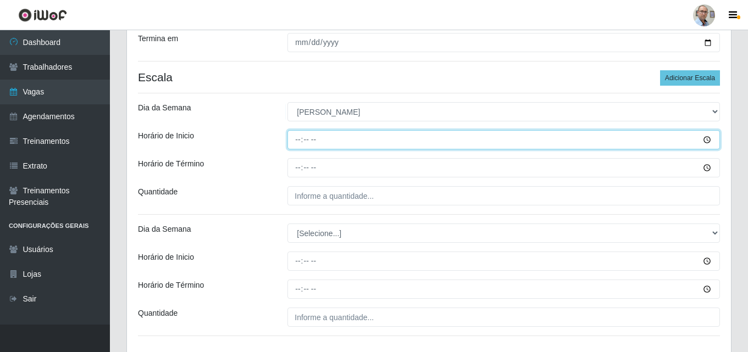
click at [293, 141] on input "Horário de Inicio" at bounding box center [504, 139] width 433 height 19
type input "13:00"
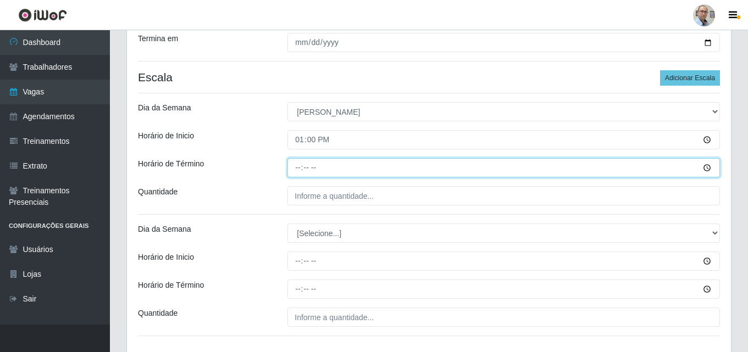
type input "19:00"
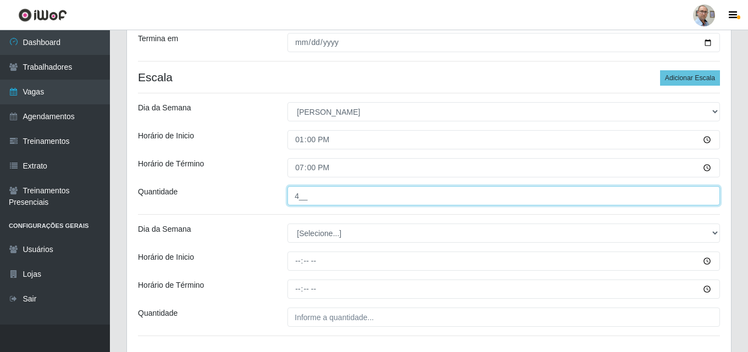
type input "4__"
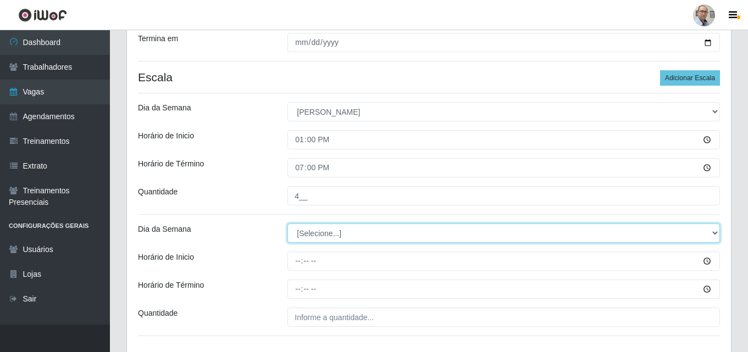
click at [313, 232] on select "[Selecione...] Segunda Terça Quarta Quinta Sexta Sábado Domingo" at bounding box center [504, 233] width 433 height 19
select select "1"
click at [288, 224] on select "[Selecione...] Segunda Terça Quarta Quinta Sexta Sábado Domingo" at bounding box center [504, 233] width 433 height 19
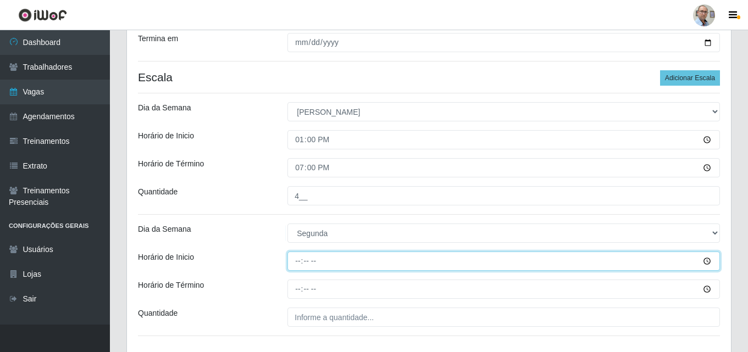
click at [294, 263] on input "Horário de Inicio" at bounding box center [504, 261] width 433 height 19
type input "08:00"
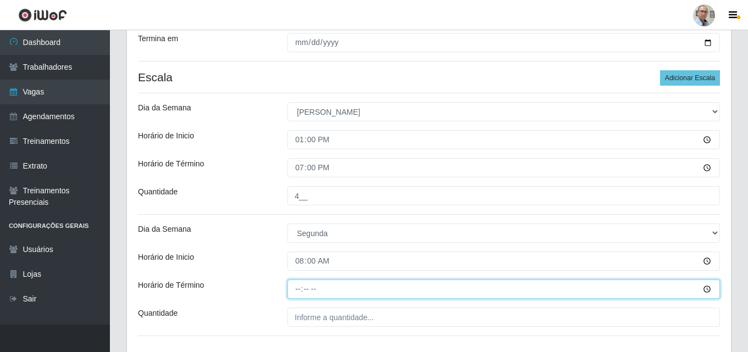
type input "14:00"
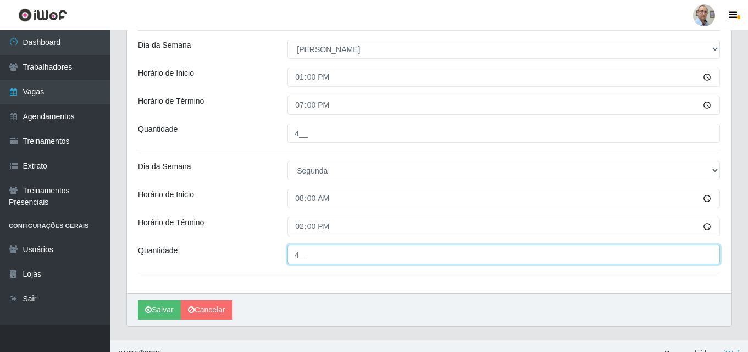
scroll to position [264, 0]
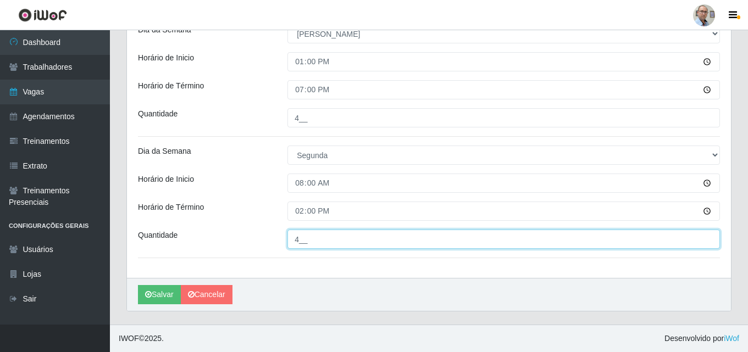
type input "4__"
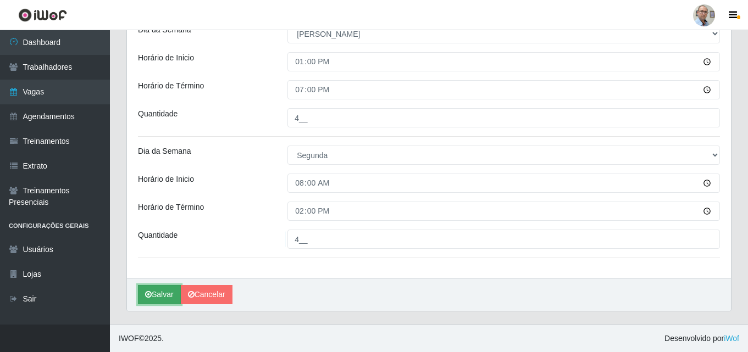
click at [157, 295] on button "Salvar" at bounding box center [159, 294] width 43 height 19
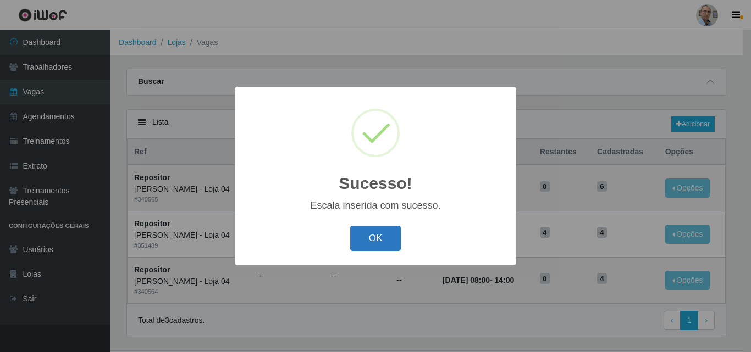
click at [374, 236] on button "OK" at bounding box center [375, 239] width 51 height 26
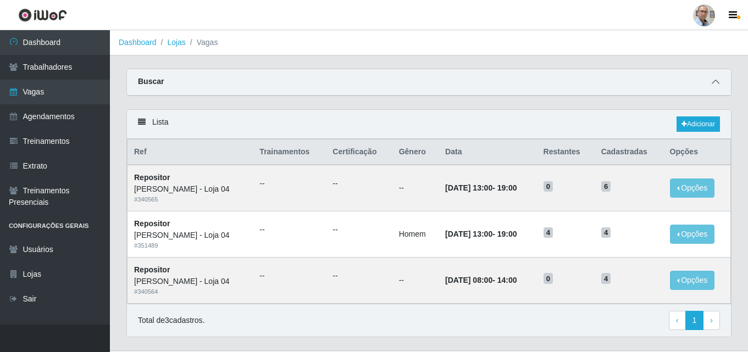
click at [715, 83] on icon at bounding box center [716, 82] width 8 height 8
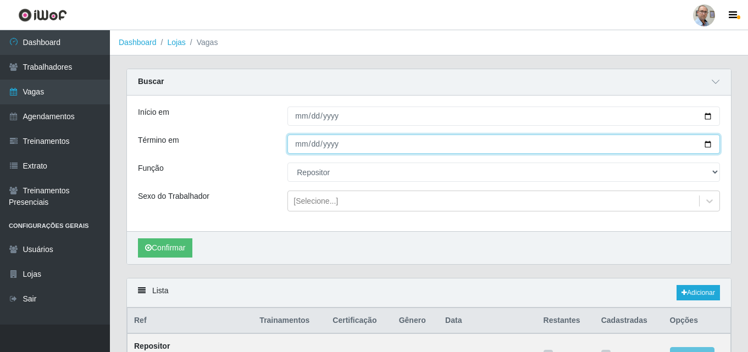
click at [709, 145] on input "[DATE]" at bounding box center [504, 144] width 433 height 19
type input "[DATE]"
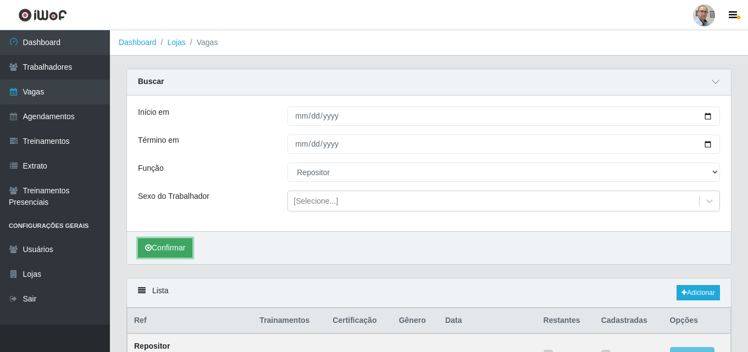
click at [169, 251] on button "Confirmar" at bounding box center [165, 248] width 54 height 19
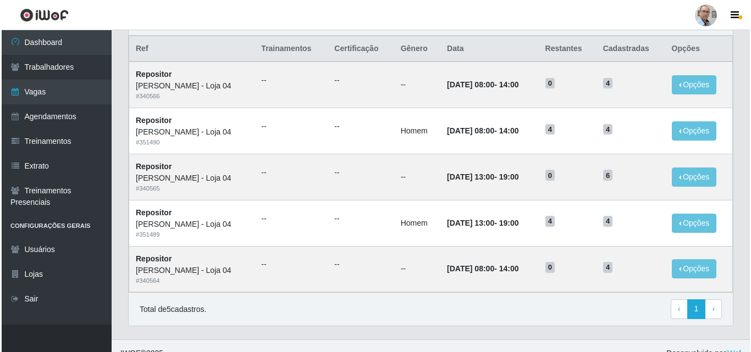
scroll to position [275, 0]
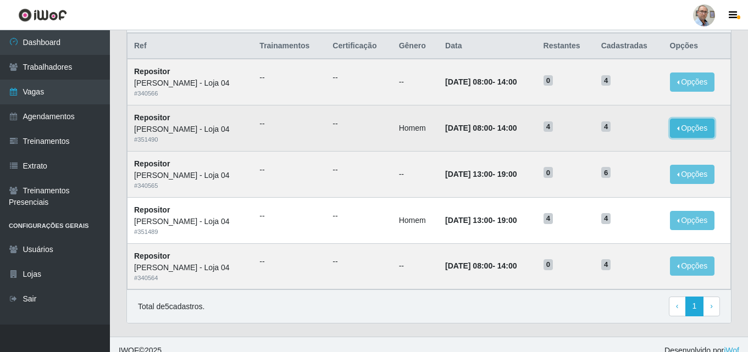
click at [699, 120] on button "Opções" at bounding box center [692, 128] width 45 height 19
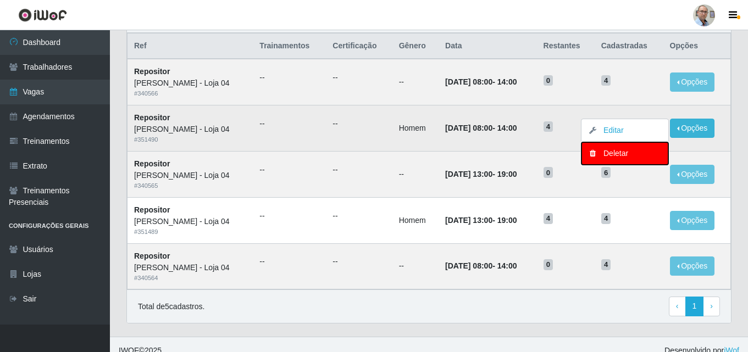
click at [618, 157] on div "Deletar" at bounding box center [625, 154] width 65 height 12
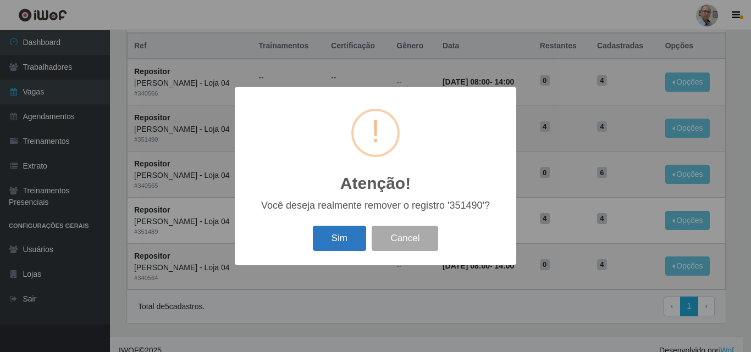
click at [324, 240] on button "Sim" at bounding box center [339, 239] width 53 height 26
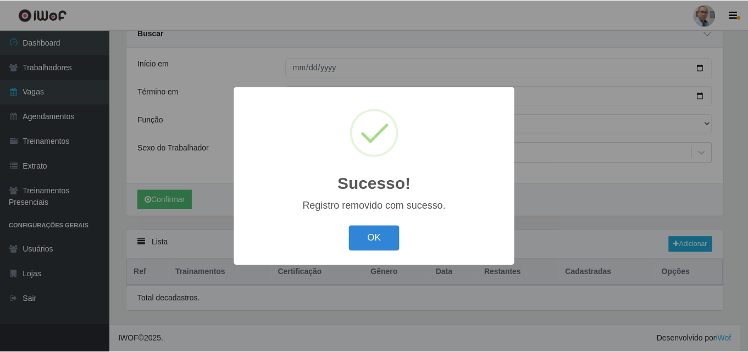
scroll to position [241, 0]
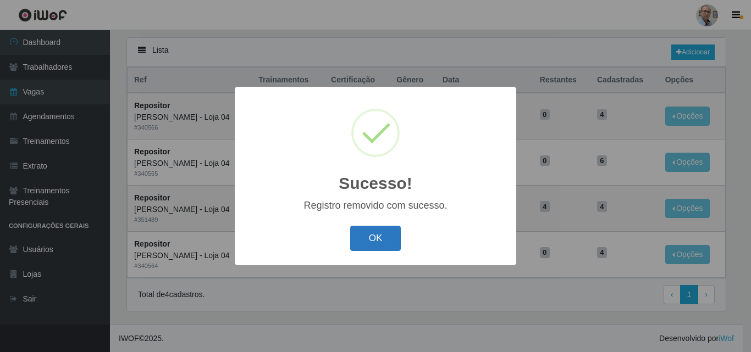
click at [376, 233] on button "OK" at bounding box center [375, 239] width 51 height 26
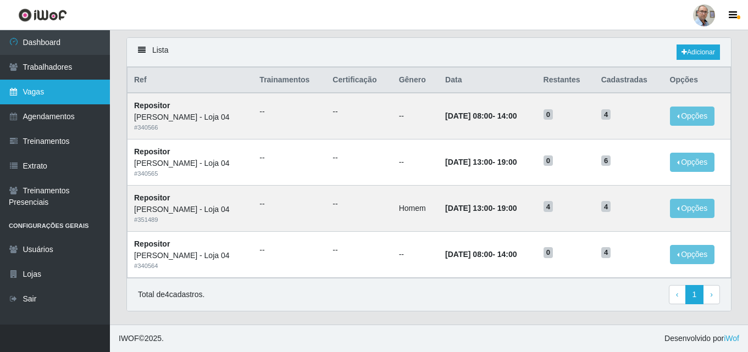
click at [34, 92] on link "Vagas" at bounding box center [55, 92] width 110 height 25
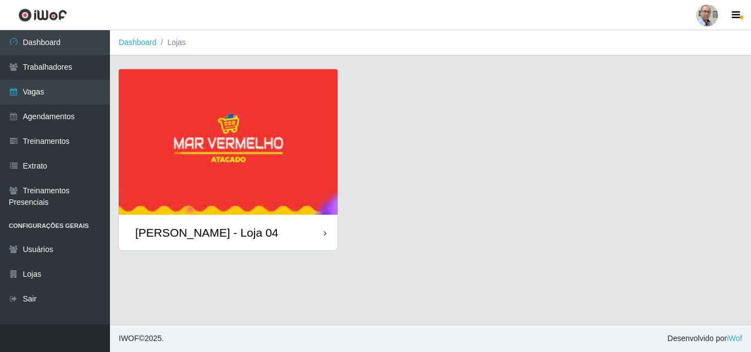
click at [152, 240] on div "[PERSON_NAME] - Loja 04" at bounding box center [206, 233] width 143 height 14
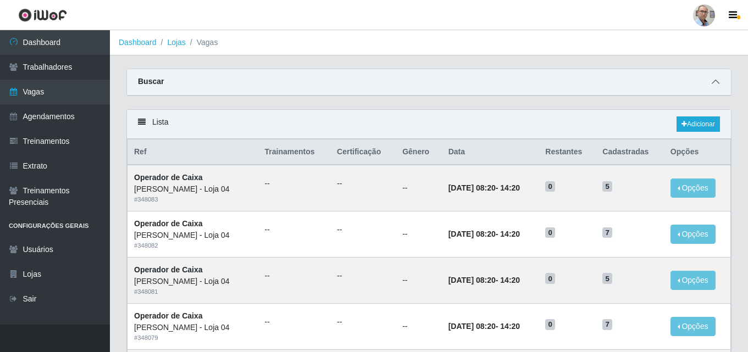
click at [715, 85] on icon at bounding box center [716, 82] width 8 height 8
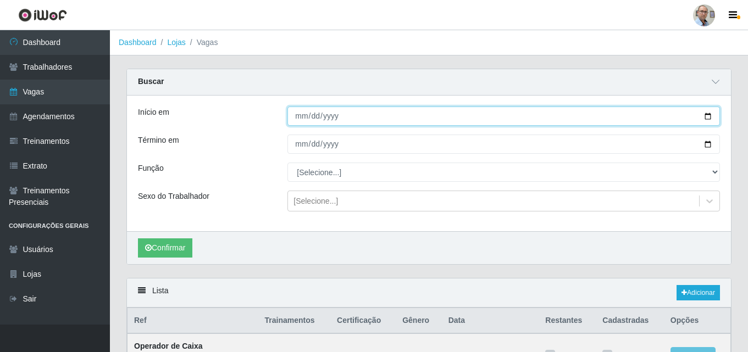
click at [708, 114] on input "Início em" at bounding box center [504, 116] width 433 height 19
type input "[DATE]"
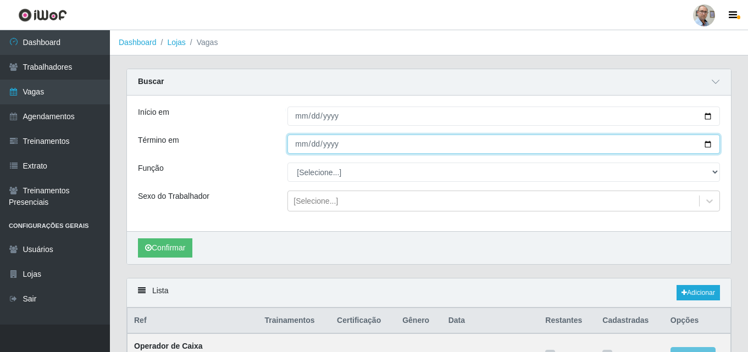
click at [706, 145] on input "Término em" at bounding box center [504, 144] width 433 height 19
type input "[DATE]"
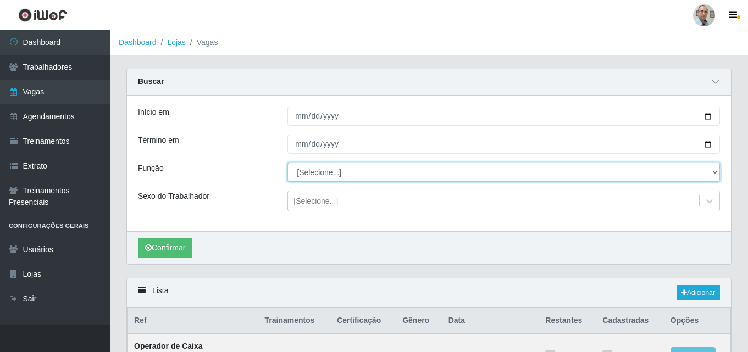
click at [335, 177] on select "[Selecione...] ASG ASG + ASG ++ Auxiliar de Depósito Auxiliar de Depósito + Aux…" at bounding box center [504, 172] width 433 height 19
click at [288, 163] on select "[Selecione...] ASG ASG + ASG ++ Auxiliar de Depósito Auxiliar de Depósito + Aux…" at bounding box center [504, 172] width 433 height 19
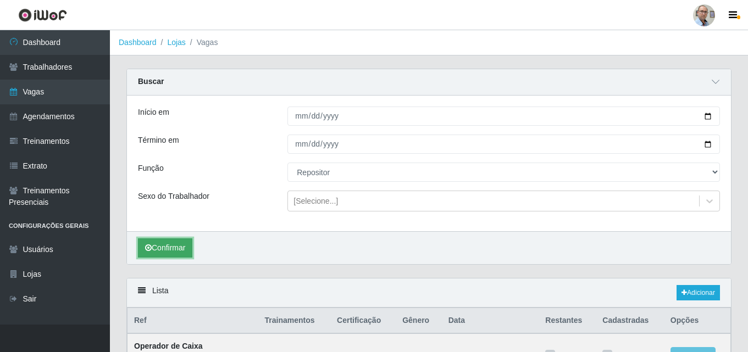
click at [177, 244] on button "Confirmar" at bounding box center [165, 248] width 54 height 19
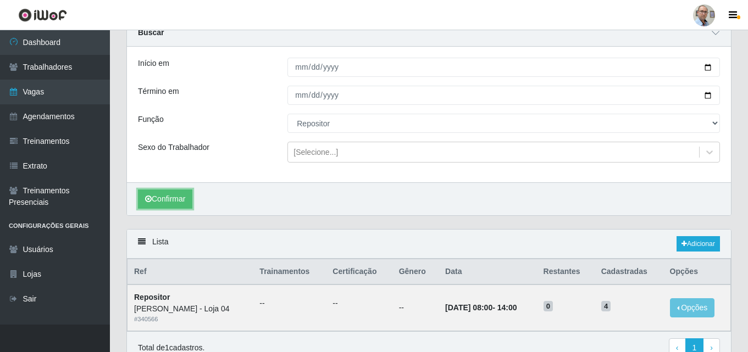
scroll to position [103, 0]
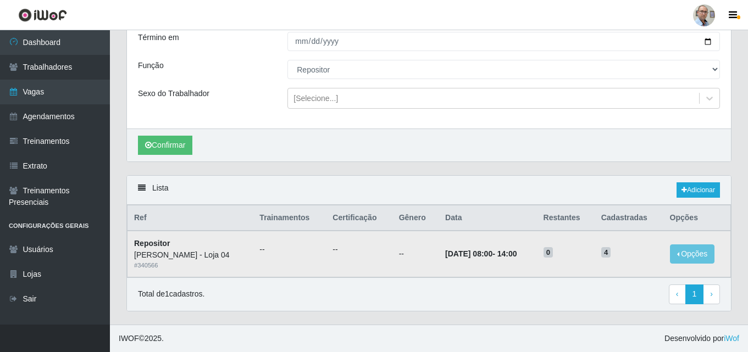
click at [445, 255] on time "[DATE] 08:00" at bounding box center [468, 254] width 47 height 9
click at [694, 255] on button "Opções" at bounding box center [692, 254] width 45 height 19
click at [616, 155] on div "Confirmar" at bounding box center [429, 145] width 604 height 33
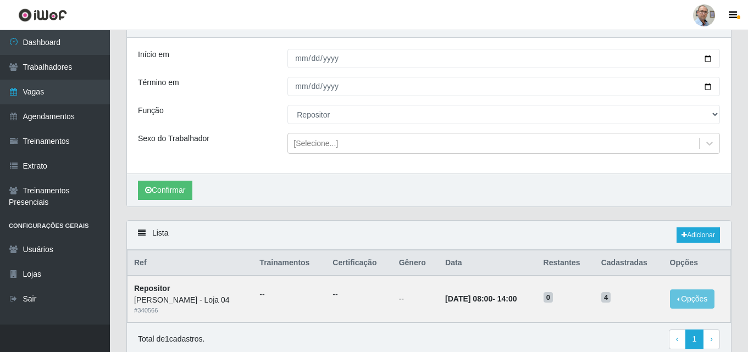
scroll to position [0, 0]
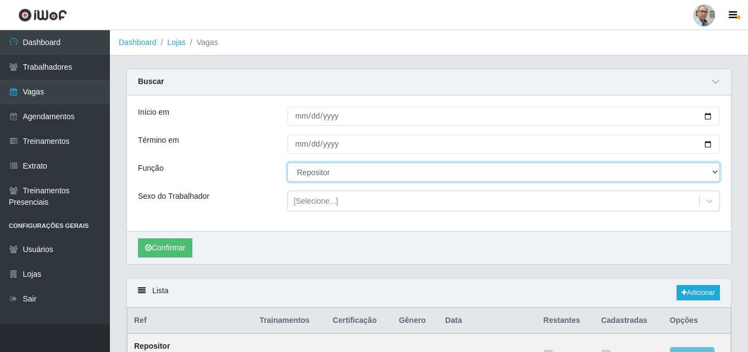
click at [332, 177] on select "[Selecione...] ASG ASG + ASG ++ Auxiliar de Depósito Auxiliar de Depósito + Aux…" at bounding box center [504, 172] width 433 height 19
select select "112"
click at [288, 163] on select "[Selecione...] ASG ASG + ASG ++ Auxiliar de Depósito Auxiliar de Depósito + Aux…" at bounding box center [504, 172] width 433 height 19
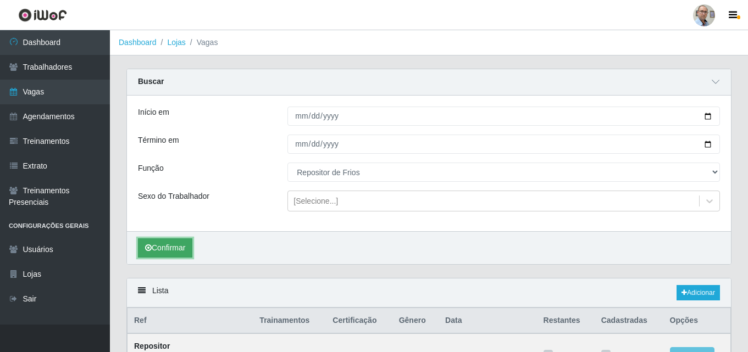
click at [168, 251] on button "Confirmar" at bounding box center [165, 248] width 54 height 19
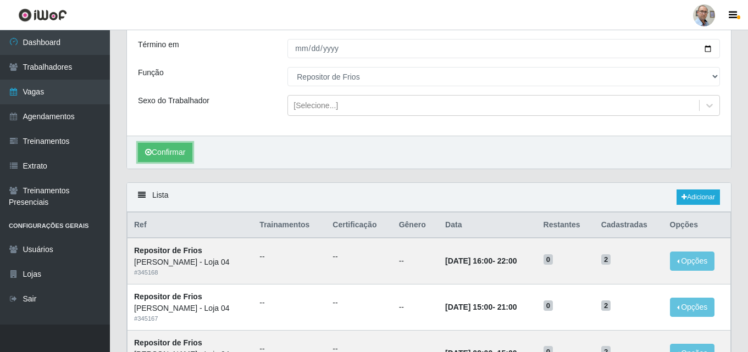
scroll to position [76, 0]
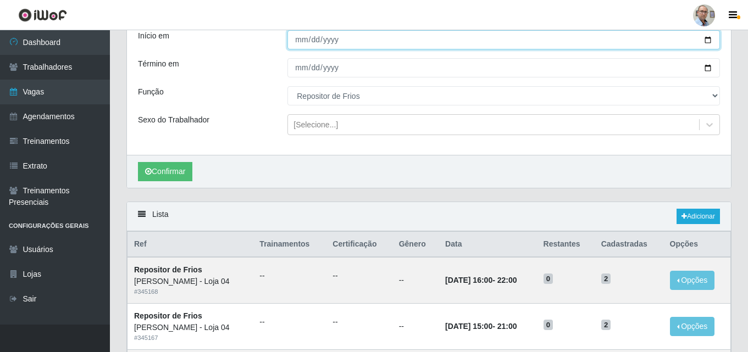
click at [708, 38] on input "[DATE]" at bounding box center [504, 39] width 433 height 19
type input "[DATE]"
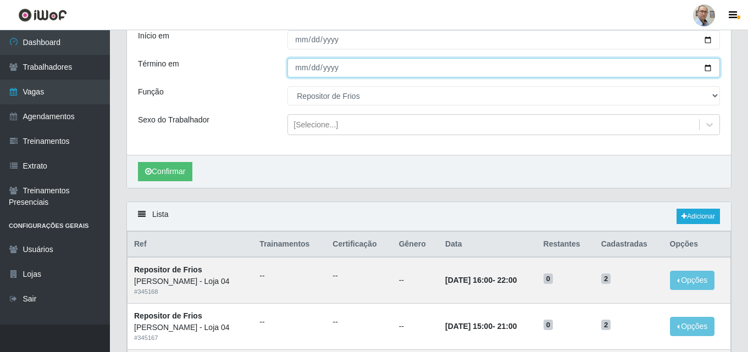
click at [712, 69] on input "[DATE]" at bounding box center [504, 67] width 433 height 19
type input "[DATE]"
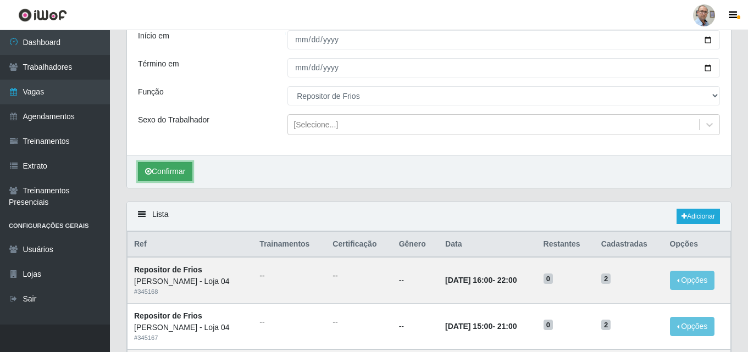
click at [156, 170] on button "Confirmar" at bounding box center [165, 171] width 54 height 19
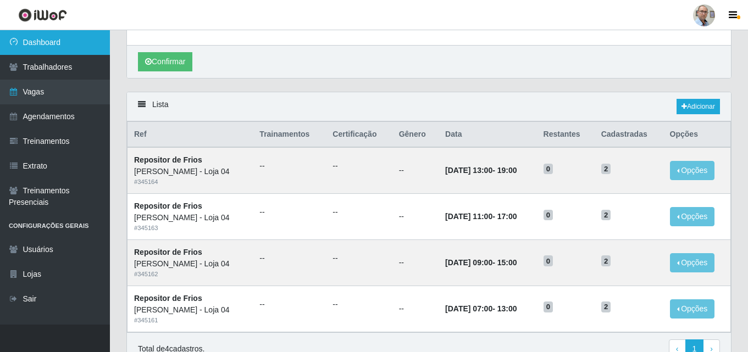
click at [53, 42] on link "Dashboard" at bounding box center [55, 42] width 110 height 25
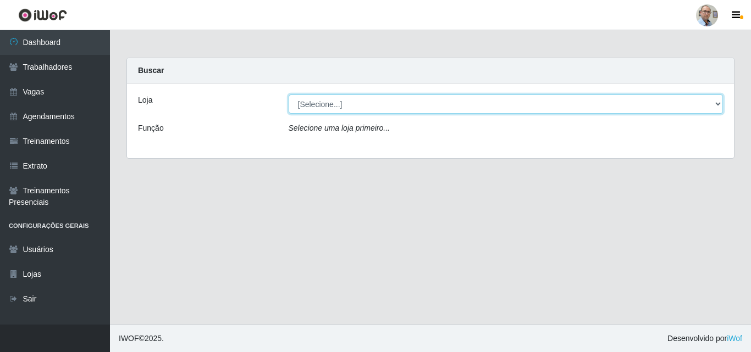
click at [313, 107] on select "[Selecione...] Mar Vermelho - Loja 04" at bounding box center [506, 104] width 435 height 19
select select "251"
click at [289, 95] on select "[Selecione...] Mar Vermelho - Loja 04" at bounding box center [506, 104] width 435 height 19
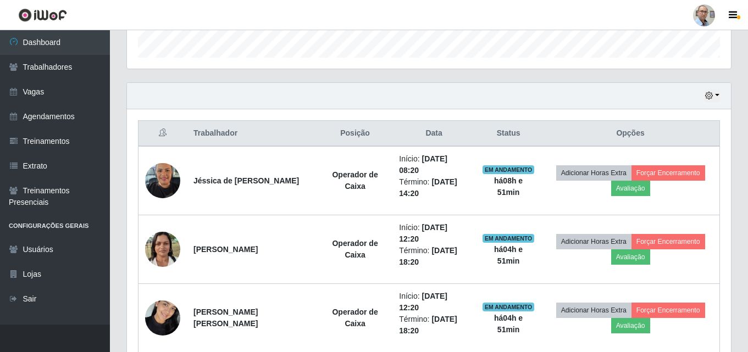
scroll to position [155, 0]
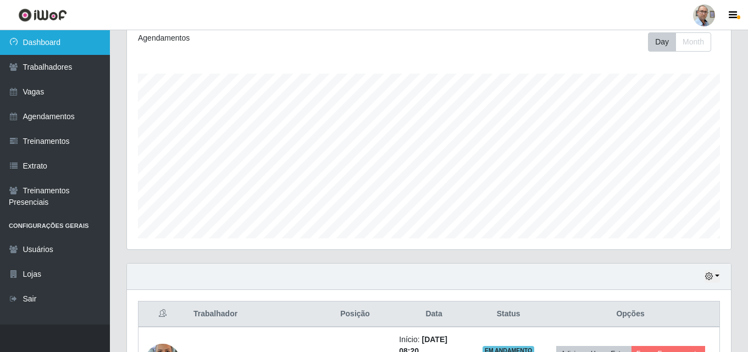
click at [49, 35] on link "Dashboard" at bounding box center [55, 42] width 110 height 25
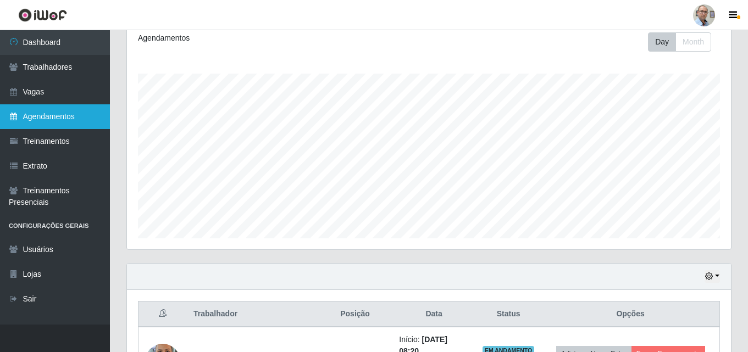
click at [44, 112] on link "Agendamentos" at bounding box center [55, 116] width 110 height 25
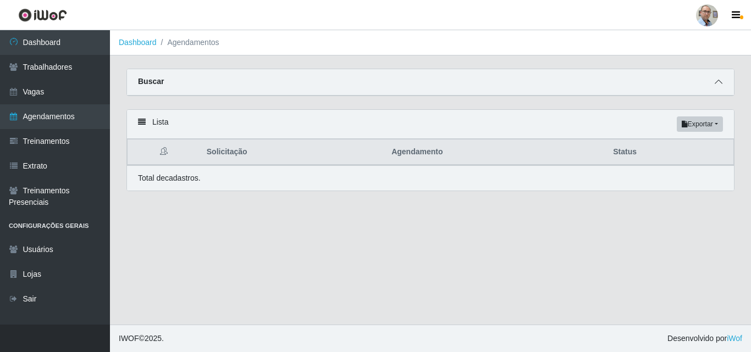
click at [719, 84] on icon at bounding box center [719, 82] width 8 height 8
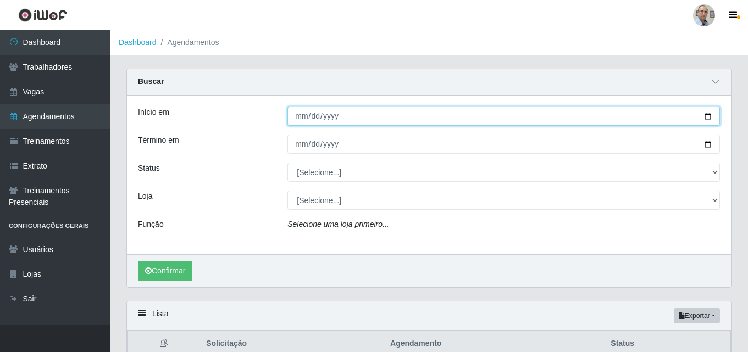
click at [711, 113] on input "Início em" at bounding box center [504, 116] width 433 height 19
type input "[DATE]"
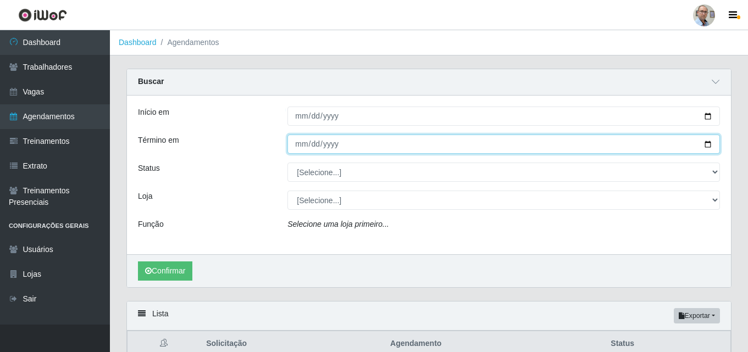
click at [712, 145] on input "Término em" at bounding box center [504, 144] width 433 height 19
type input "[DATE]"
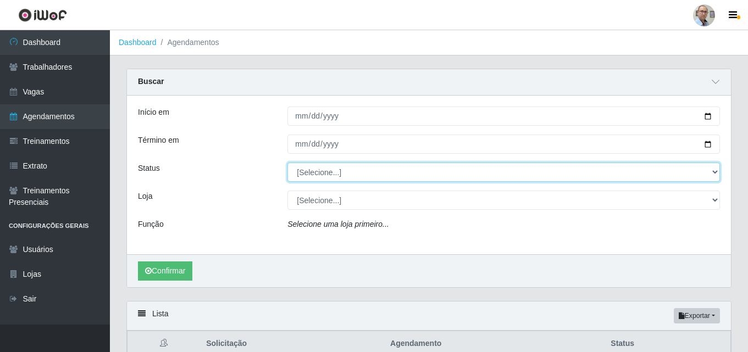
click at [323, 170] on select "[Selecione...] AGENDADO AGUARDANDO LIBERAR EM ANDAMENTO EM REVISÃO FINALIZADO C…" at bounding box center [504, 172] width 433 height 19
select select "AGENDADO"
click at [288, 163] on select "[Selecione...] AGENDADO AGUARDANDO LIBERAR EM ANDAMENTO EM REVISÃO FINALIZADO C…" at bounding box center [504, 172] width 433 height 19
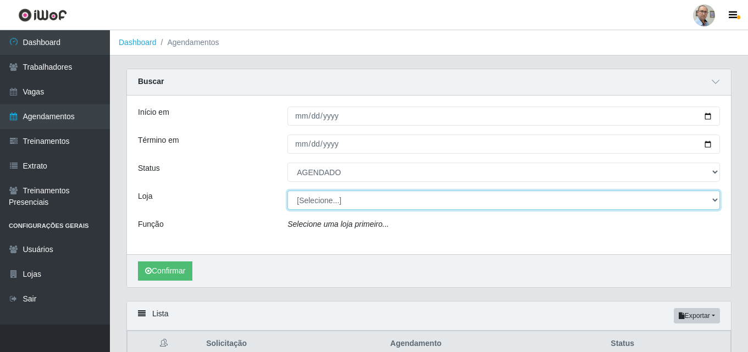
click at [332, 206] on select "[Selecione...] Mar Vermelho - Loja 04" at bounding box center [504, 200] width 433 height 19
select select "251"
click at [288, 191] on select "[Selecione...] Mar Vermelho - Loja 04" at bounding box center [504, 200] width 433 height 19
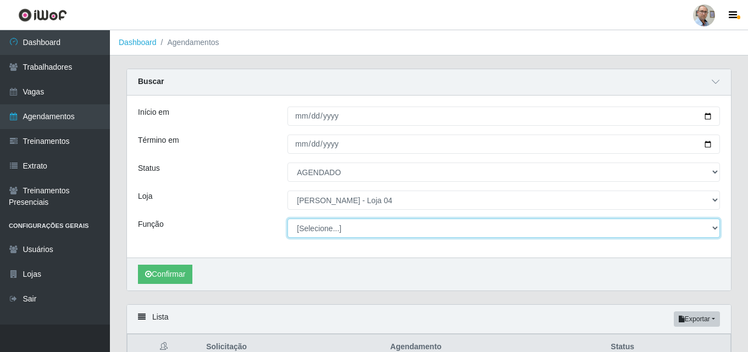
click at [335, 227] on select "[Selecione...] ASG ASG + ASG ++ Auxiliar de Depósito Auxiliar de Depósito + Aux…" at bounding box center [504, 228] width 433 height 19
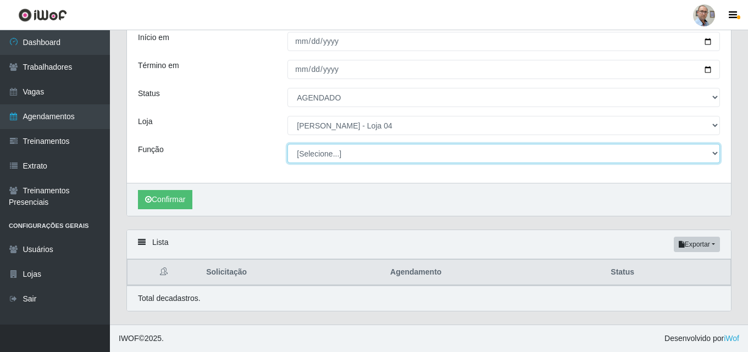
scroll to position [75, 0]
drag, startPoint x: 337, startPoint y: 159, endPoint x: 340, endPoint y: 153, distance: 6.6
click at [337, 159] on select "[Selecione...] ASG ASG + ASG ++ Auxiliar de Depósito Auxiliar de Depósito + Aux…" at bounding box center [504, 153] width 433 height 19
click at [288, 144] on select "[Selecione...] ASG ASG + ASG ++ Auxiliar de Depósito Auxiliar de Depósito + Aux…" at bounding box center [504, 153] width 433 height 19
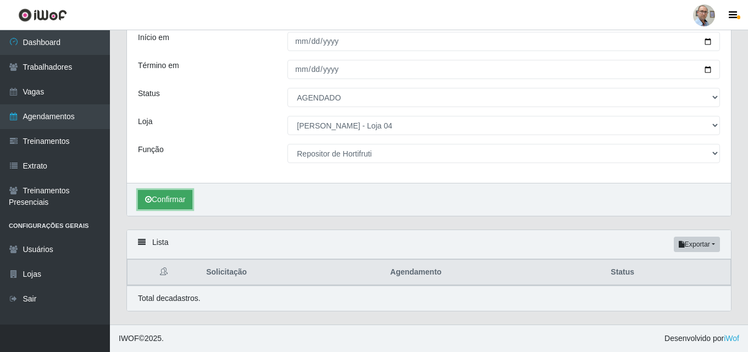
click at [163, 196] on button "Confirmar" at bounding box center [165, 199] width 54 height 19
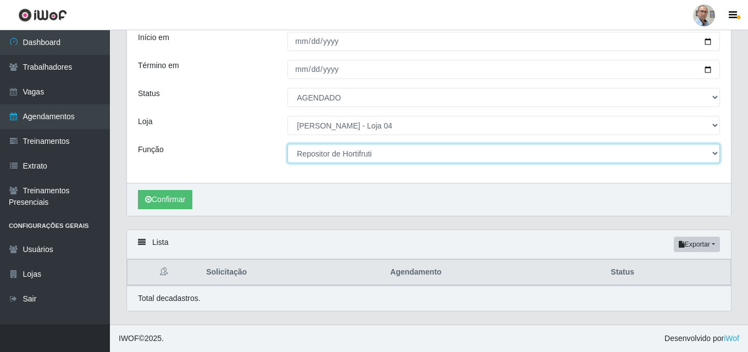
click at [364, 156] on select "[Selecione...] ASG ASG + ASG ++ Auxiliar de Depósito Auxiliar de Depósito + Aux…" at bounding box center [504, 153] width 433 height 19
click at [288, 144] on select "[Selecione...] ASG ASG + ASG ++ Auxiliar de Depósito Auxiliar de Depósito + Aux…" at bounding box center [504, 153] width 433 height 19
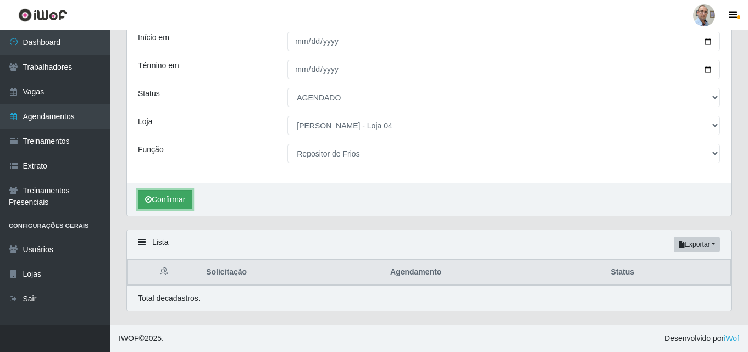
click at [167, 197] on button "Confirmar" at bounding box center [165, 199] width 54 height 19
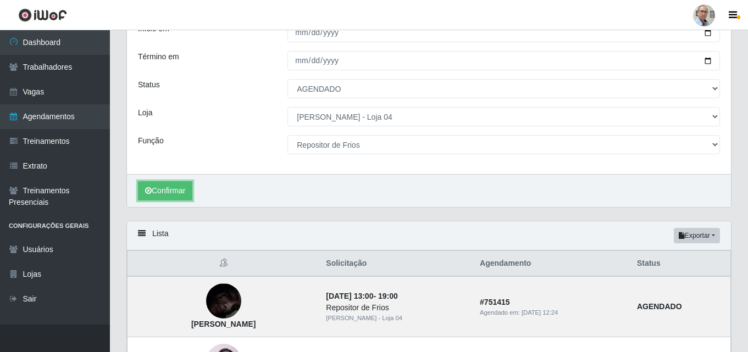
scroll to position [73, 0]
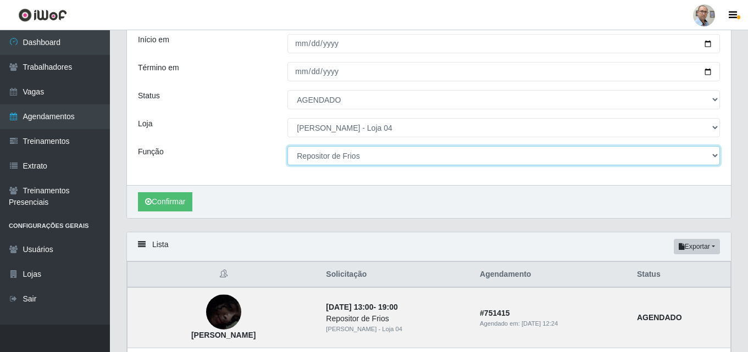
click at [404, 157] on select "[Selecione...] ASG ASG + ASG ++ Auxiliar de Depósito Auxiliar de Depósito + Aux…" at bounding box center [504, 155] width 433 height 19
select select "118"
click at [288, 147] on select "[Selecione...] ASG ASG + ASG ++ Auxiliar de Depósito Auxiliar de Depósito + Aux…" at bounding box center [504, 155] width 433 height 19
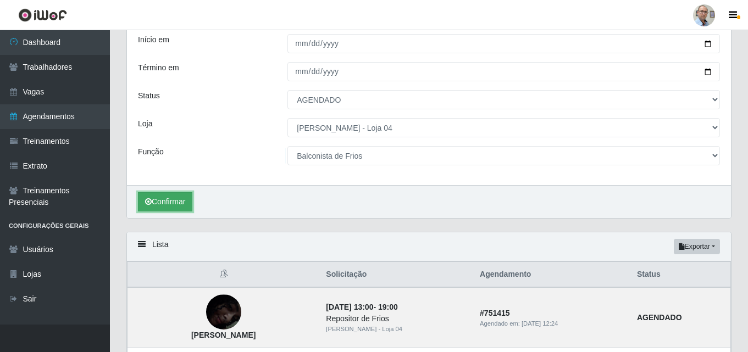
click at [174, 203] on button "Confirmar" at bounding box center [165, 201] width 54 height 19
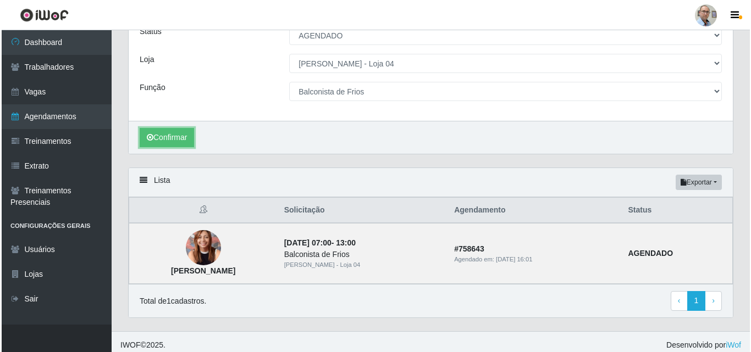
scroll to position [144, 0]
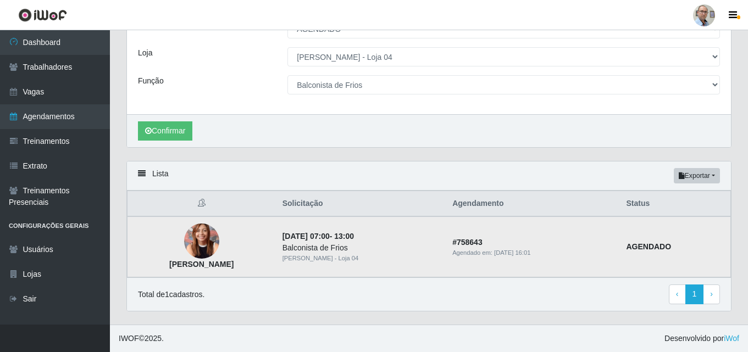
click at [198, 244] on img at bounding box center [201, 241] width 35 height 47
